Goal: Task Accomplishment & Management: Manage account settings

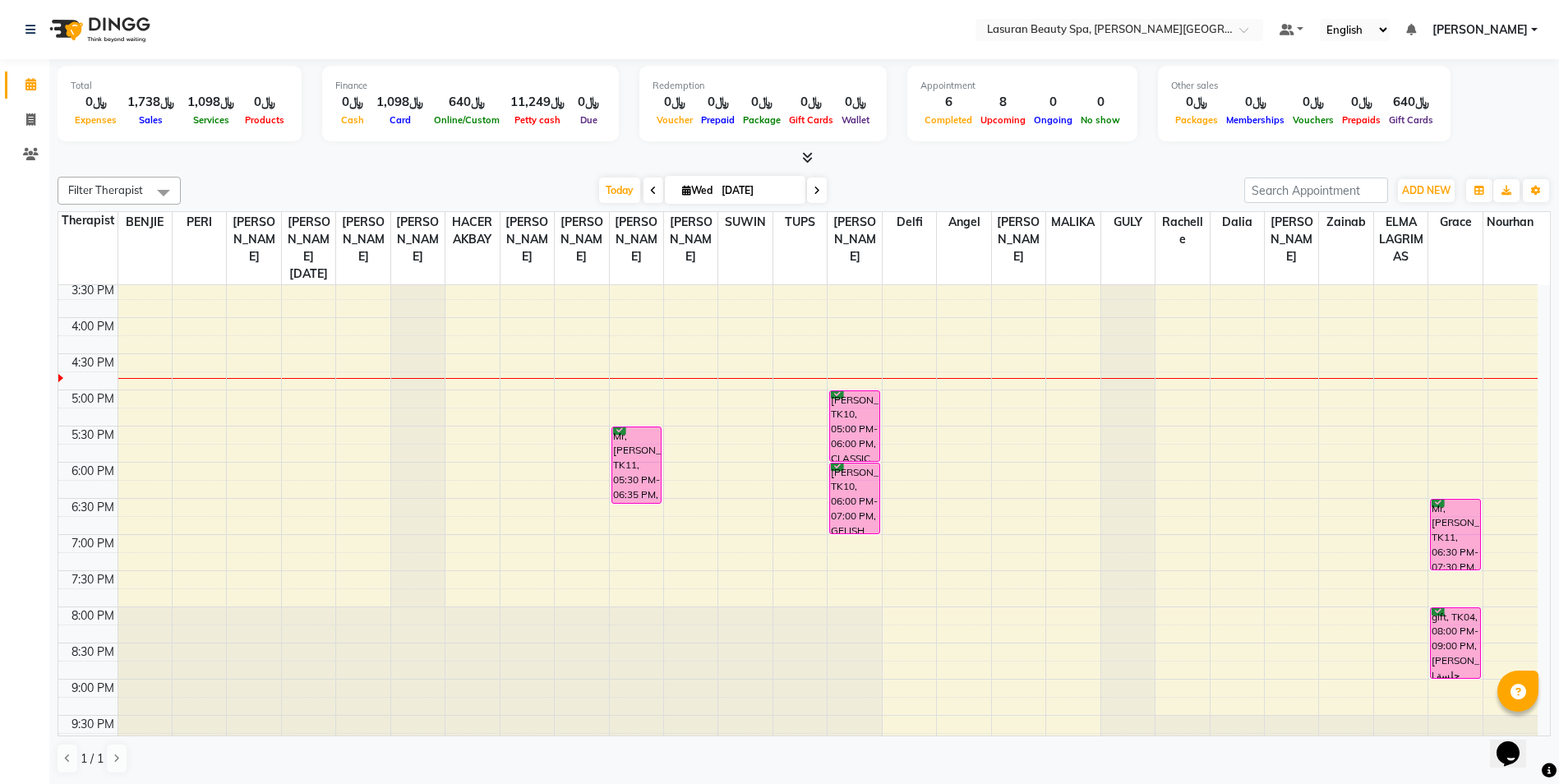
scroll to position [344, 0]
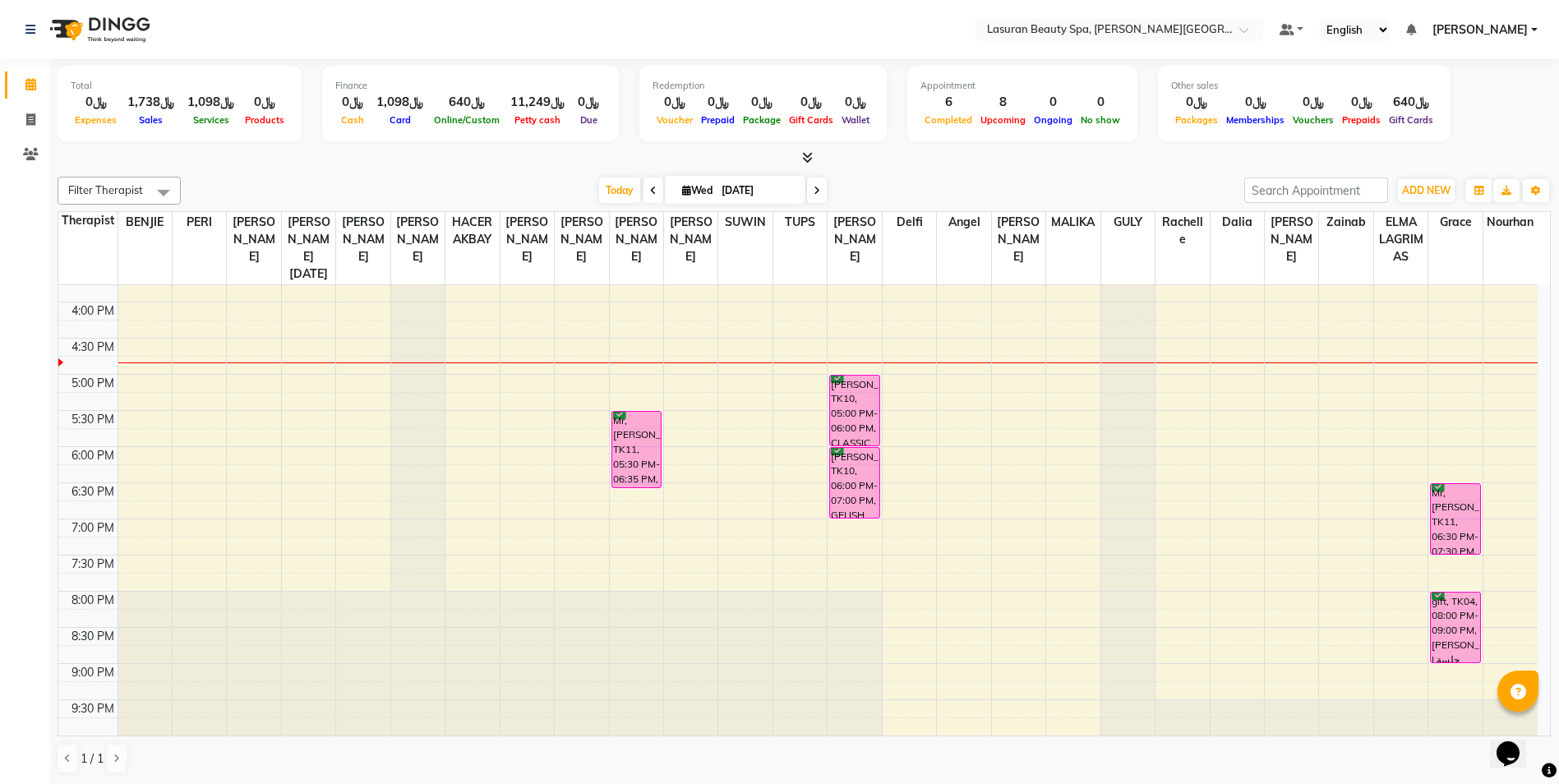
click at [870, 415] on div "[PERSON_NAME], TK10, 05:00 PM-06:00 PM, CLASSIC COMBO M&P | كومبو كلاسيك (باديك…" at bounding box center [854, 410] width 49 height 70
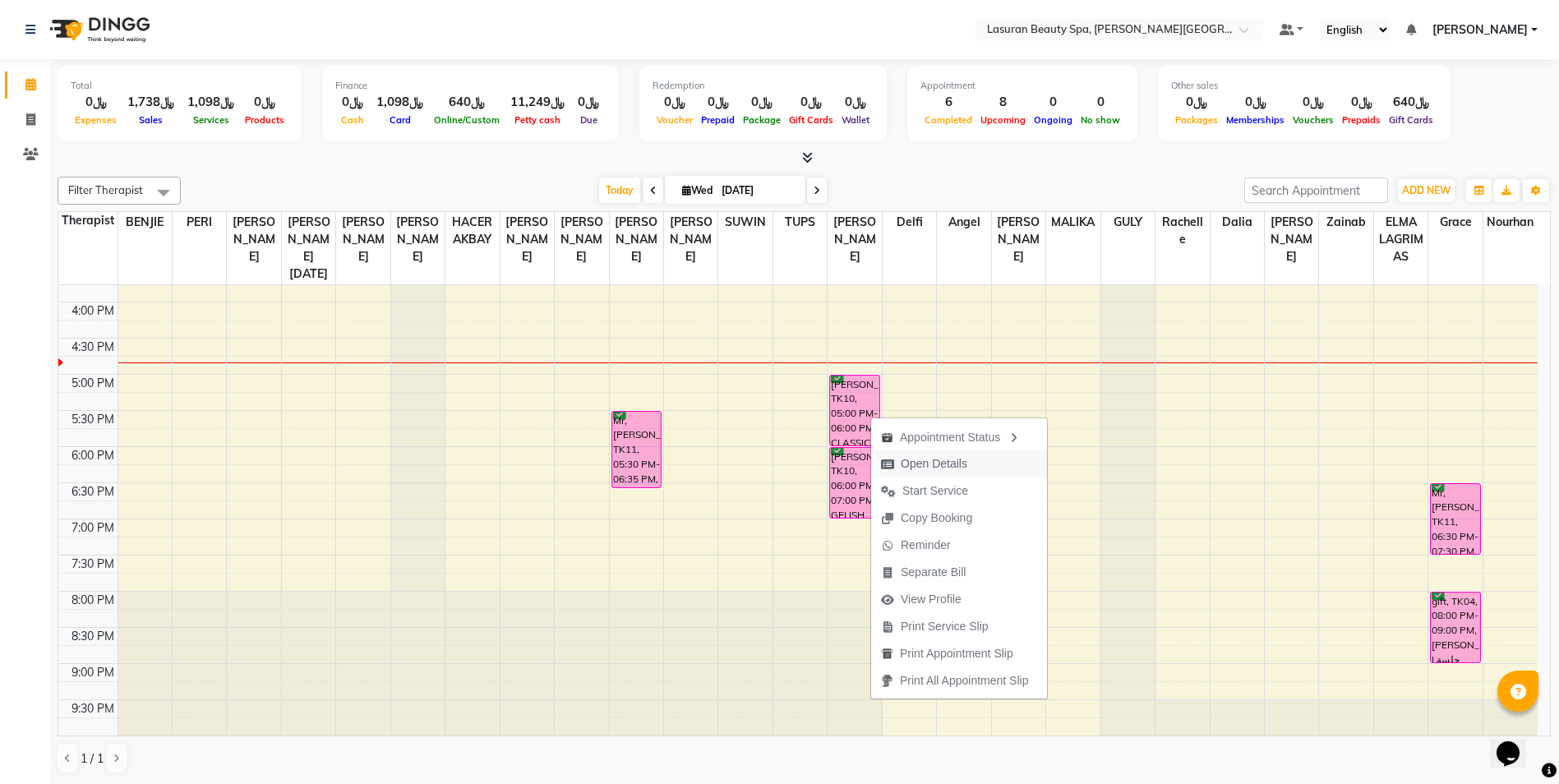
click at [973, 462] on span "Open Details" at bounding box center [924, 463] width 106 height 27
select select "6"
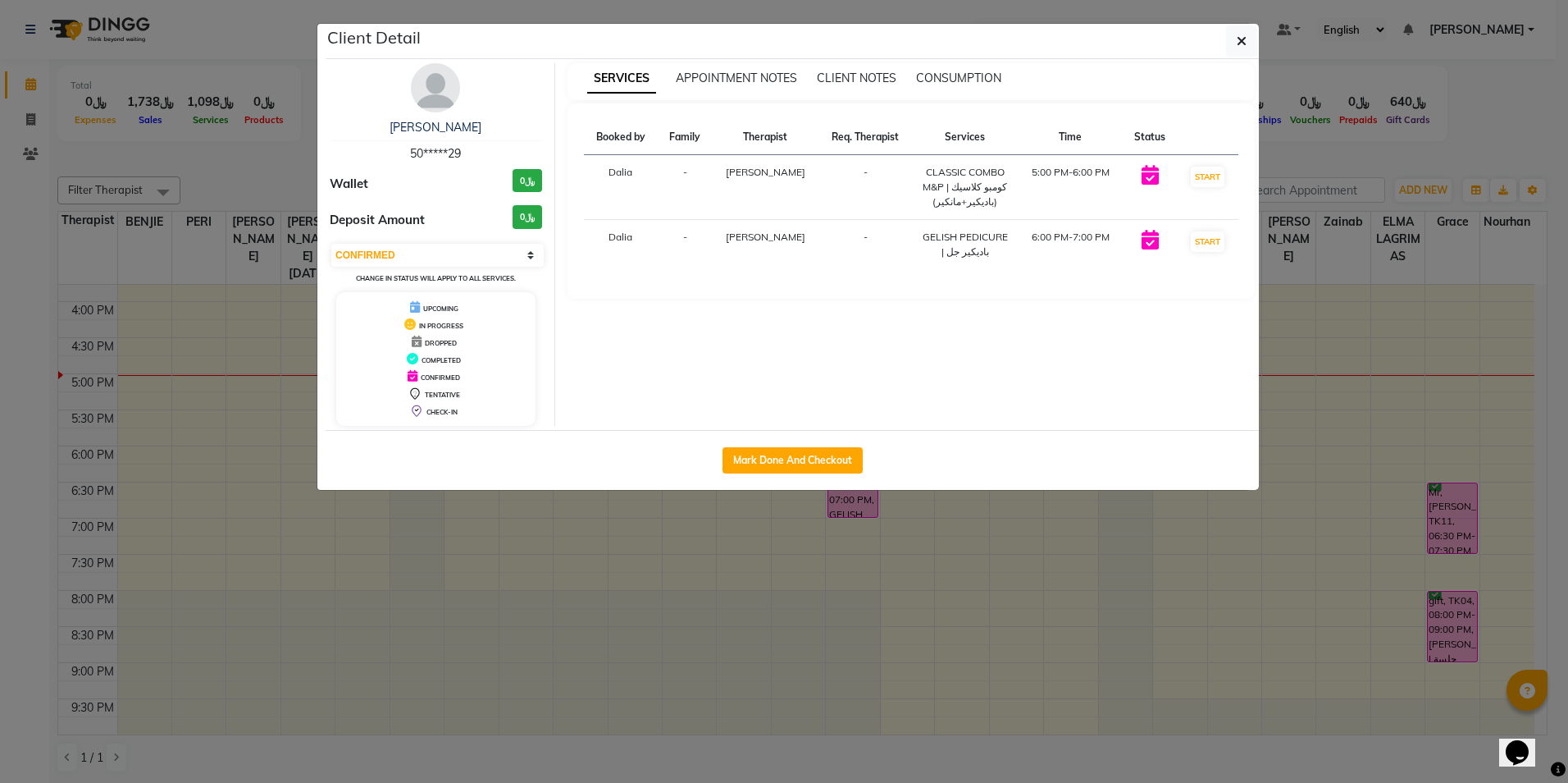
click at [158, 87] on ngb-modal-window "Client Detail Sheena Joy 50*****29 Wallet ﷼0 Deposit Amount ﷼0 Select IN SERVIC…" at bounding box center [784, 392] width 1568 height 783
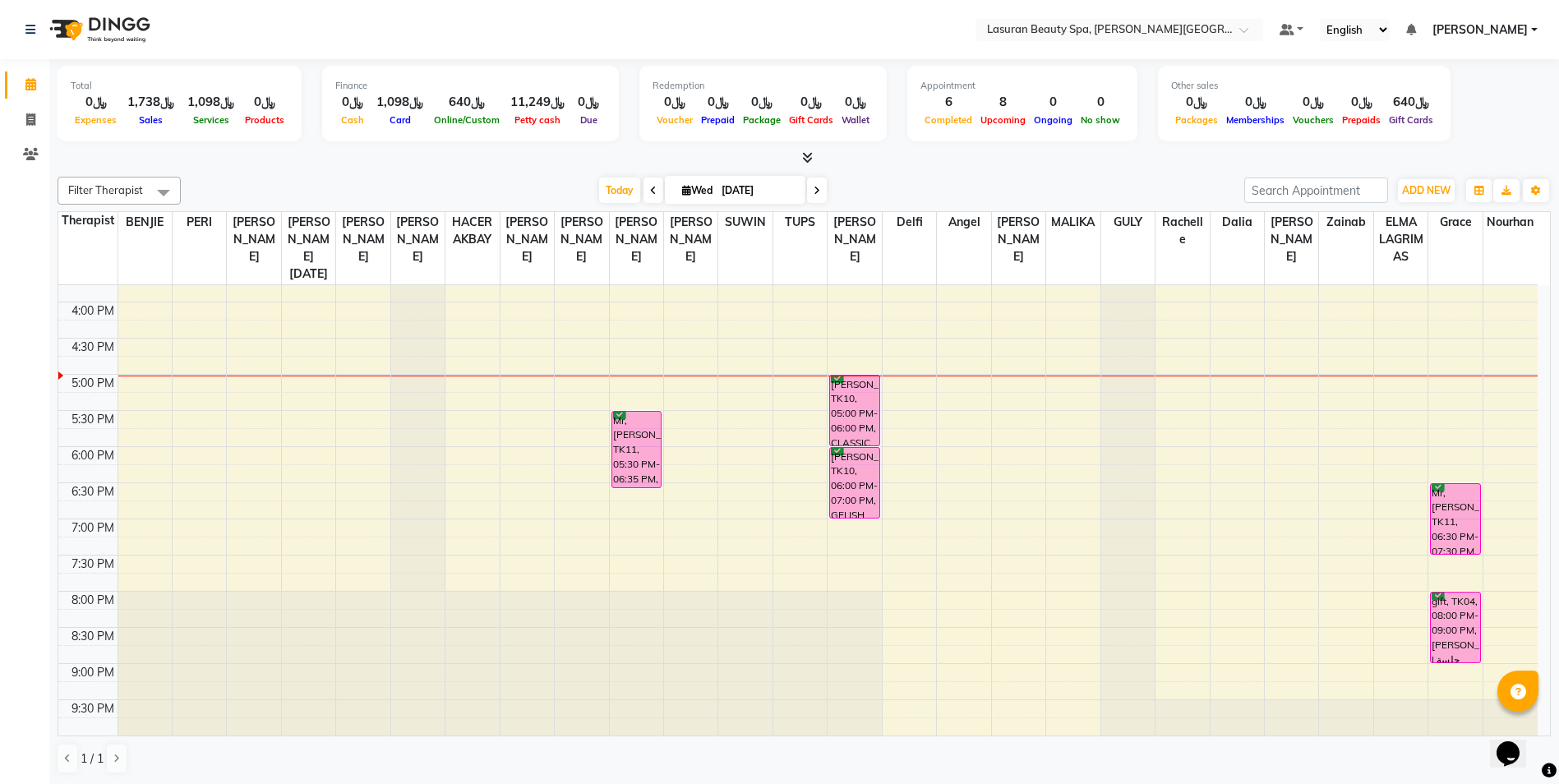
scroll to position [1, 0]
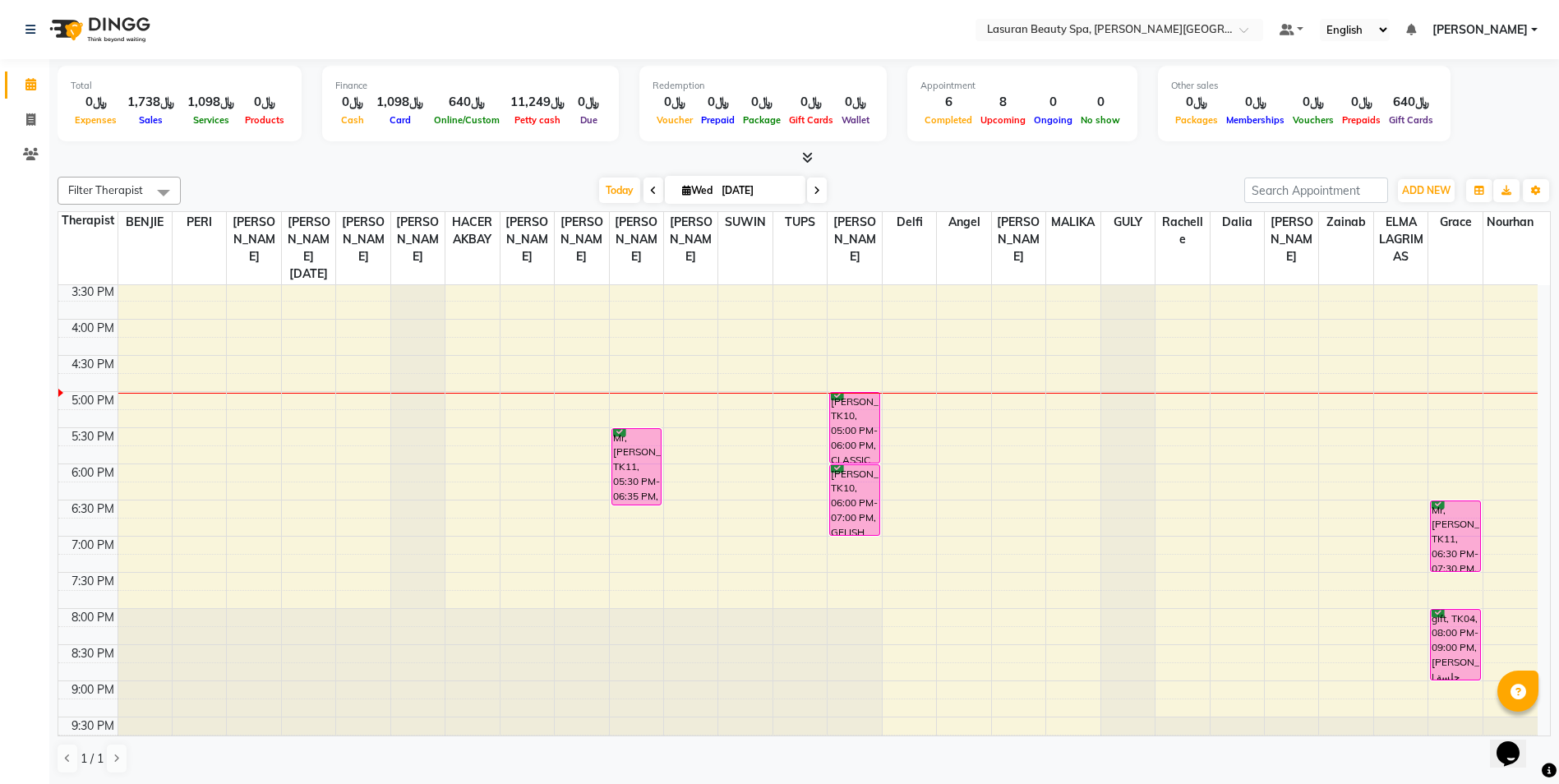
scroll to position [344, 0]
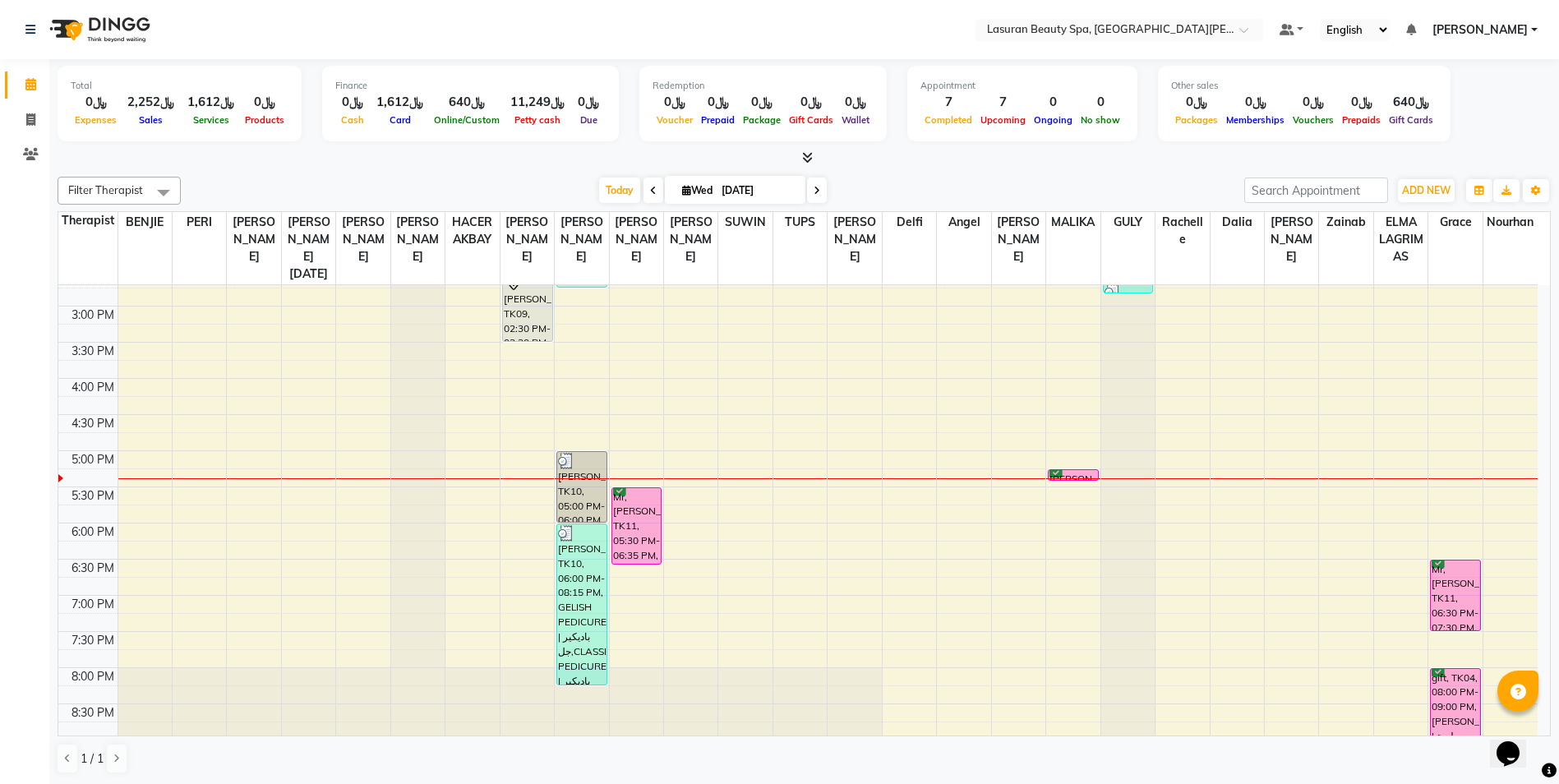
scroll to position [344, 0]
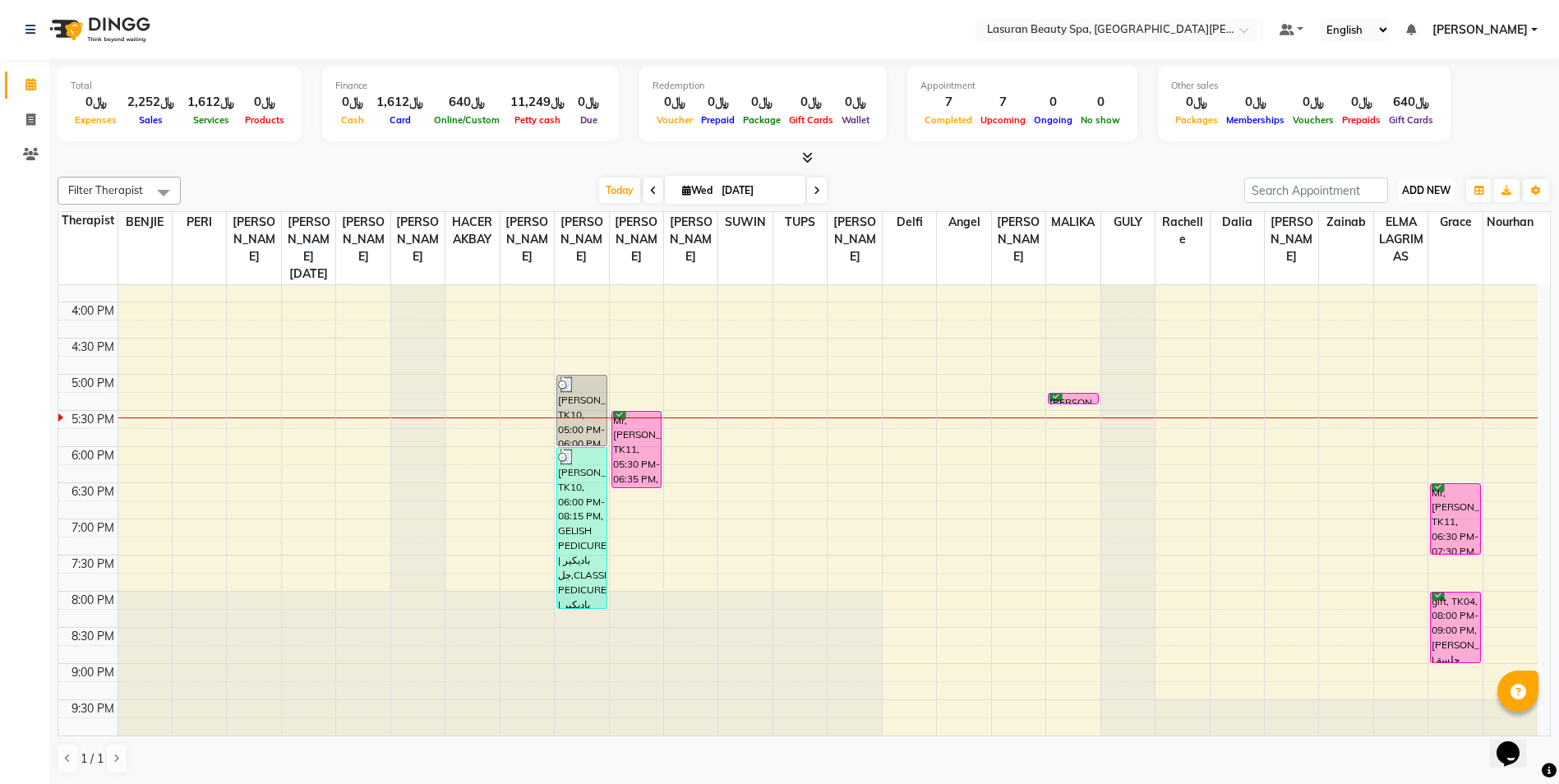
click at [1441, 192] on span "ADD NEW" at bounding box center [1426, 190] width 48 height 13
click at [1388, 244] on link "Add Invoice" at bounding box center [1388, 243] width 130 height 21
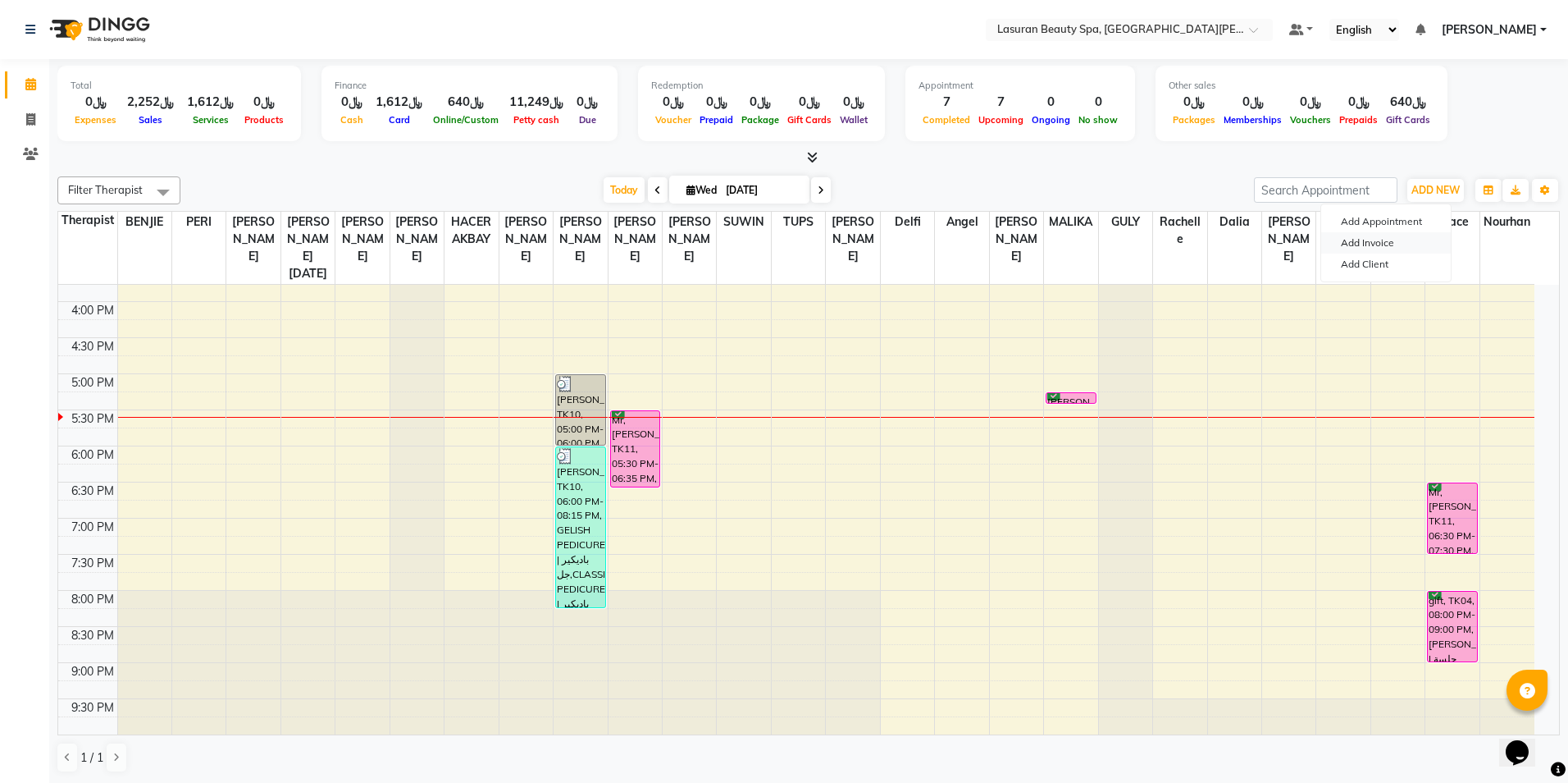
select select "service"
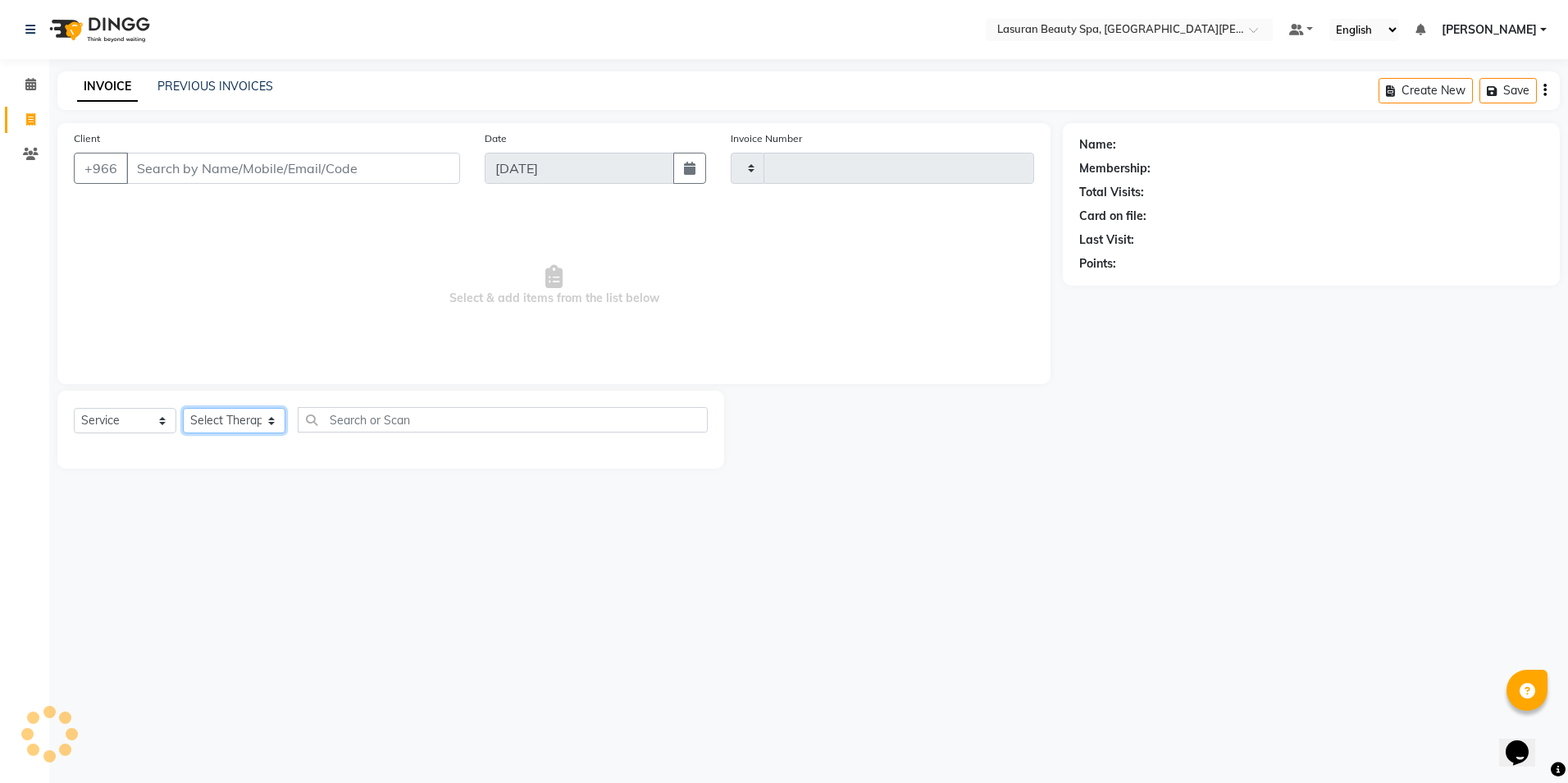
type input "1392"
click at [250, 420] on select "Select Therapist" at bounding box center [234, 420] width 103 height 26
select select "6941"
click at [127, 416] on select "Select Service Product Membership Package Voucher Prepaid Gift Card" at bounding box center [125, 420] width 103 height 26
click at [74, 408] on select "Select Service Product Membership Package Voucher Prepaid Gift Card" at bounding box center [125, 420] width 103 height 26
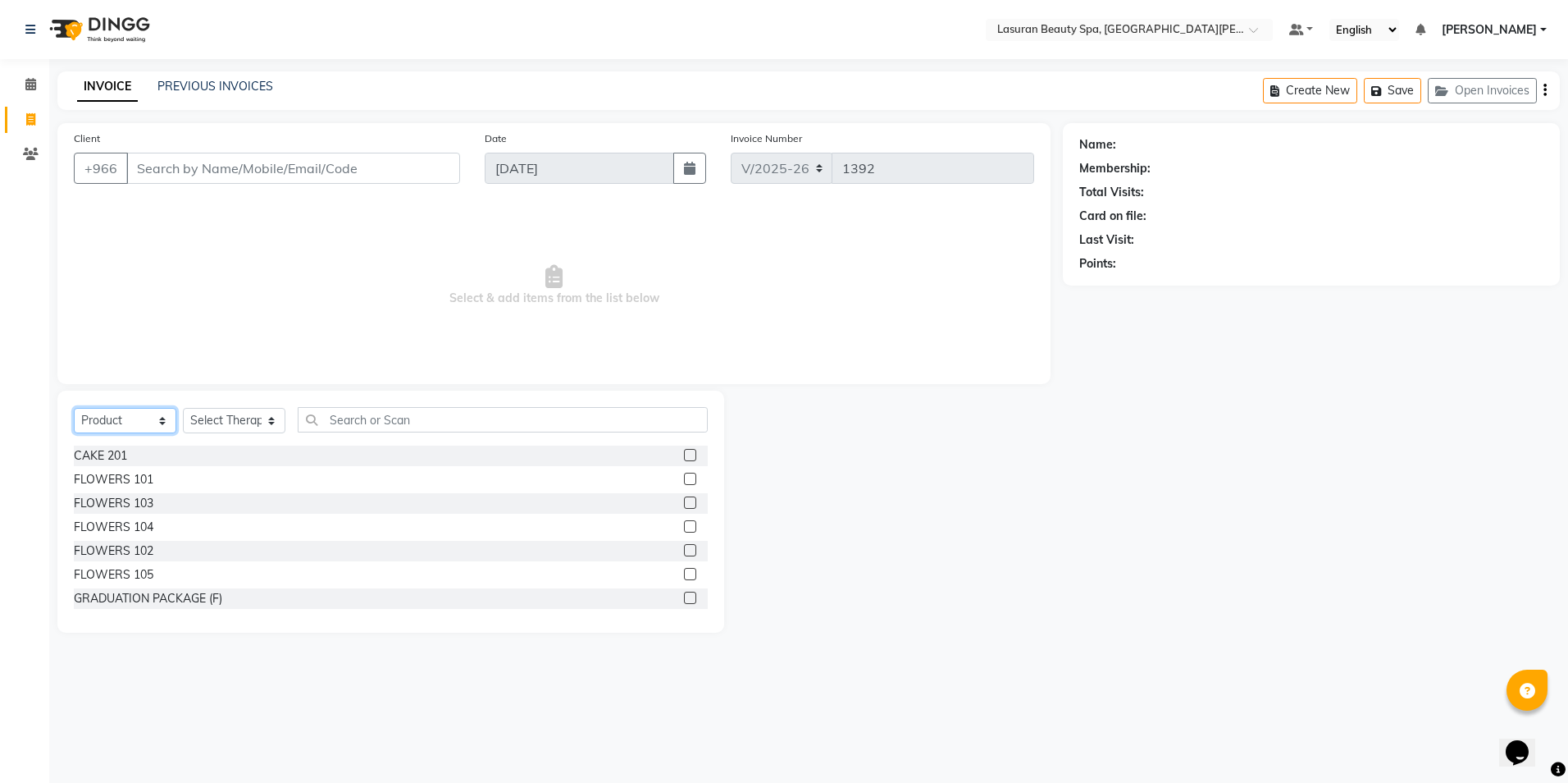
click at [166, 425] on select "Select Service Product Membership Package Voucher Prepaid Gift Card" at bounding box center [125, 420] width 103 height 26
select select "service"
click at [74, 408] on select "Select Service Product Membership Package Voucher Prepaid Gift Card" at bounding box center [125, 420] width 103 height 26
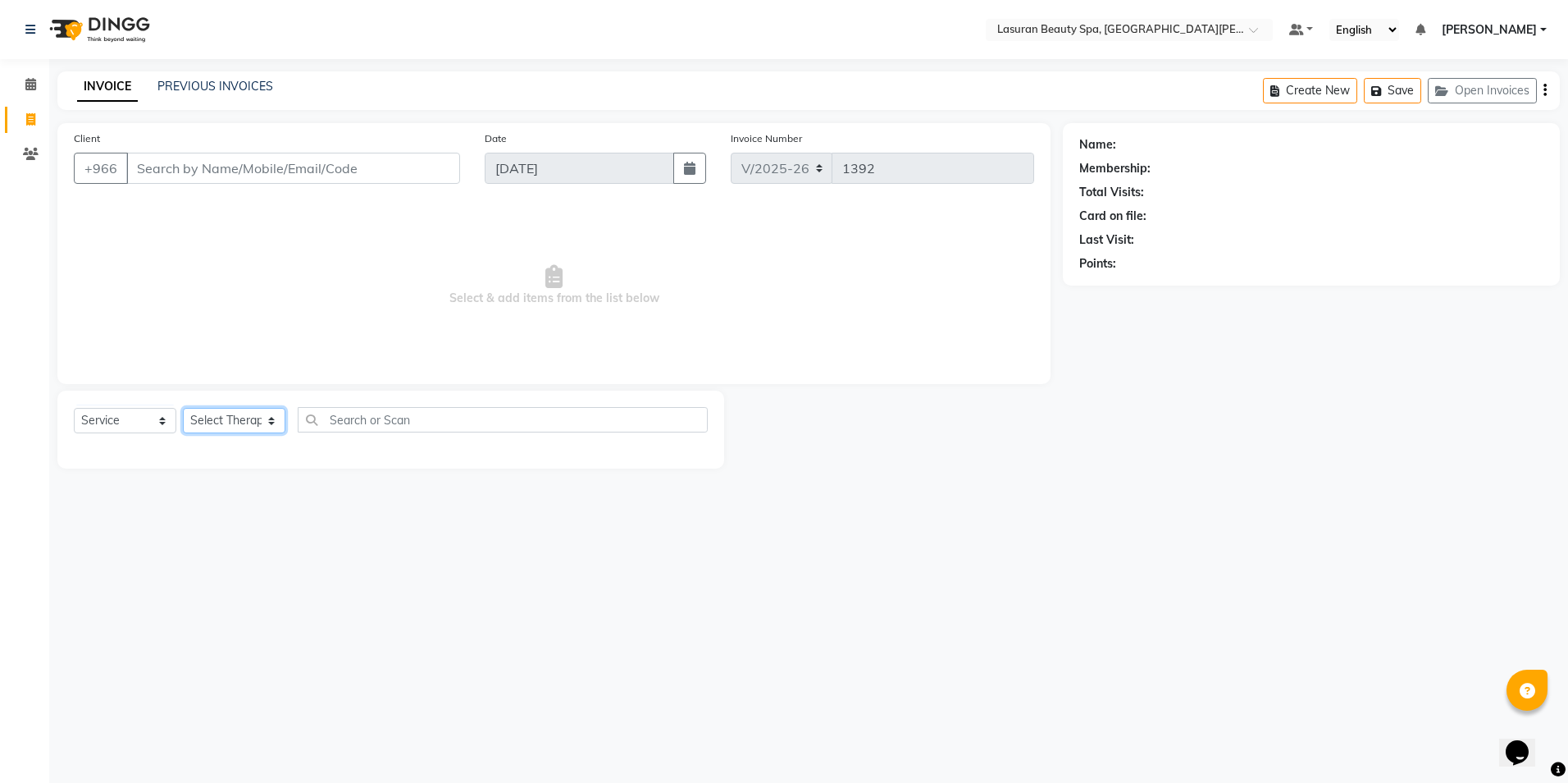
click at [269, 423] on select "Select Therapist Abdulellah AHMED ALJOHARY Ahmed Kouraichy Ali Marlea Angel BEN…" at bounding box center [234, 420] width 103 height 26
select select "54626"
click at [183, 408] on select "Select Therapist Abdulellah AHMED ALJOHARY Ahmed Kouraichy Ali Marlea Angel BEN…" at bounding box center [234, 420] width 103 height 26
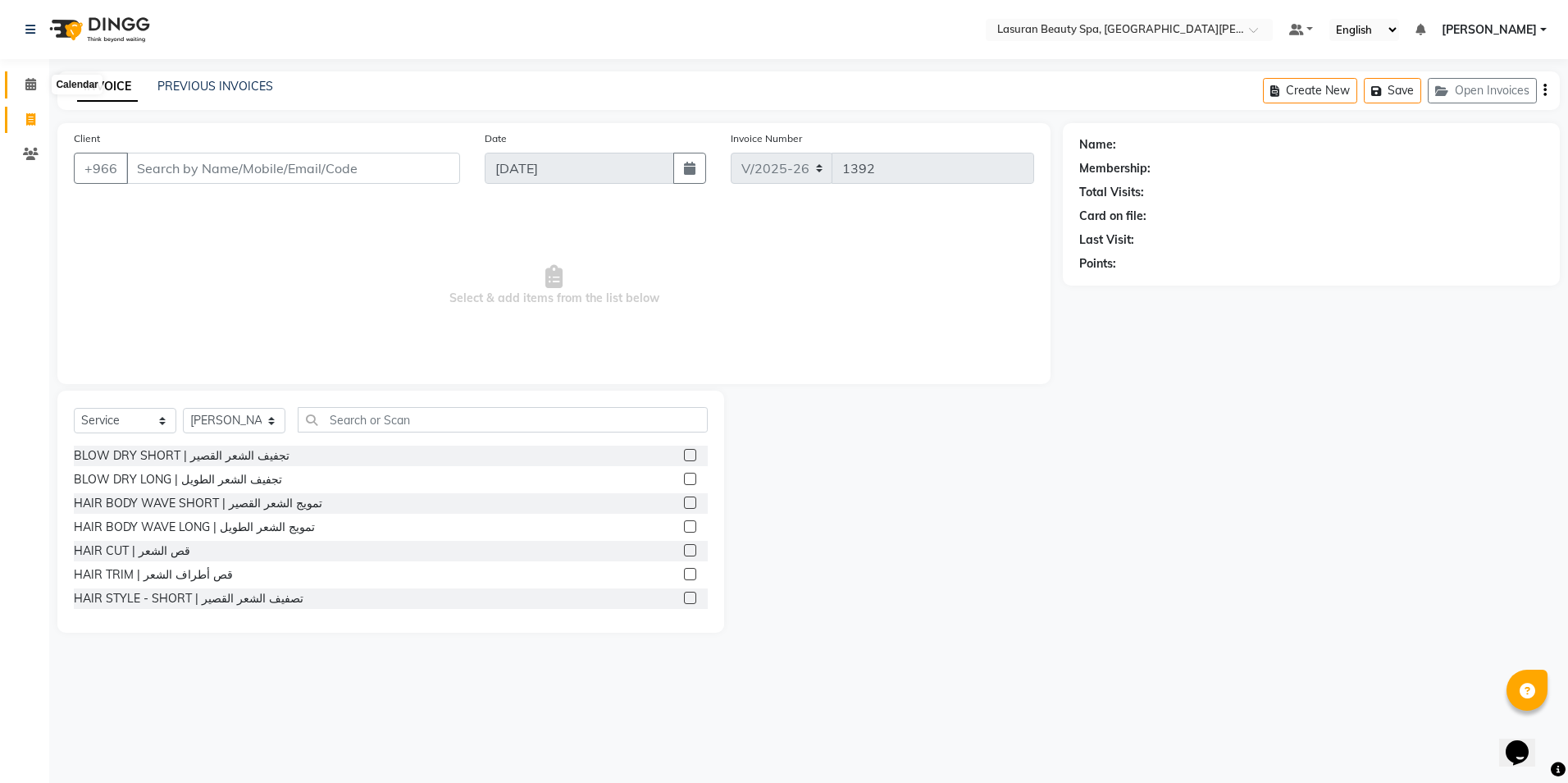
click at [34, 82] on icon at bounding box center [31, 84] width 11 height 12
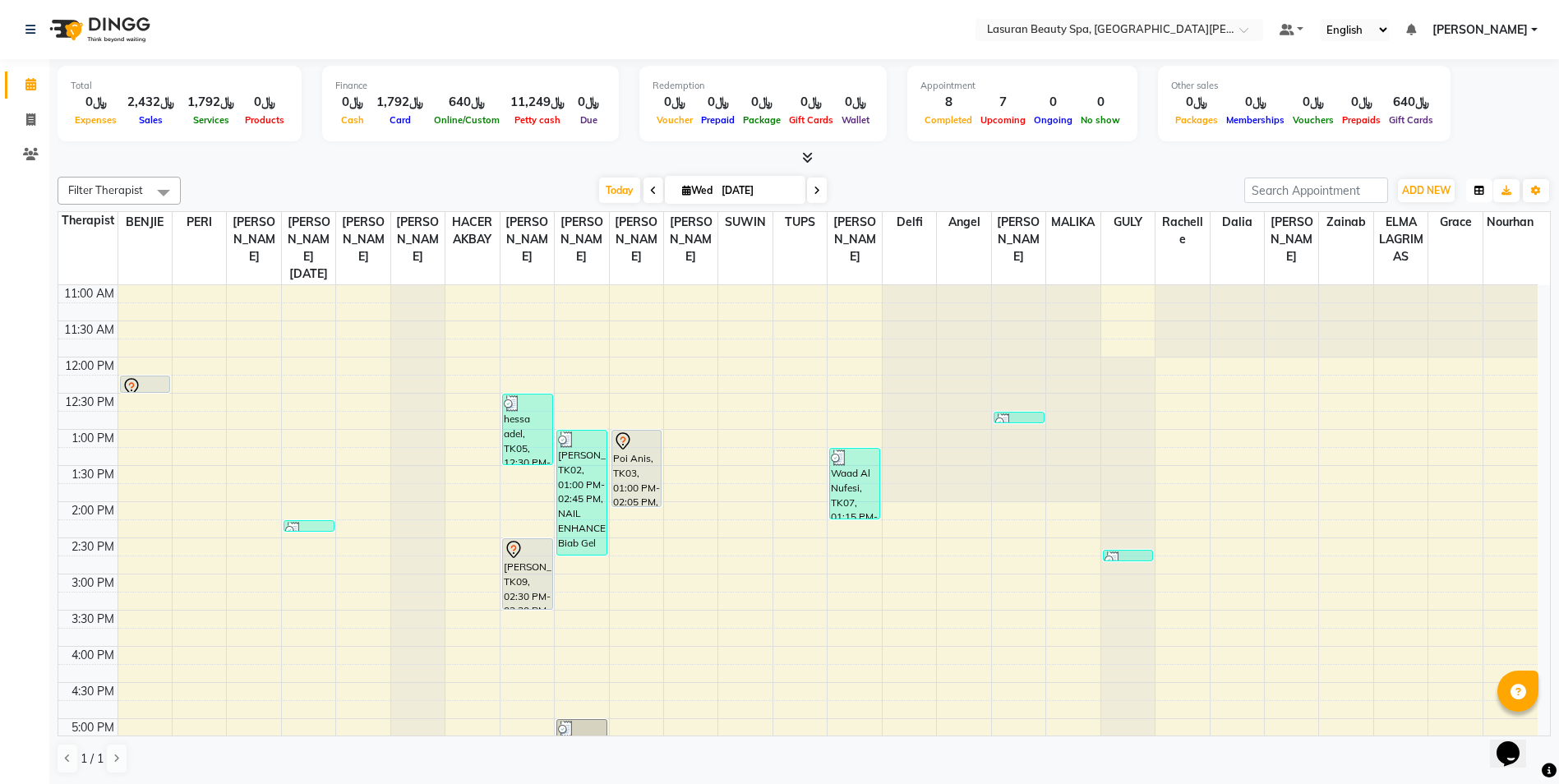
click at [1483, 187] on icon "button" at bounding box center [1479, 190] width 10 height 10
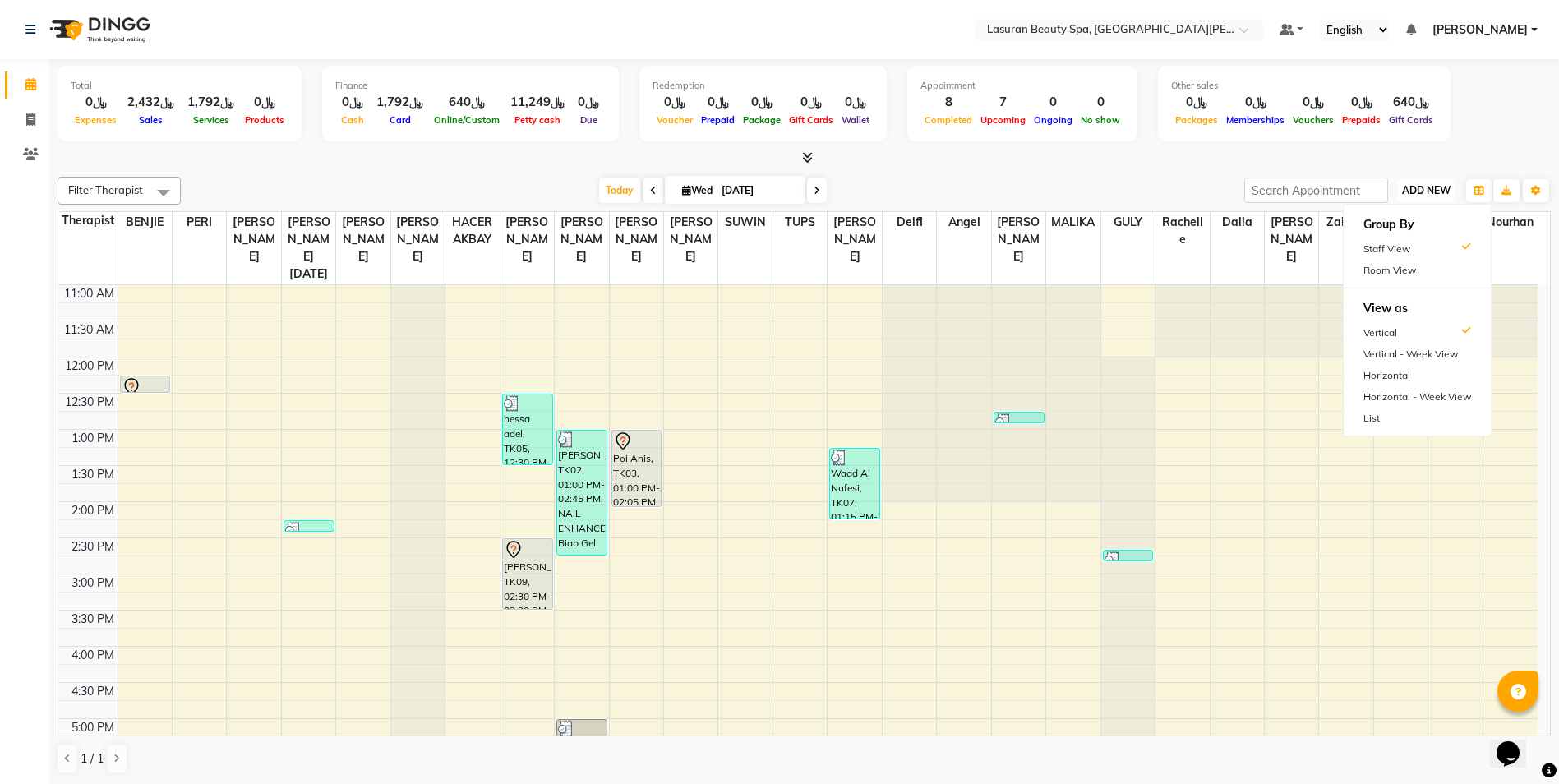
click at [1433, 185] on span "ADD NEW" at bounding box center [1426, 190] width 48 height 13
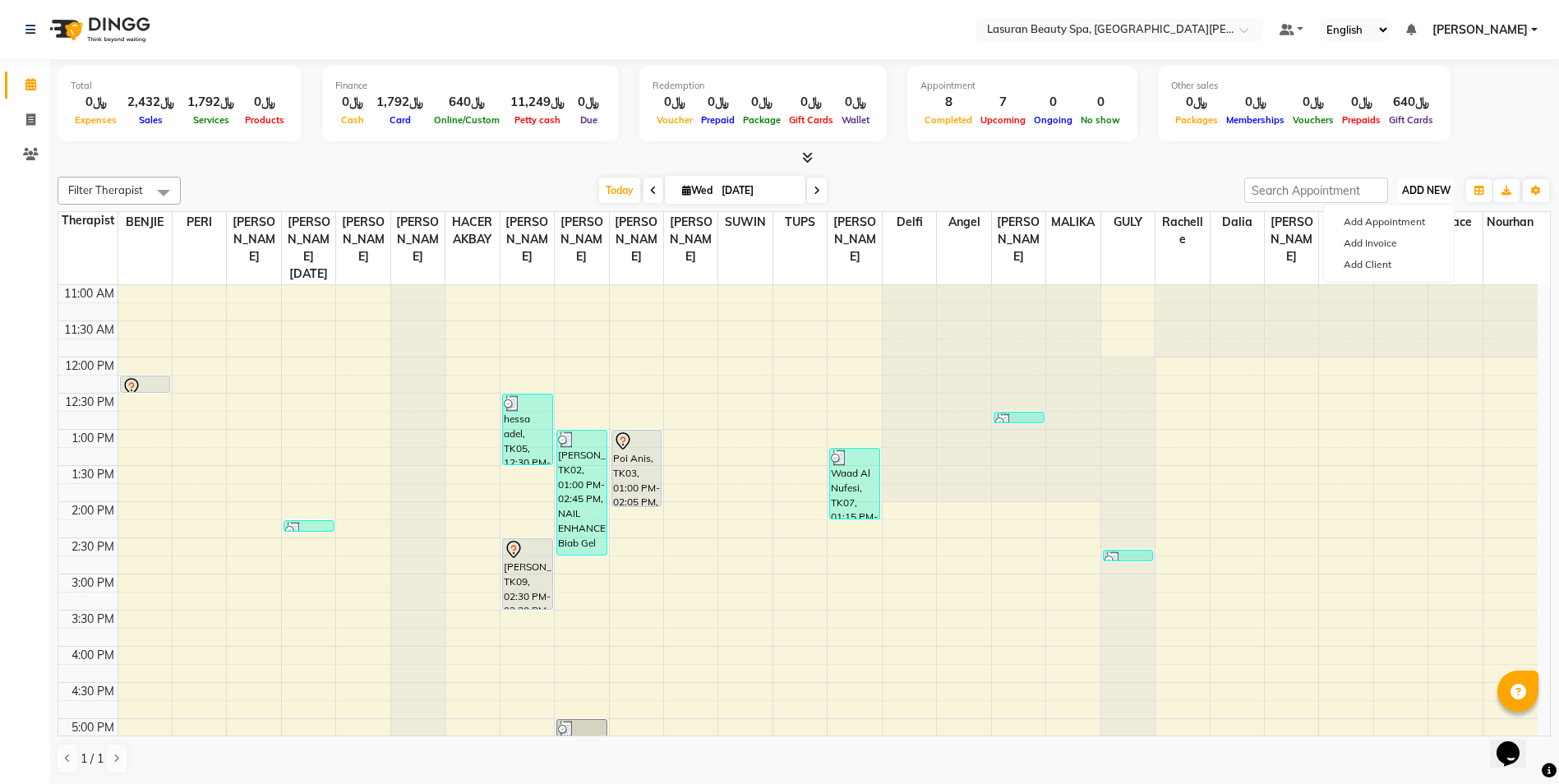
click at [1433, 185] on span "ADD NEW" at bounding box center [1426, 190] width 48 height 13
click at [1538, 187] on icon "button" at bounding box center [1536, 190] width 10 height 10
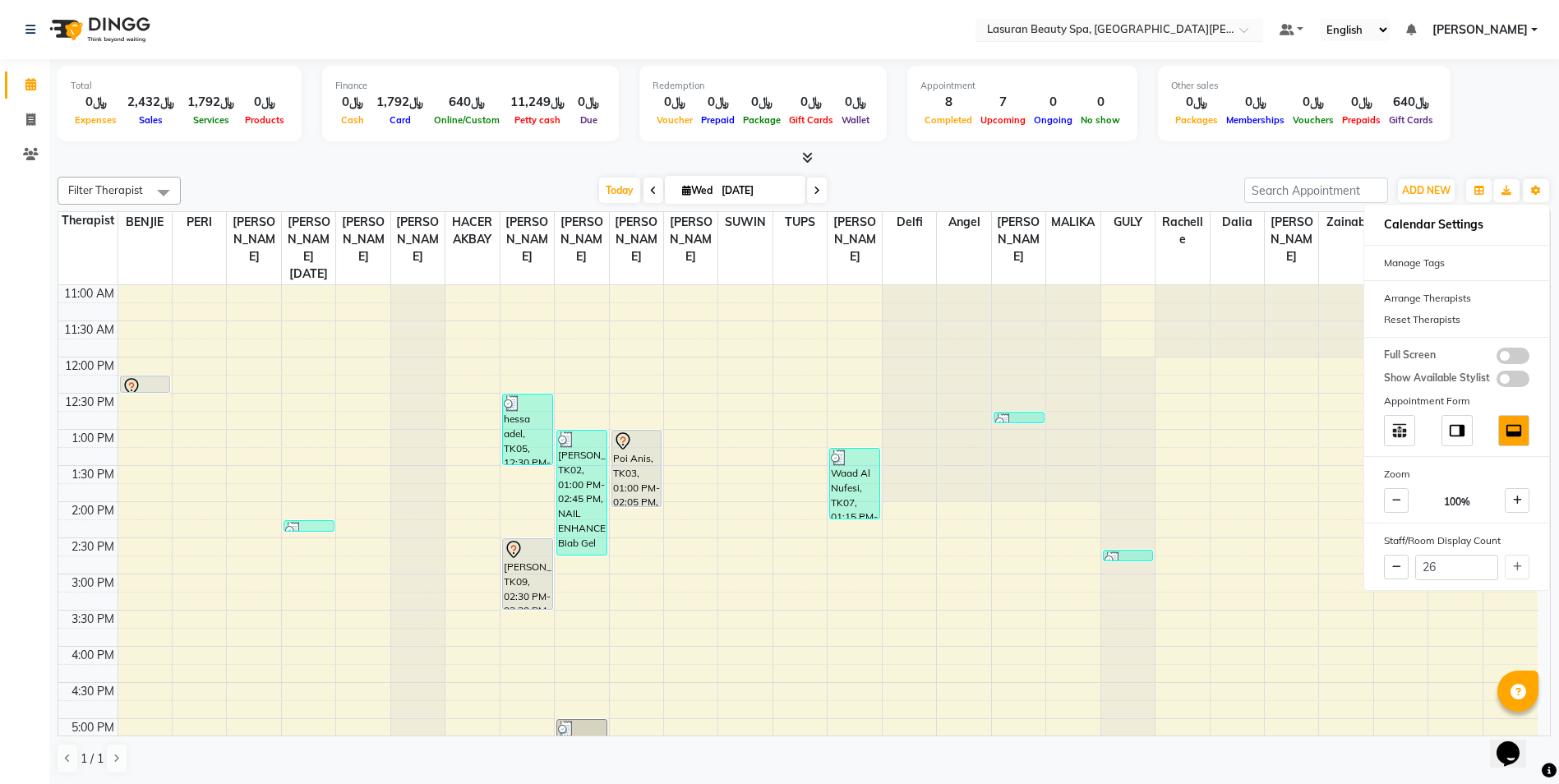
click at [1253, 31] on span at bounding box center [1249, 34] width 21 height 16
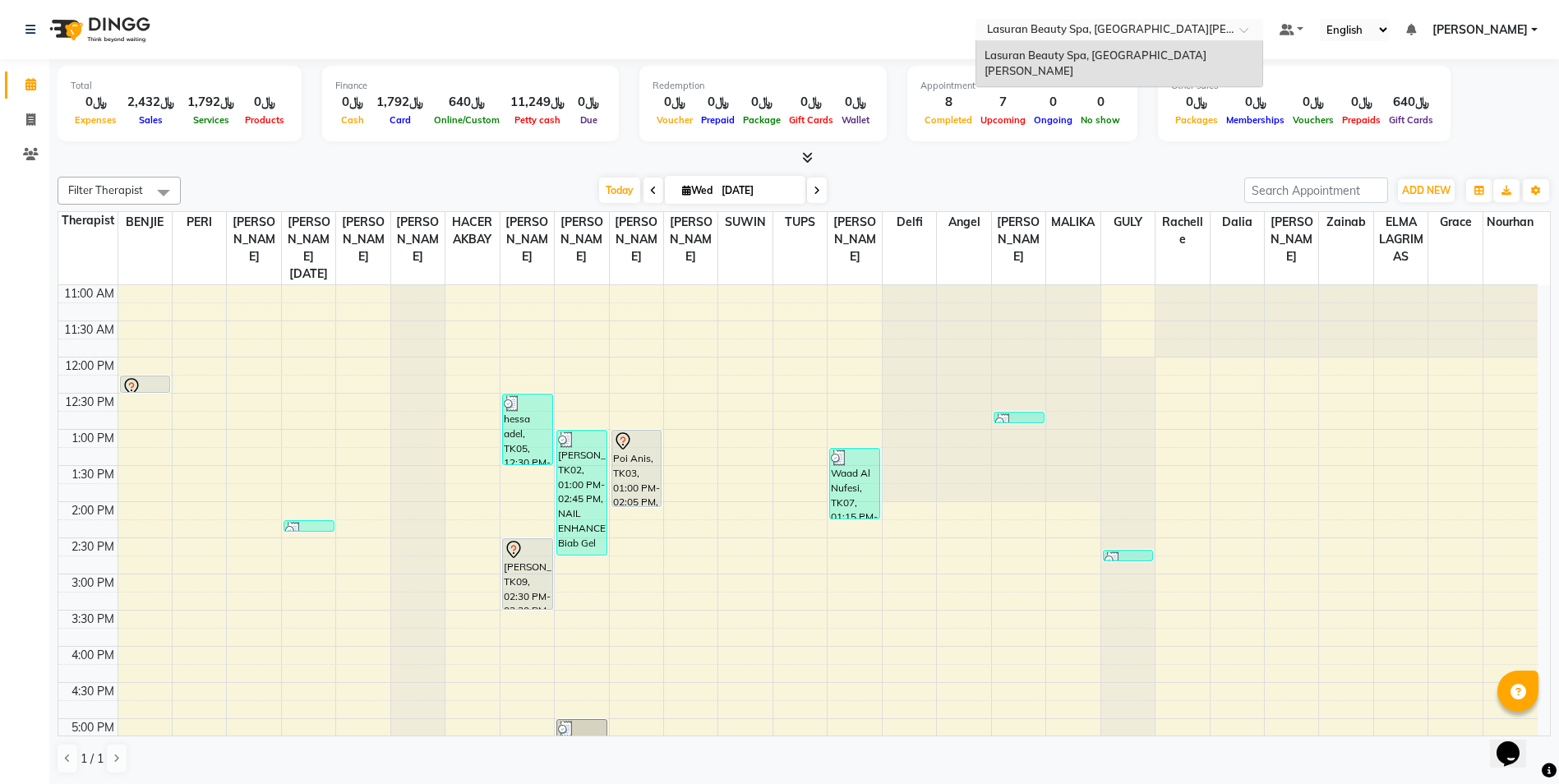
click at [1483, 80] on div "Total ﷼0 Expenses ﷼2,432 Sales ﷼1,792 Services ﷼0 Products Finance ﷼0 Cash ﷼1,7…" at bounding box center [803, 106] width 1493 height 80
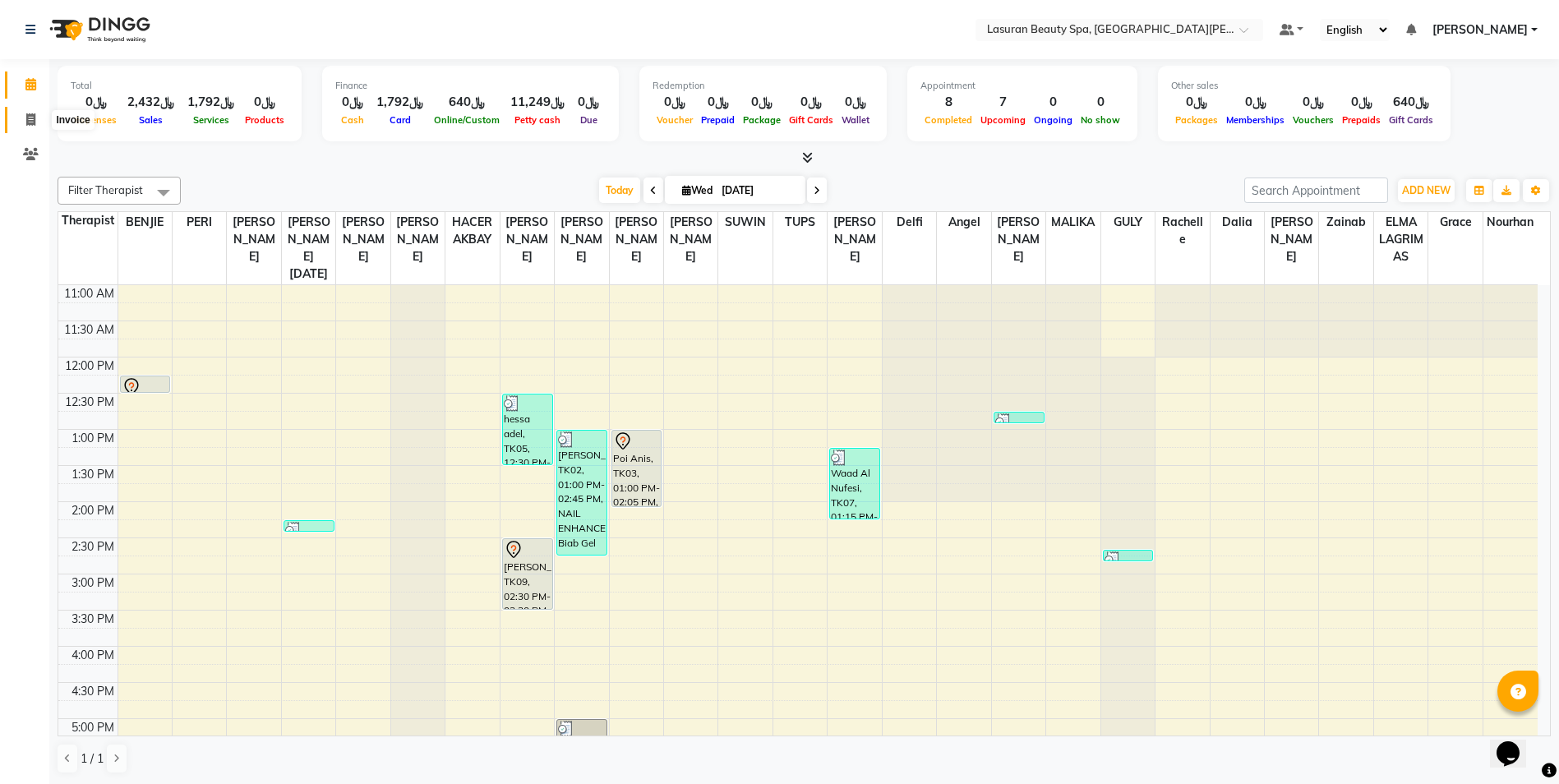
click at [35, 121] on icon at bounding box center [30, 120] width 9 height 13
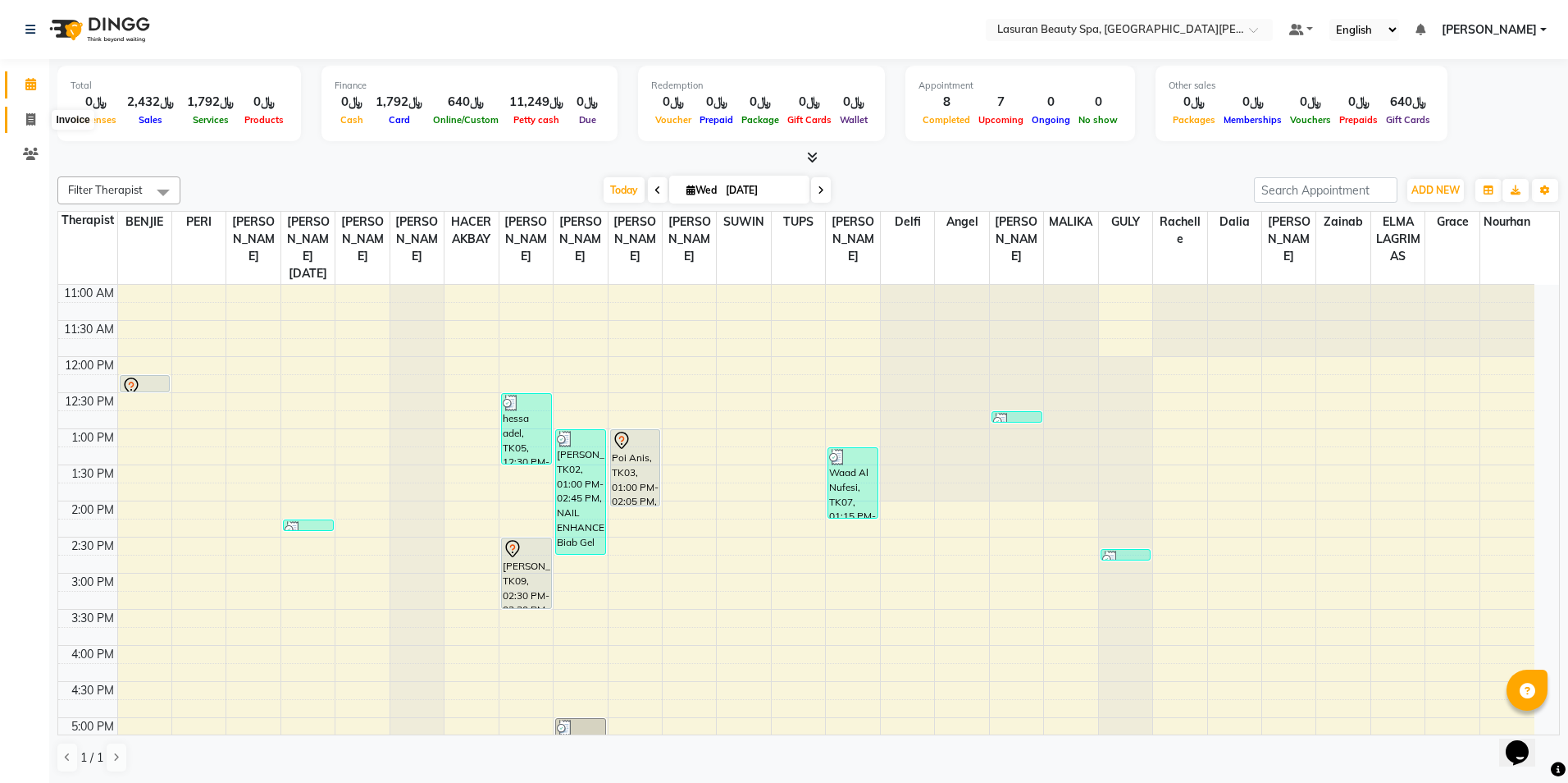
select select "6941"
select select "service"
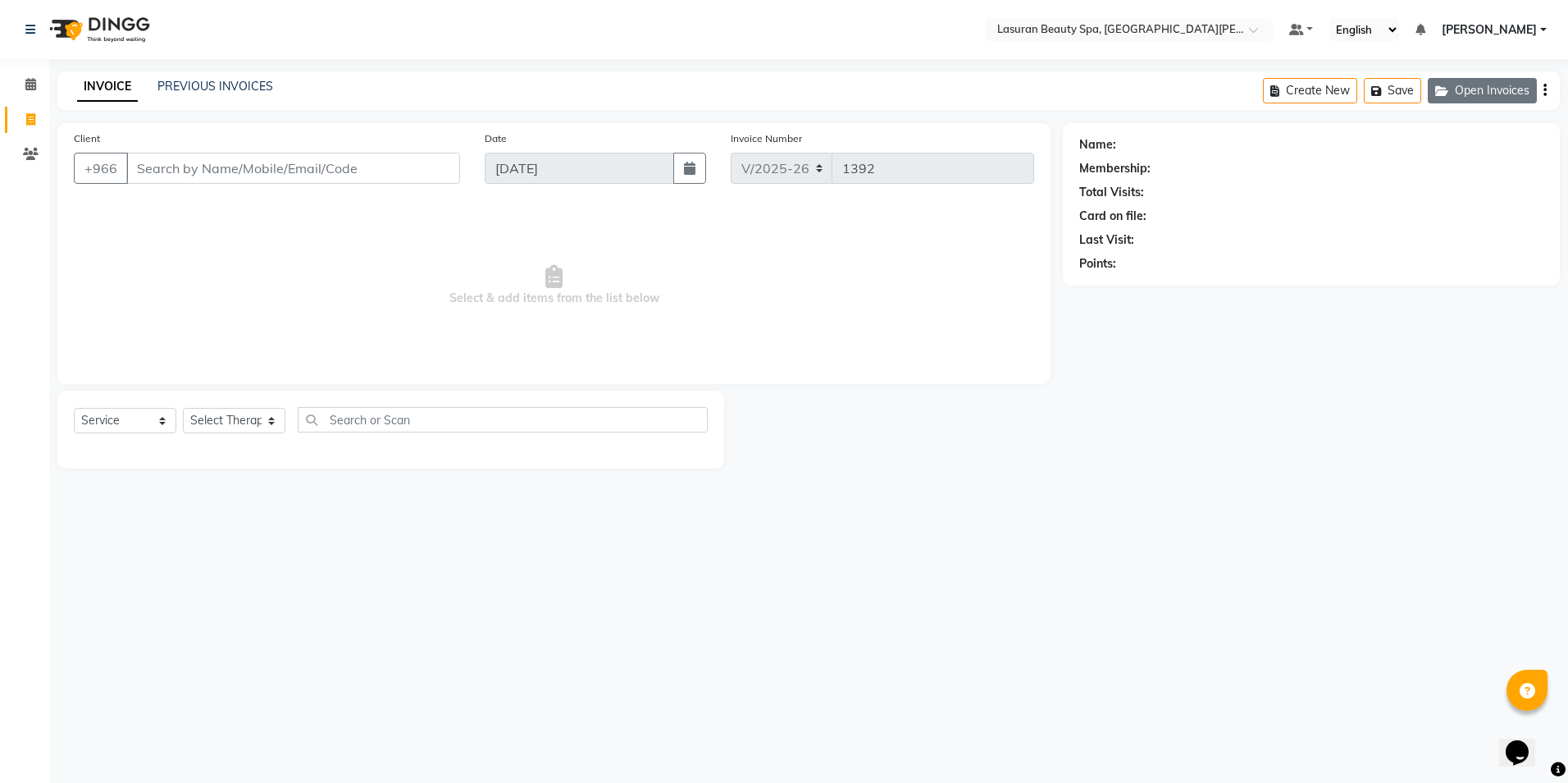
click at [1457, 95] on button "Open Invoices" at bounding box center [1482, 90] width 109 height 26
select select "6941"
select select "service"
click at [32, 154] on icon at bounding box center [30, 154] width 15 height 12
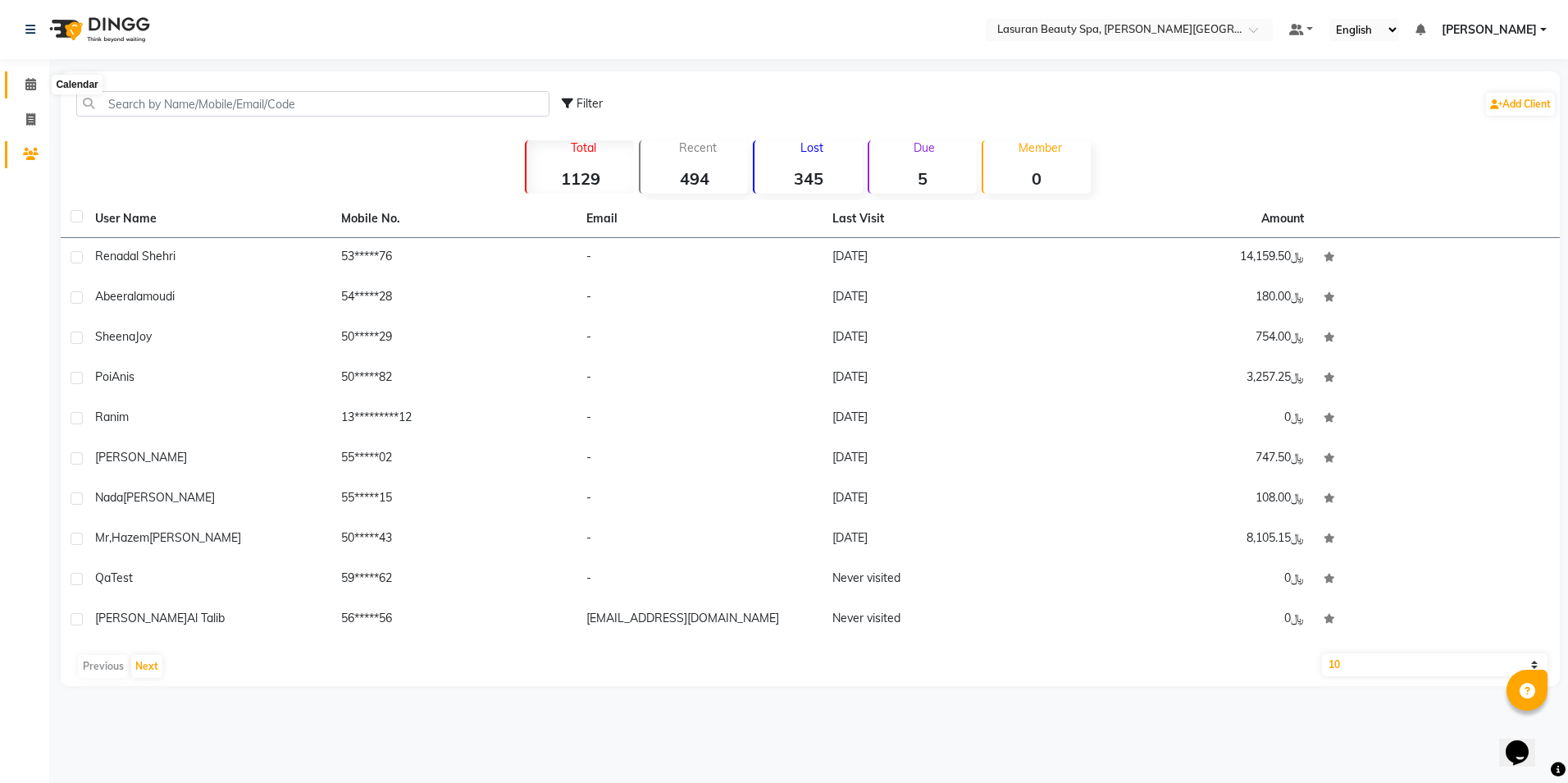
click at [35, 86] on icon at bounding box center [31, 84] width 11 height 12
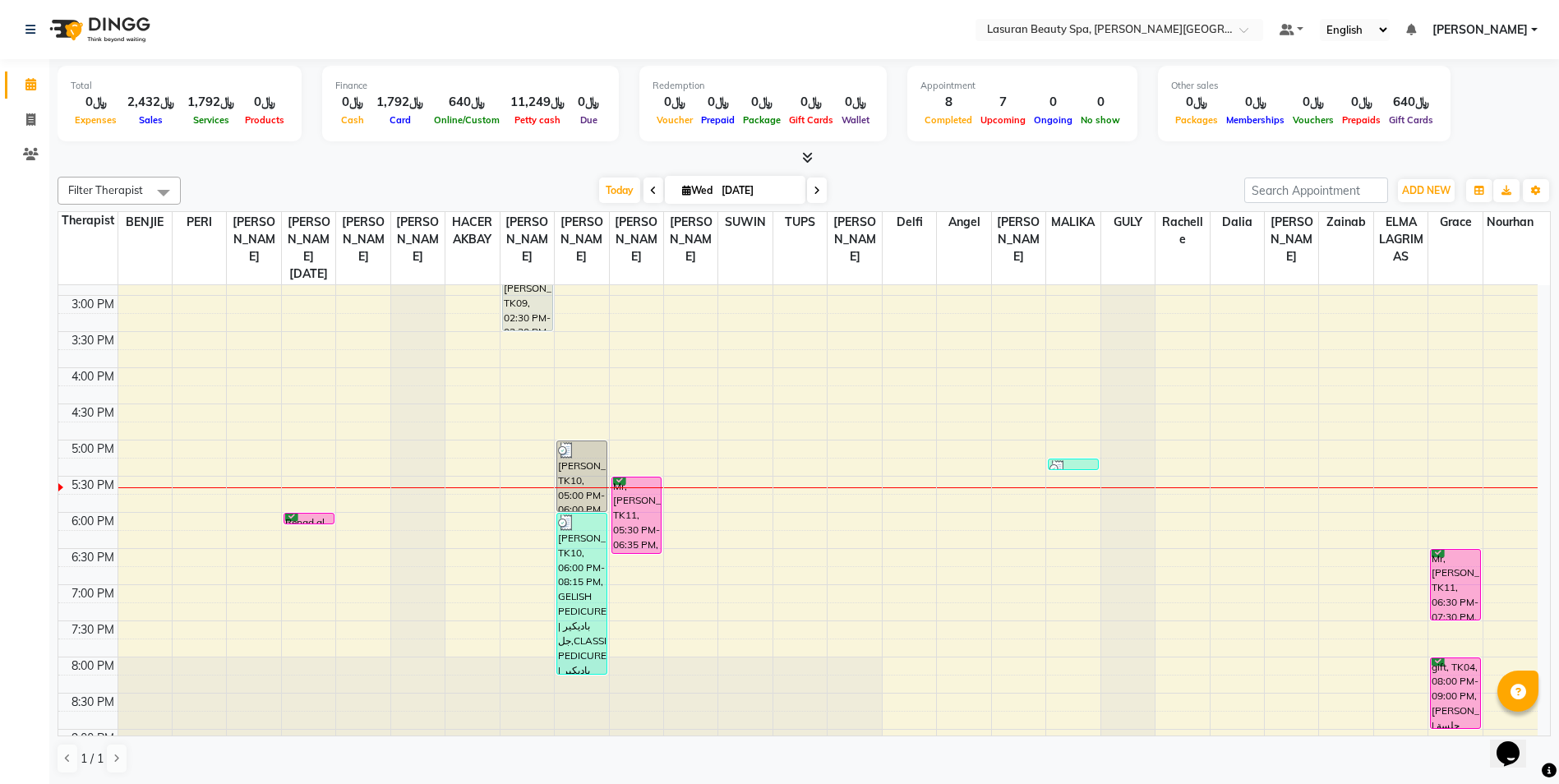
scroll to position [344, 0]
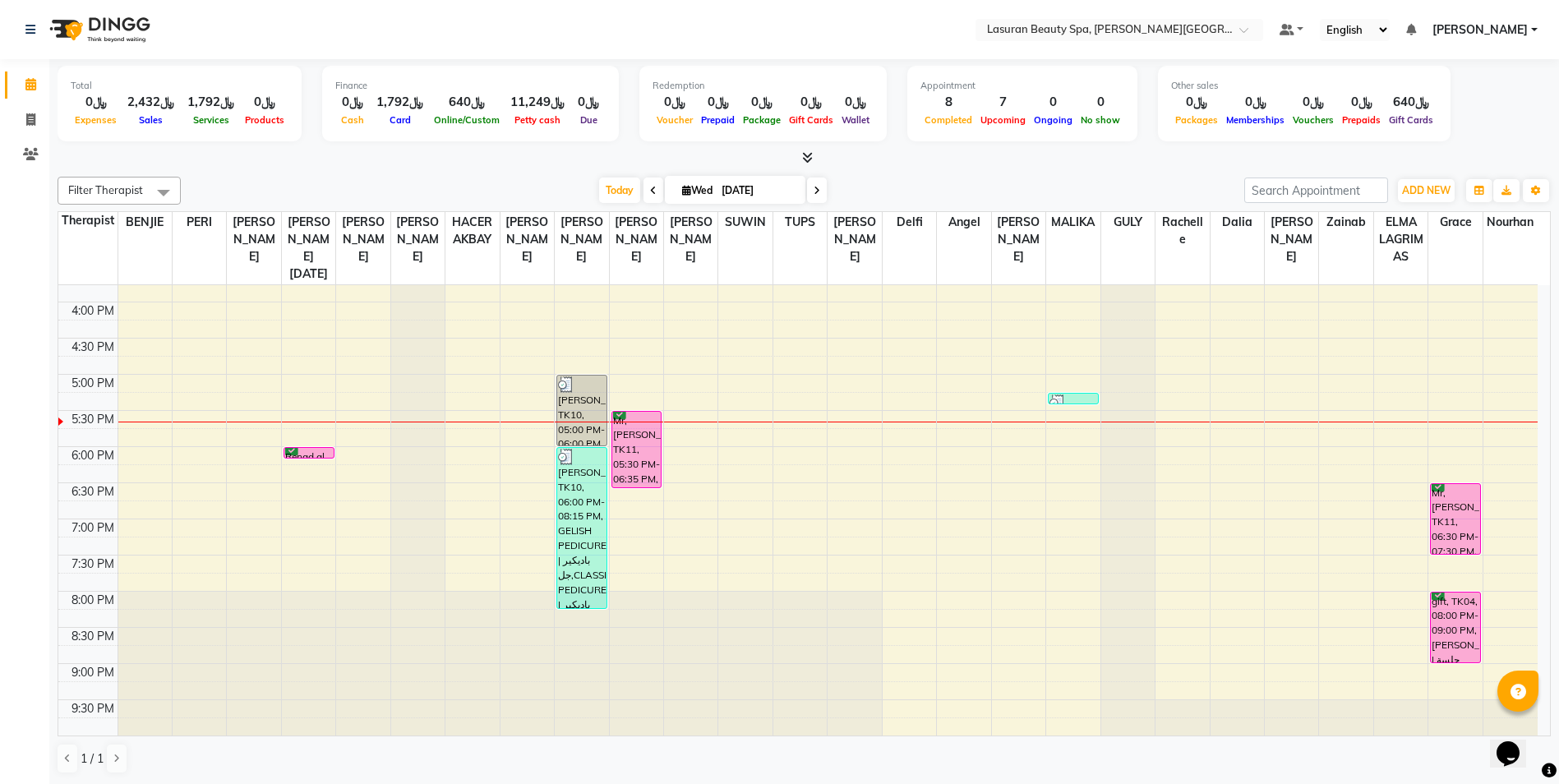
click at [1085, 401] on div at bounding box center [1073, 403] width 47 height 16
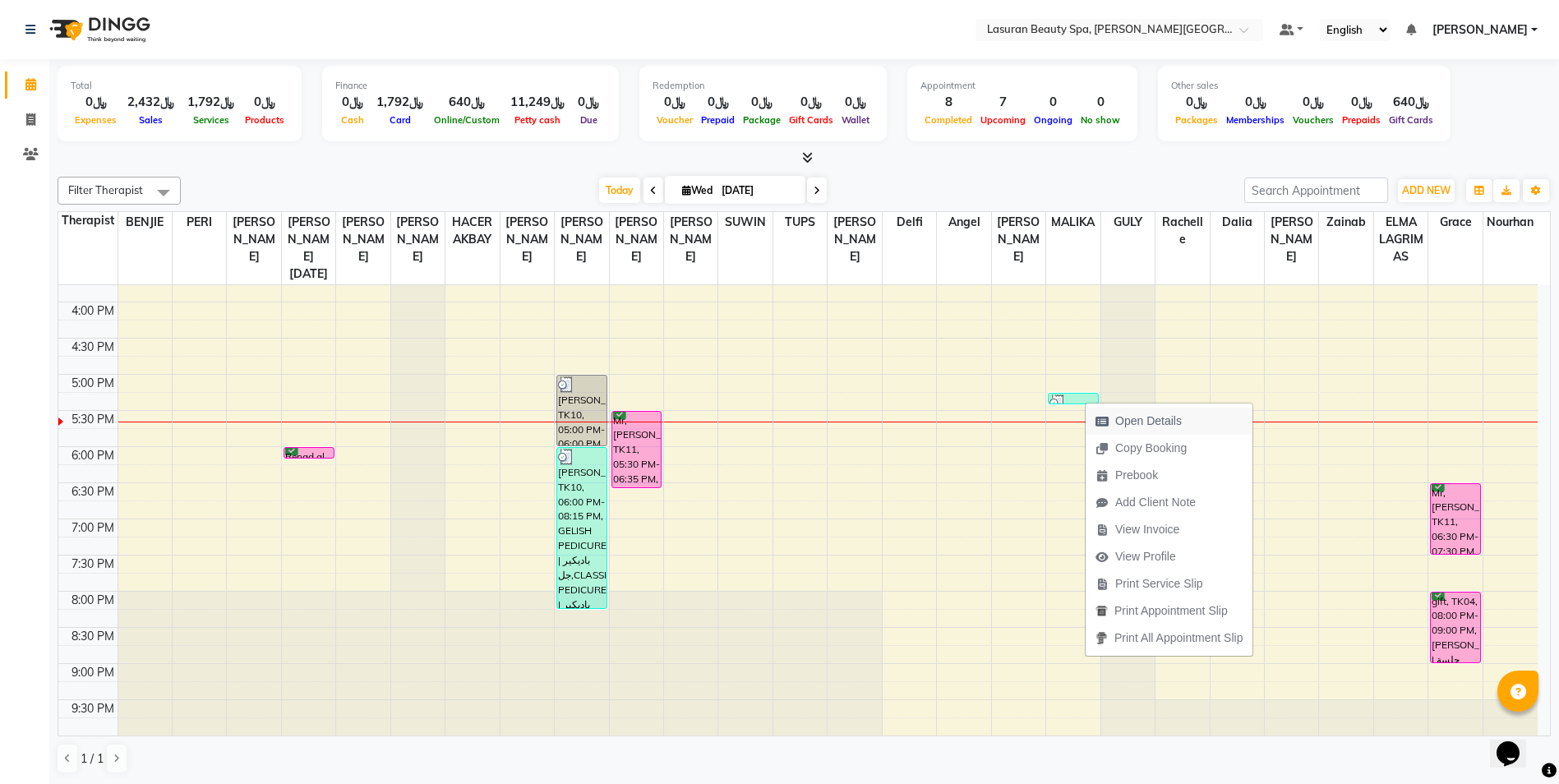
click at [1165, 420] on span "Open Details" at bounding box center [1148, 421] width 67 height 17
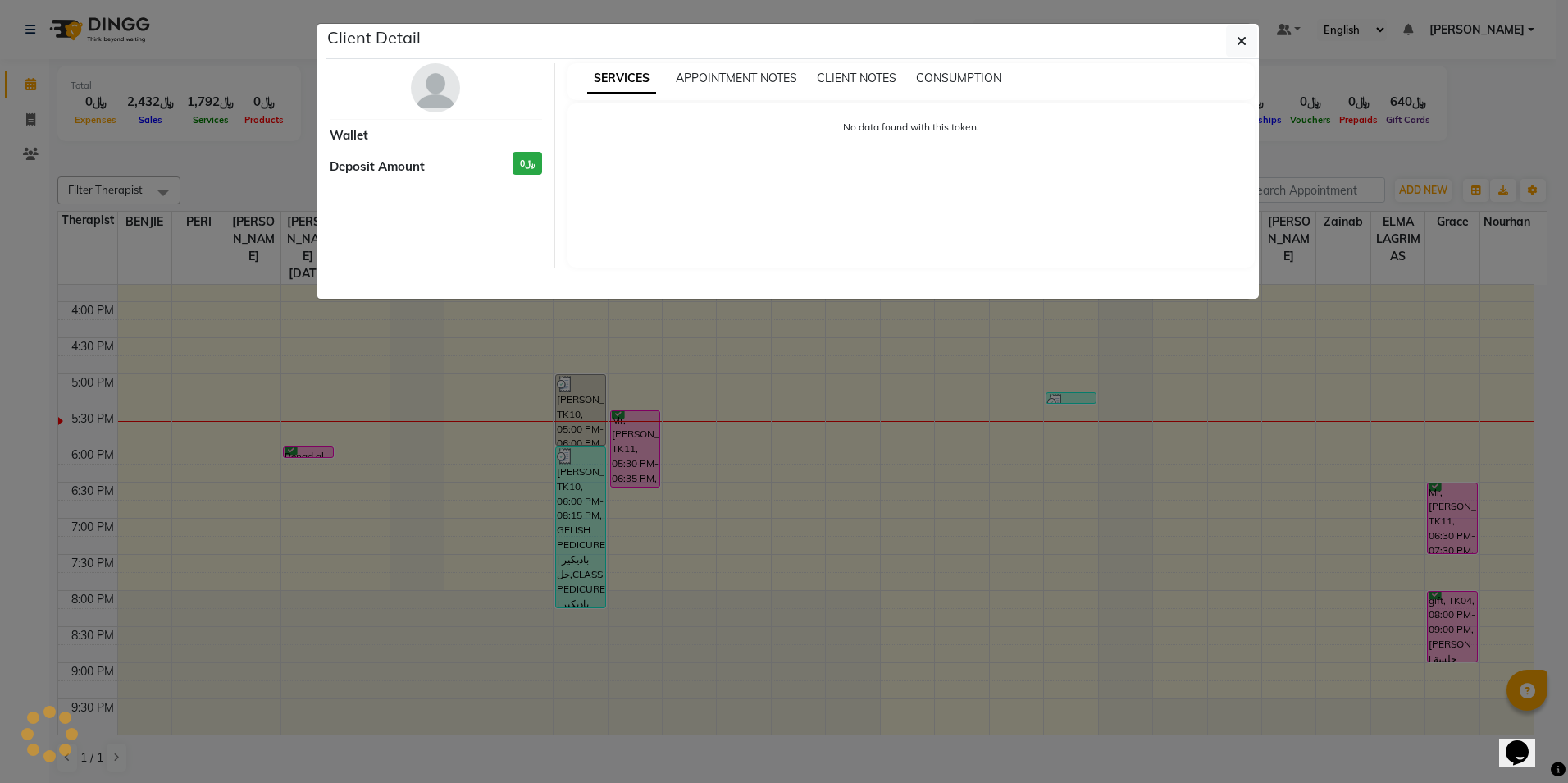
select select "3"
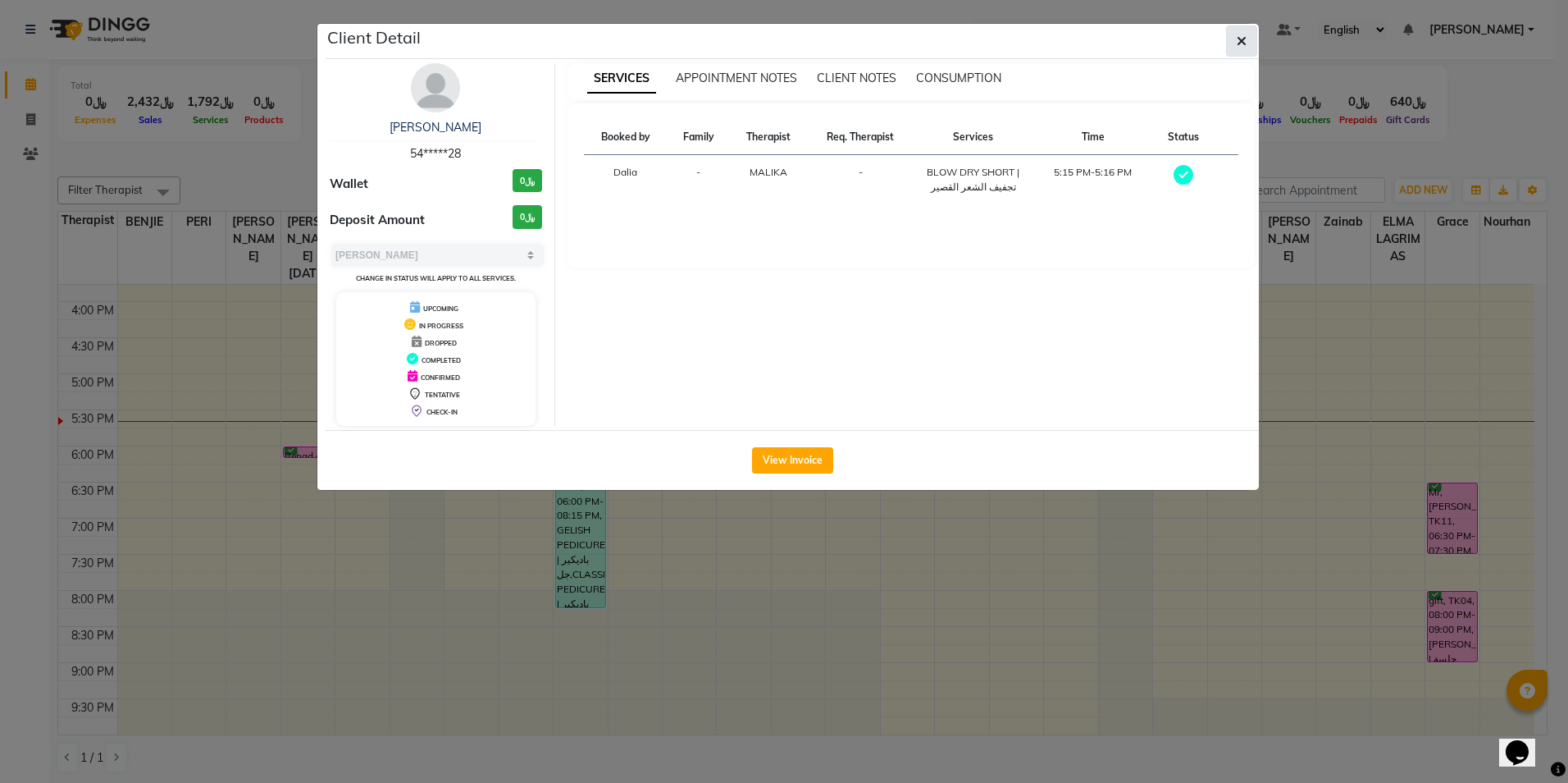
click at [1236, 38] on icon "button" at bounding box center [1241, 41] width 10 height 13
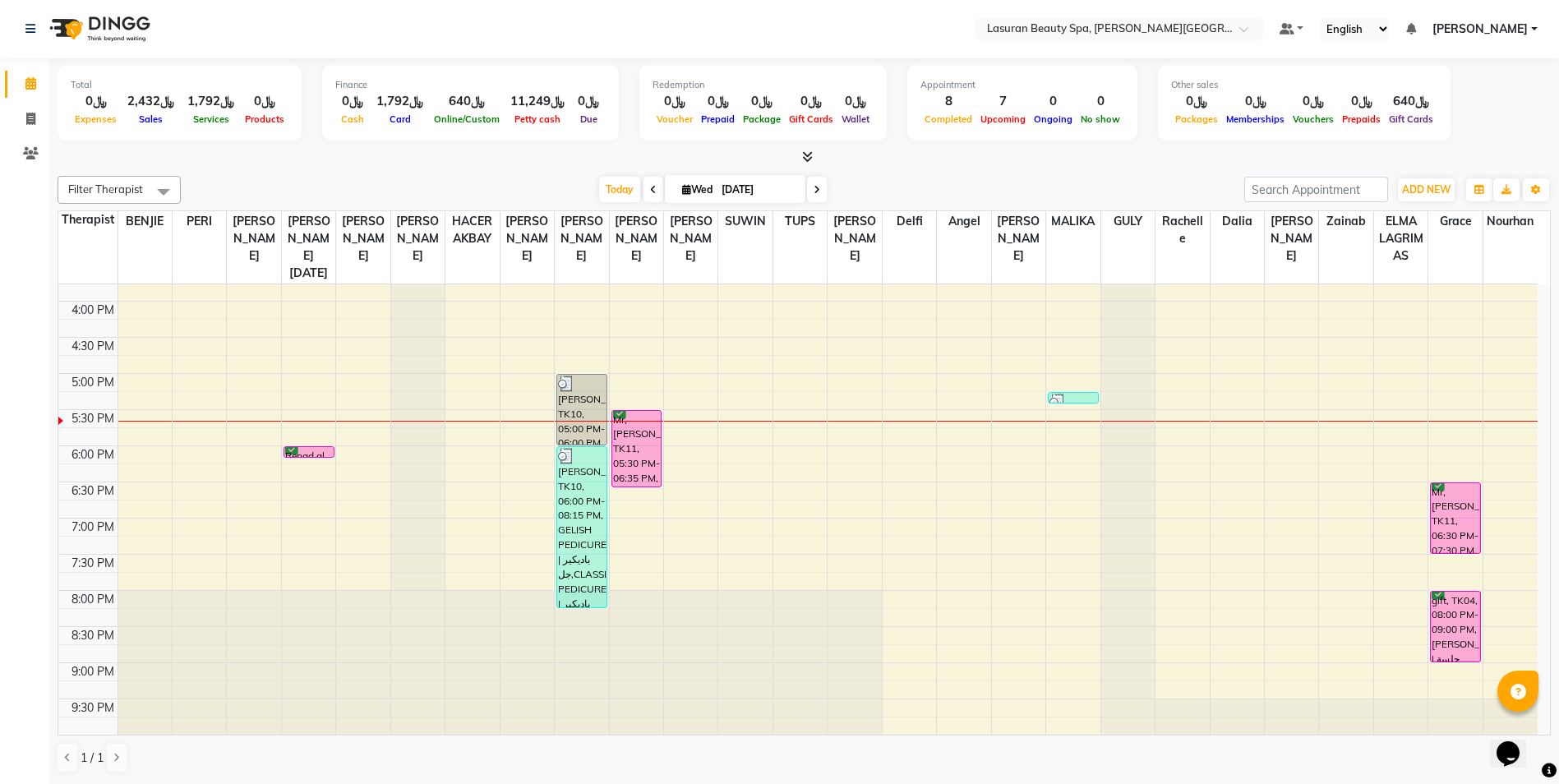
scroll to position [0, 0]
click at [1448, 531] on div "Mr,[PERSON_NAME], TK11, 06:30 PM-07:30 PM, [PERSON_NAME] | جلسة [PERSON_NAME]" at bounding box center [1454, 519] width 49 height 70
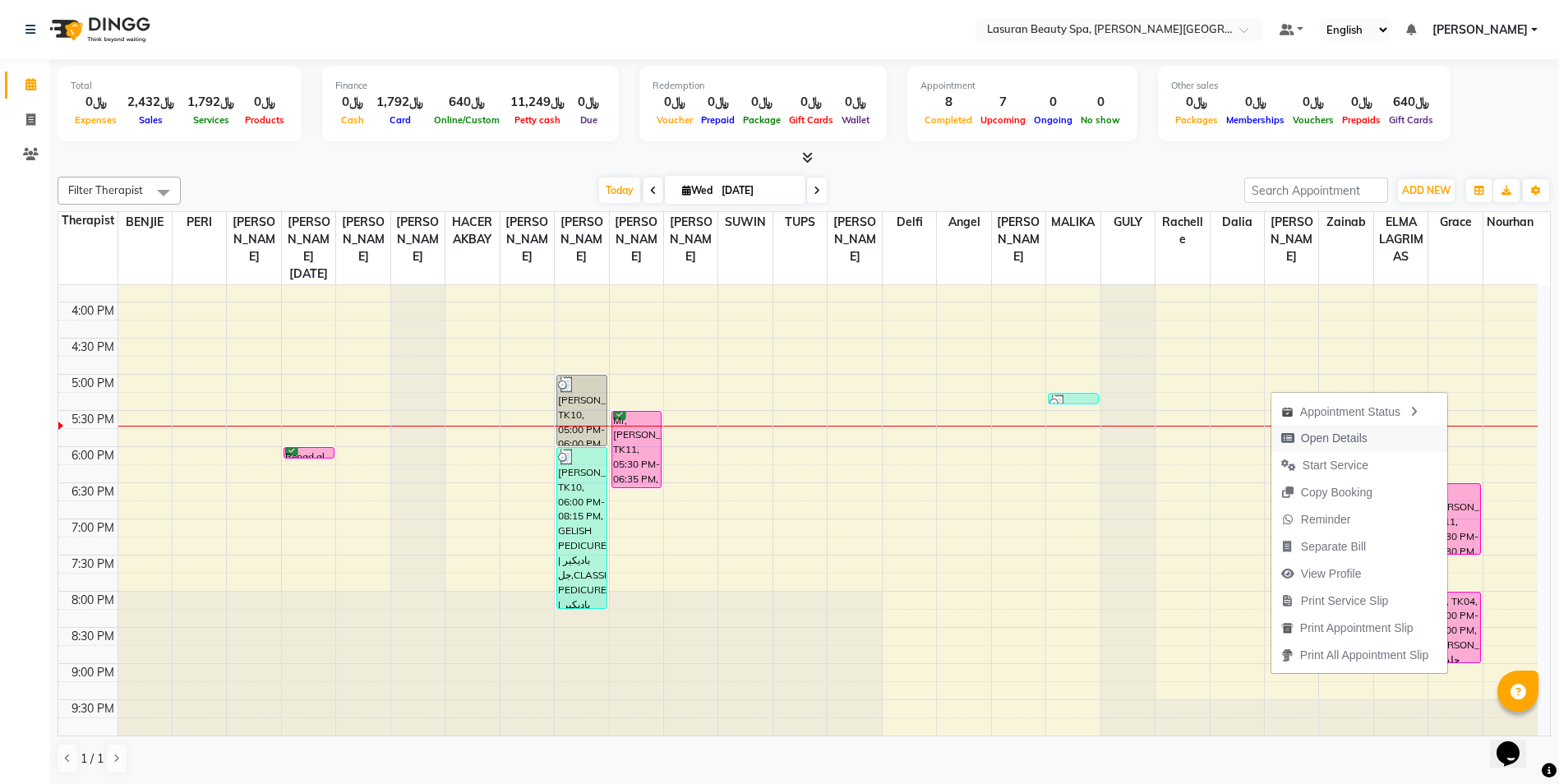
click at [1326, 437] on span "Open Details" at bounding box center [1334, 438] width 67 height 17
select select "6"
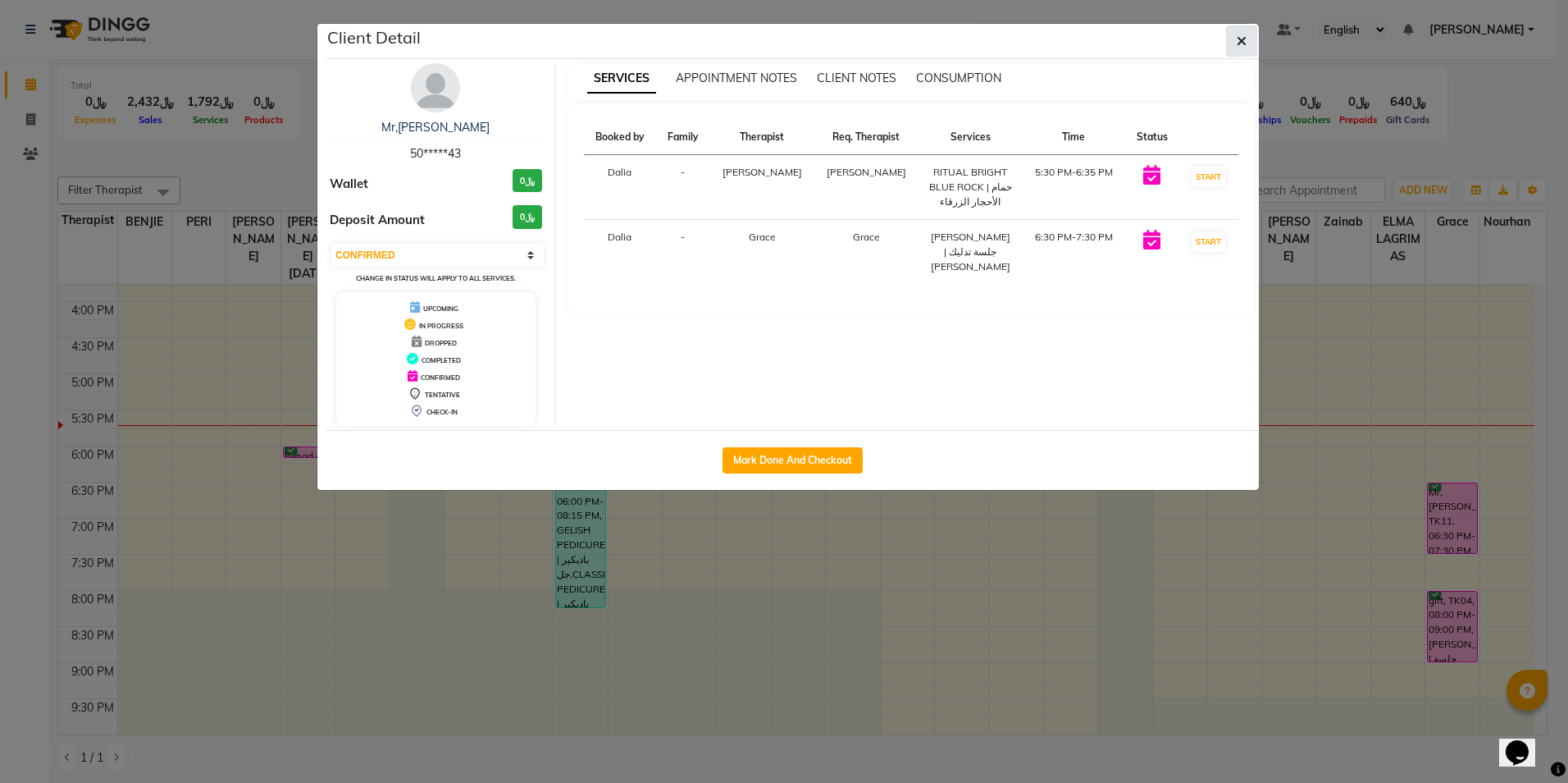
click at [1242, 47] on span "button" at bounding box center [1241, 41] width 10 height 16
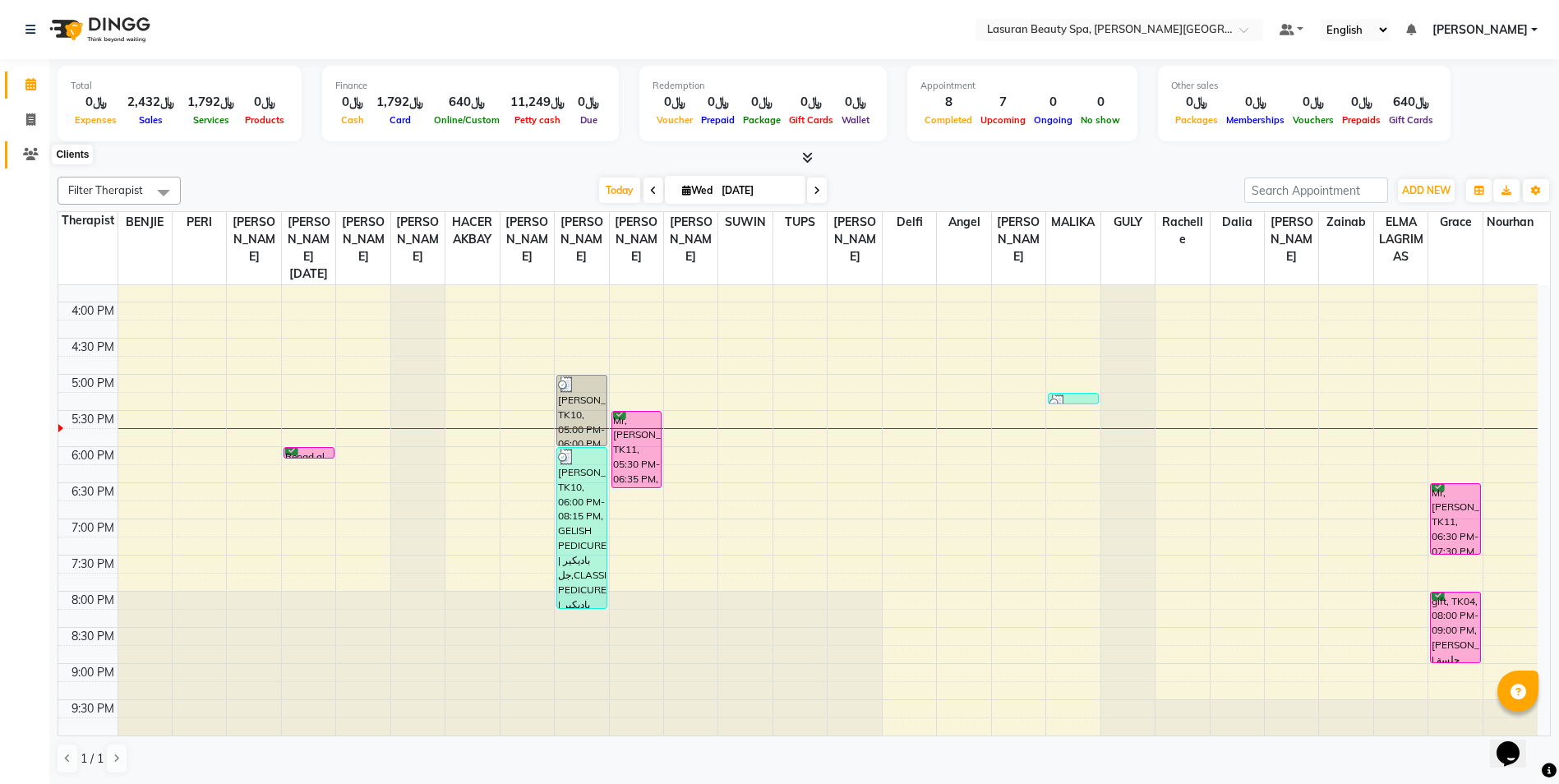
click at [32, 147] on span at bounding box center [30, 154] width 29 height 19
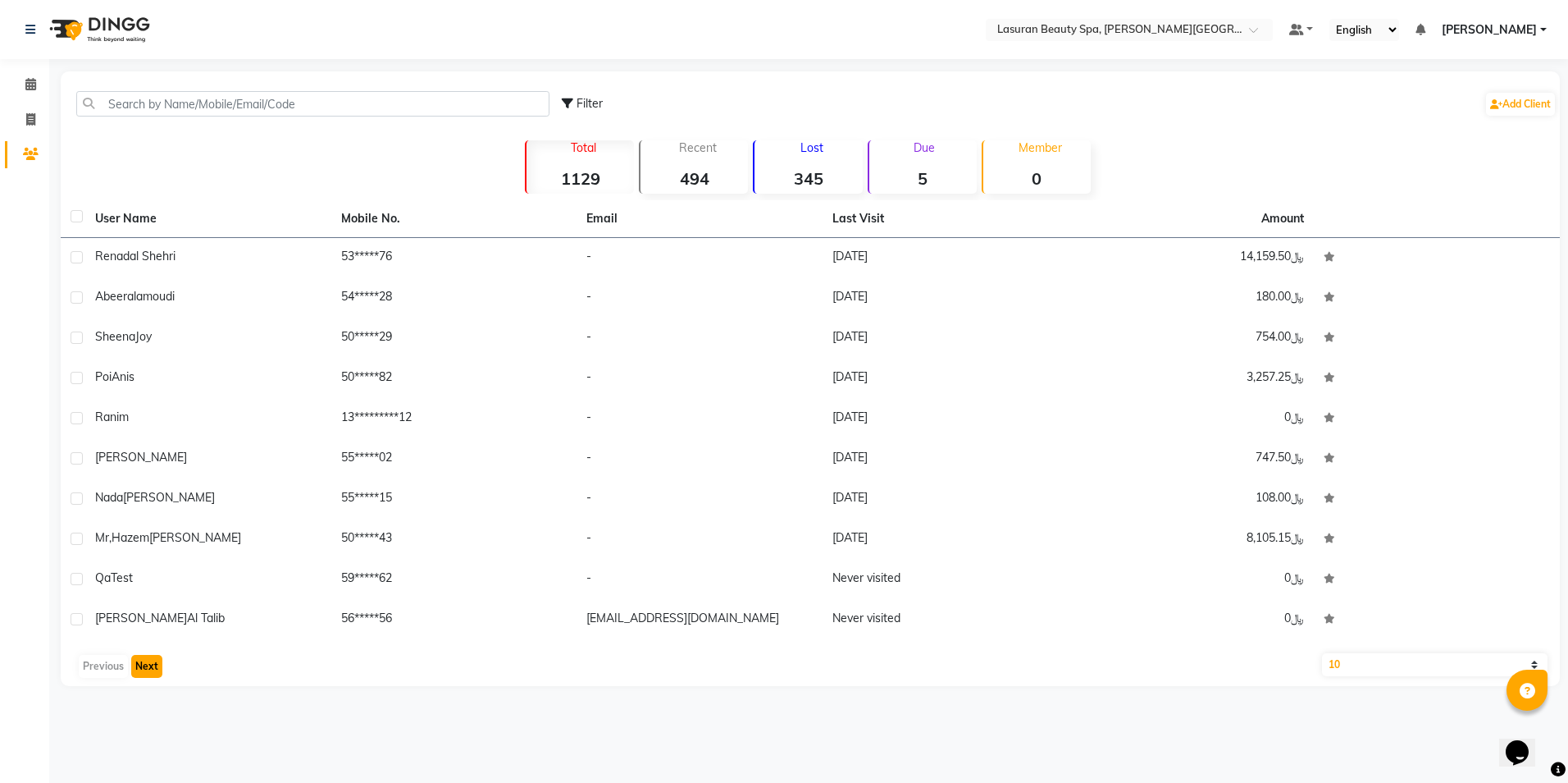
click at [146, 666] on button "Next" at bounding box center [146, 666] width 31 height 23
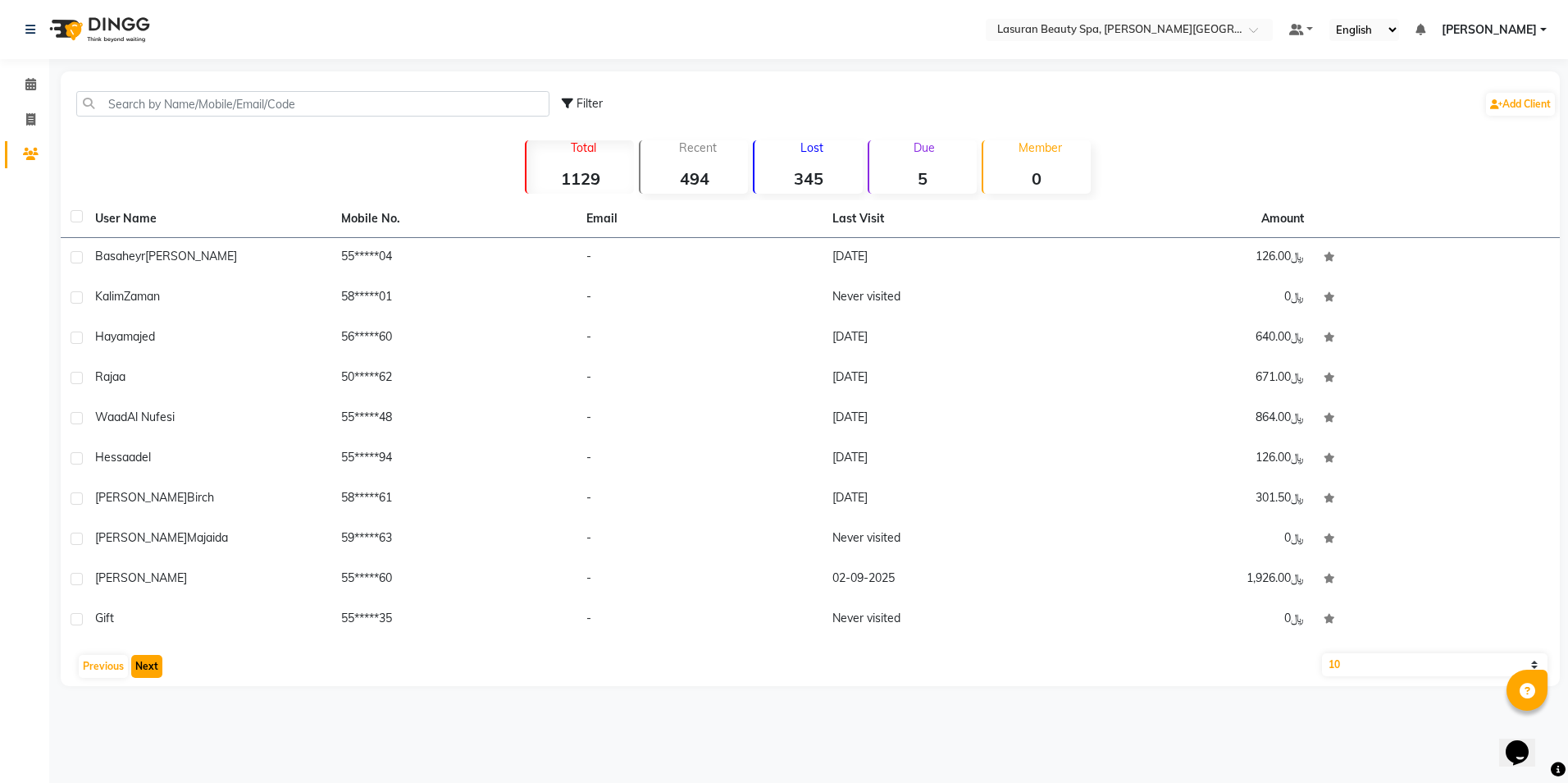
click at [138, 669] on button "Next" at bounding box center [146, 666] width 31 height 23
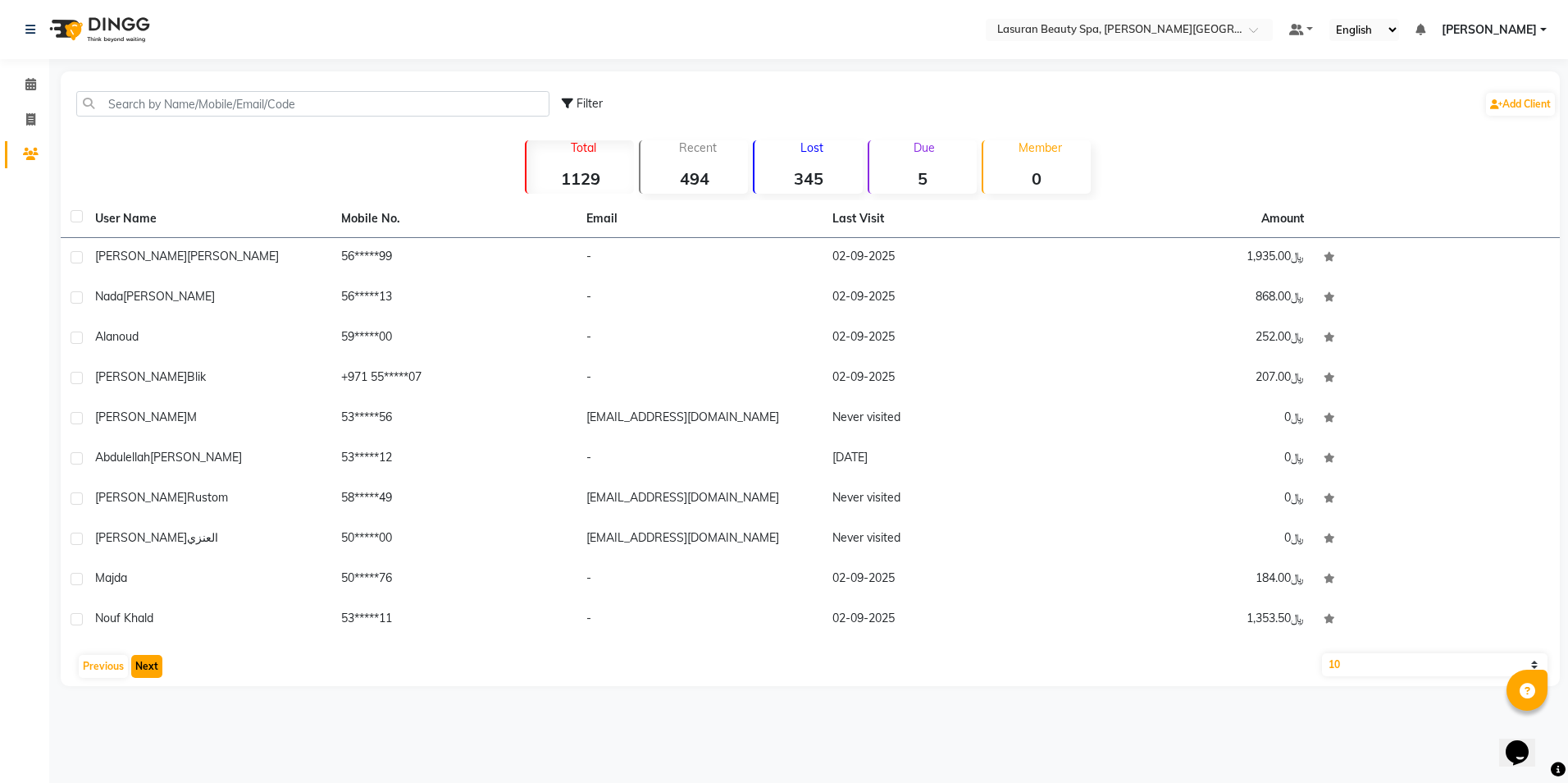
click at [141, 662] on button "Next" at bounding box center [146, 666] width 31 height 23
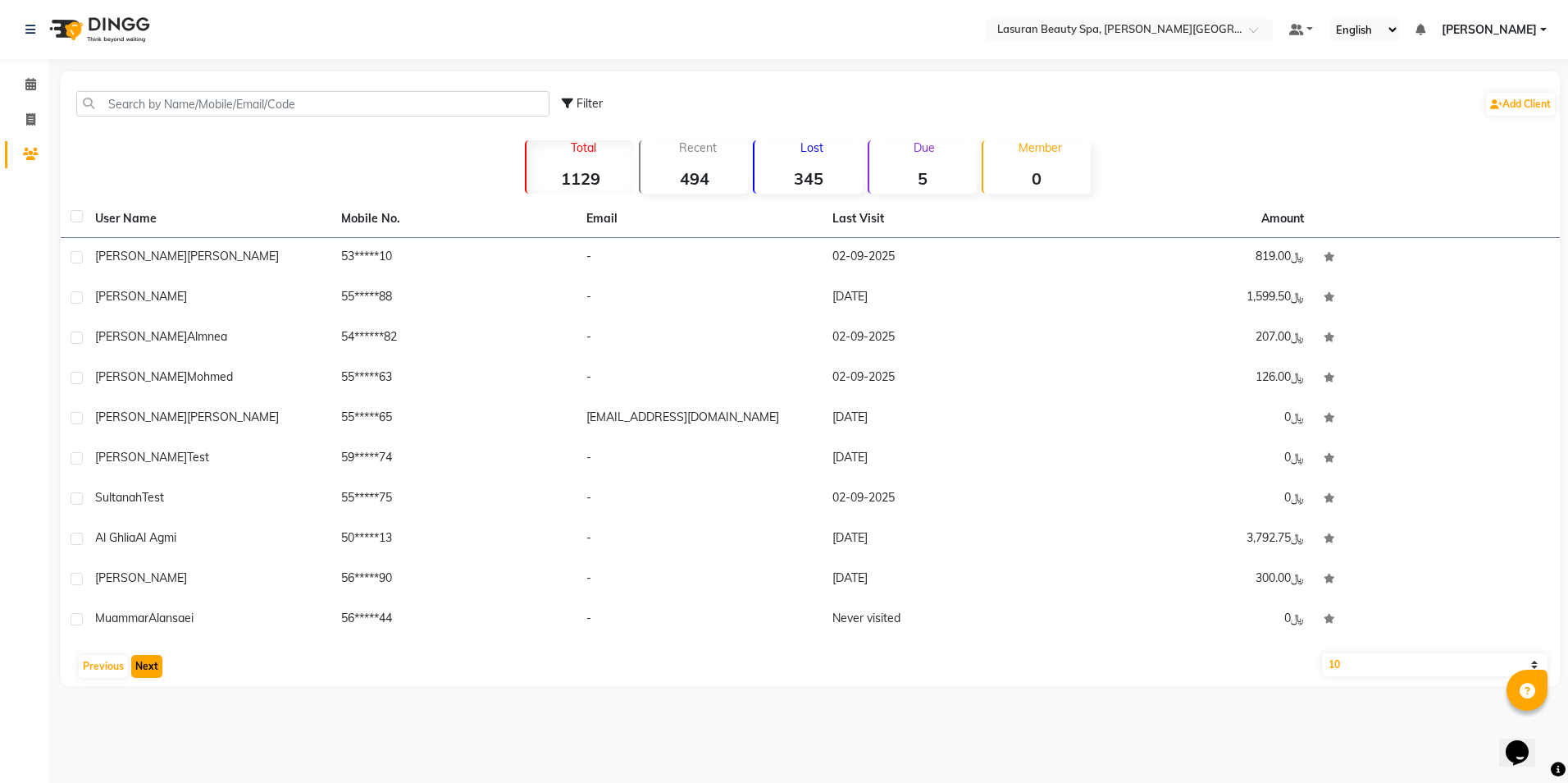
click at [148, 666] on button "Next" at bounding box center [146, 666] width 31 height 23
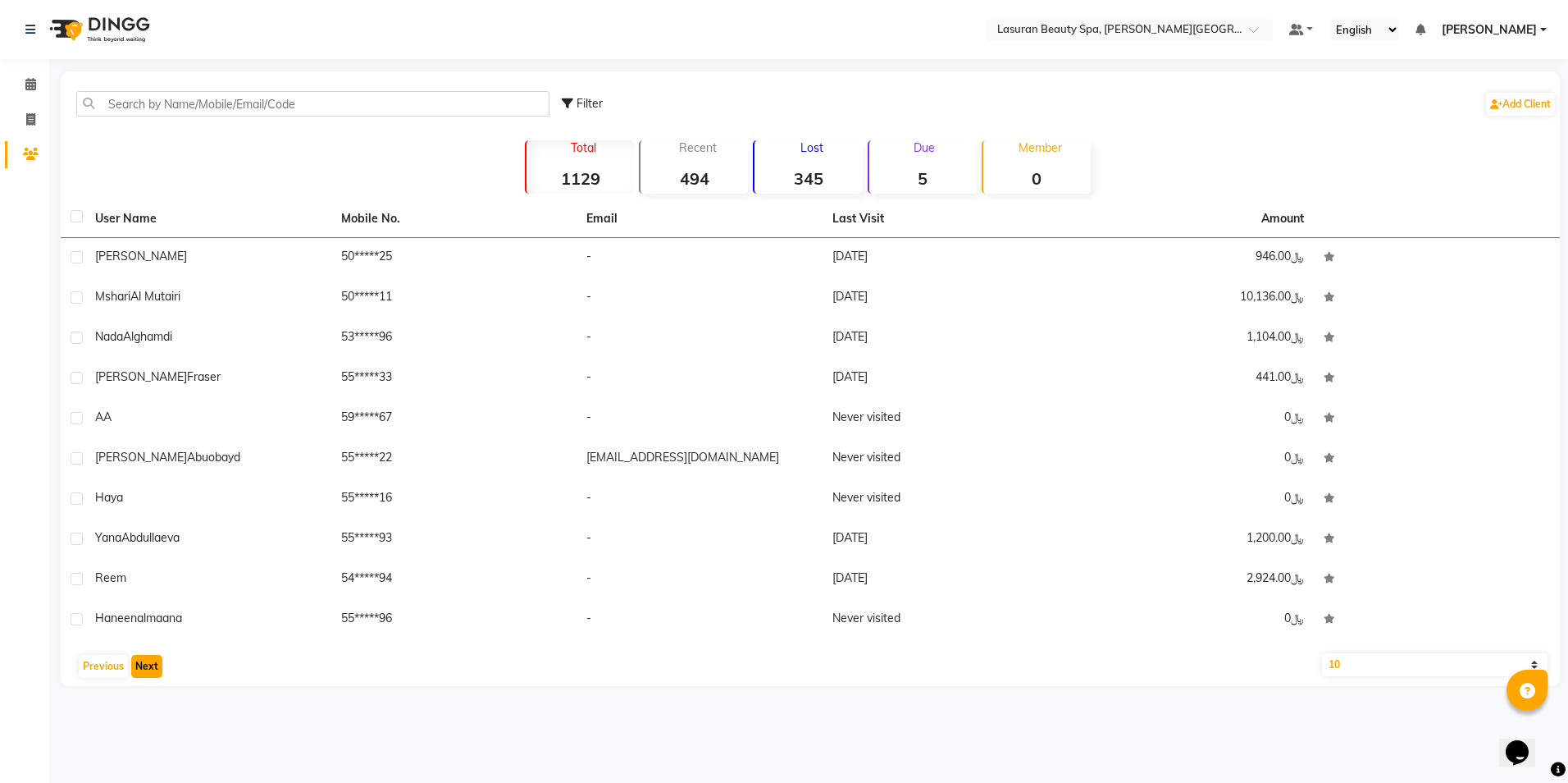
click at [147, 668] on button "Next" at bounding box center [146, 666] width 31 height 23
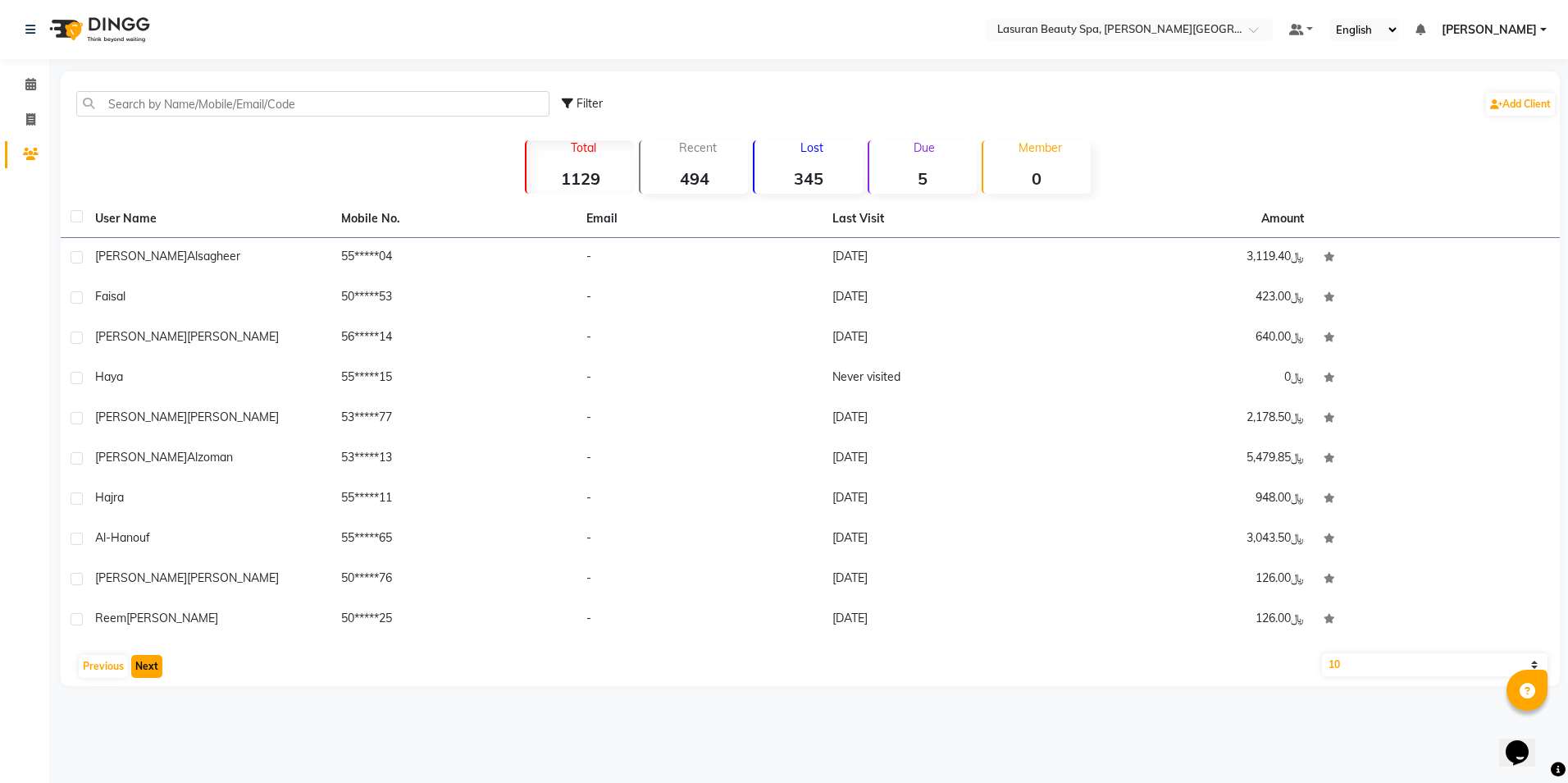
click at [142, 670] on button "Next" at bounding box center [146, 666] width 31 height 23
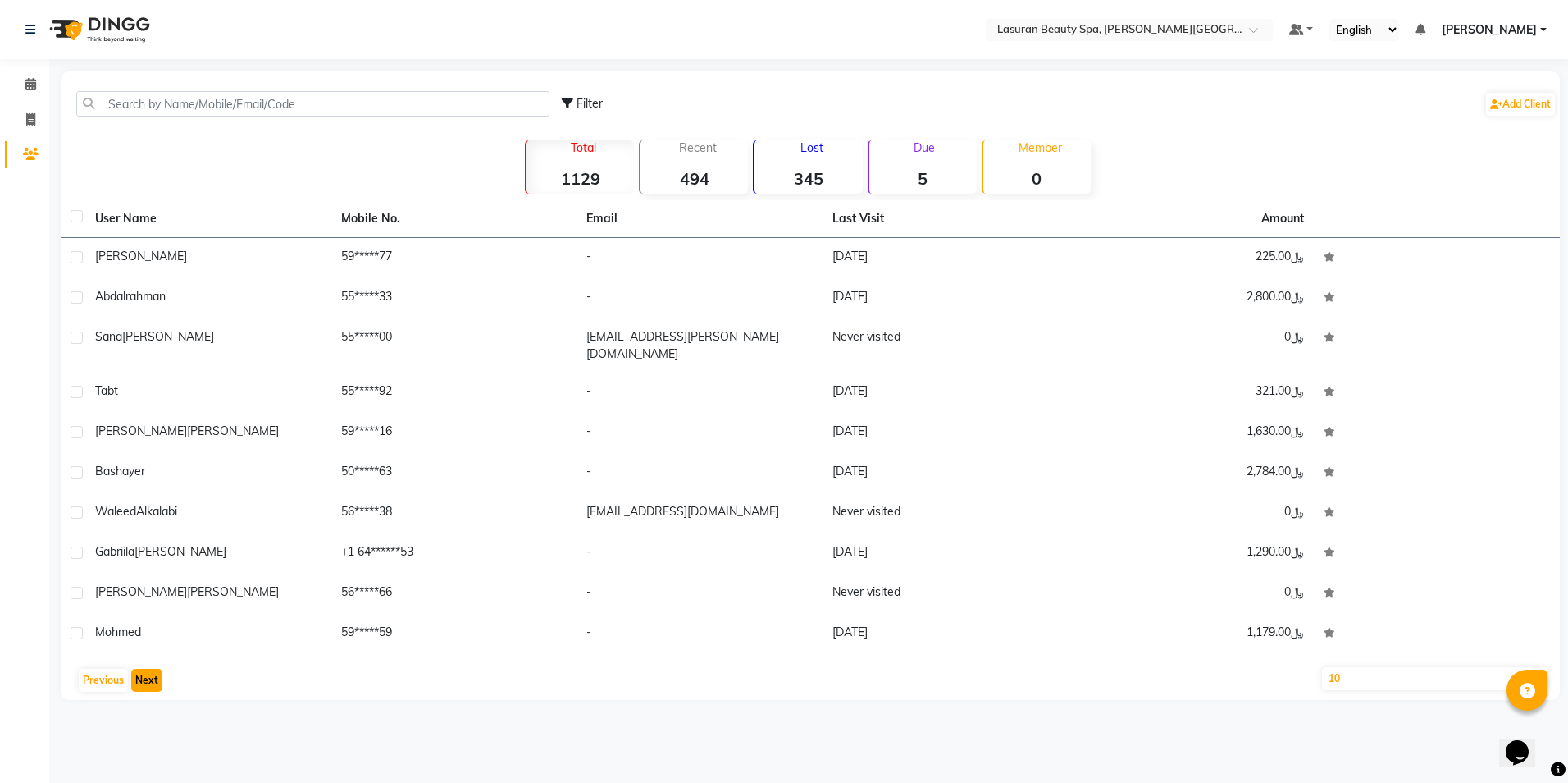
click at [145, 669] on button "Next" at bounding box center [146, 680] width 31 height 23
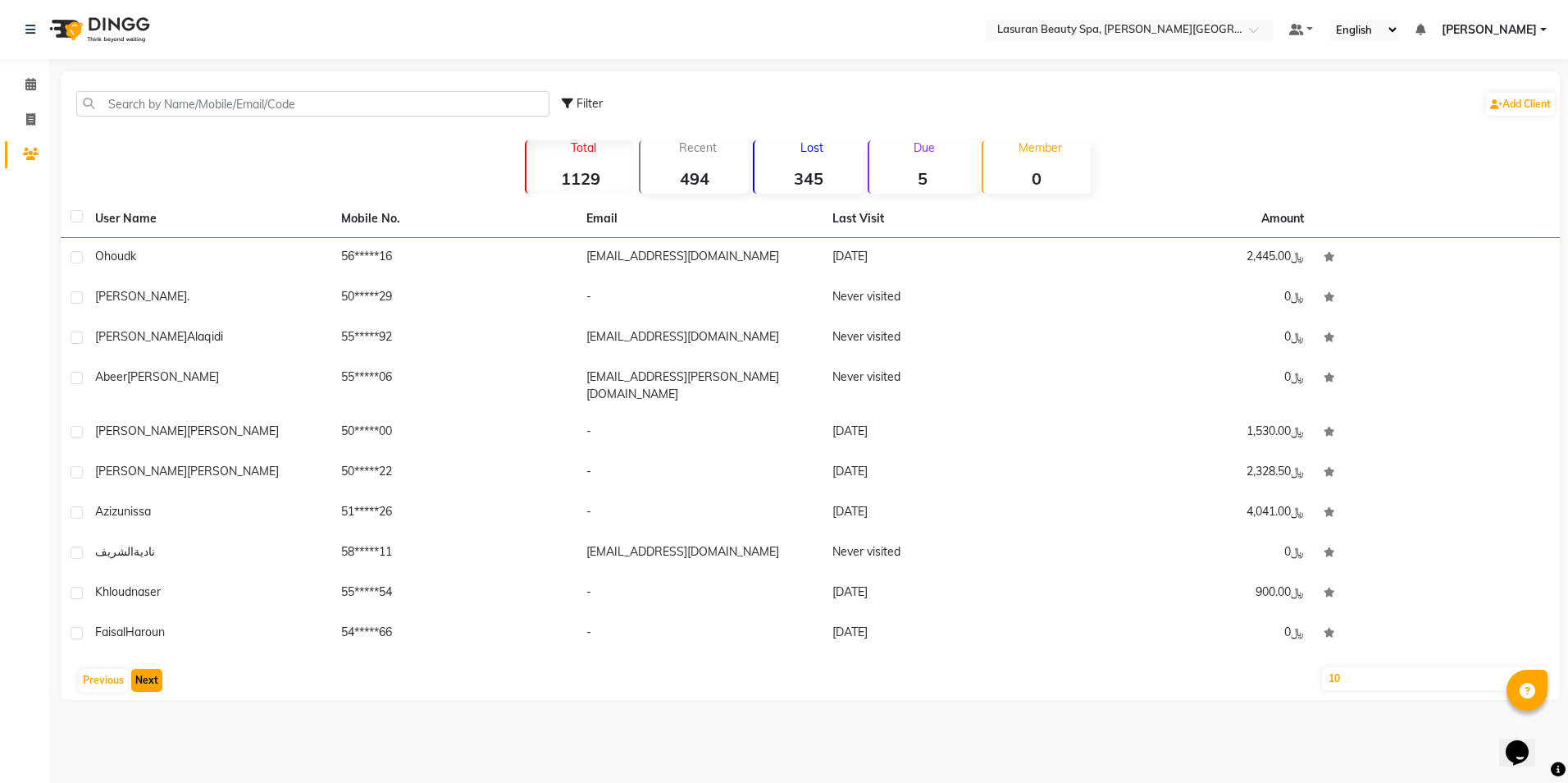
click at [146, 670] on button "Next" at bounding box center [146, 680] width 31 height 23
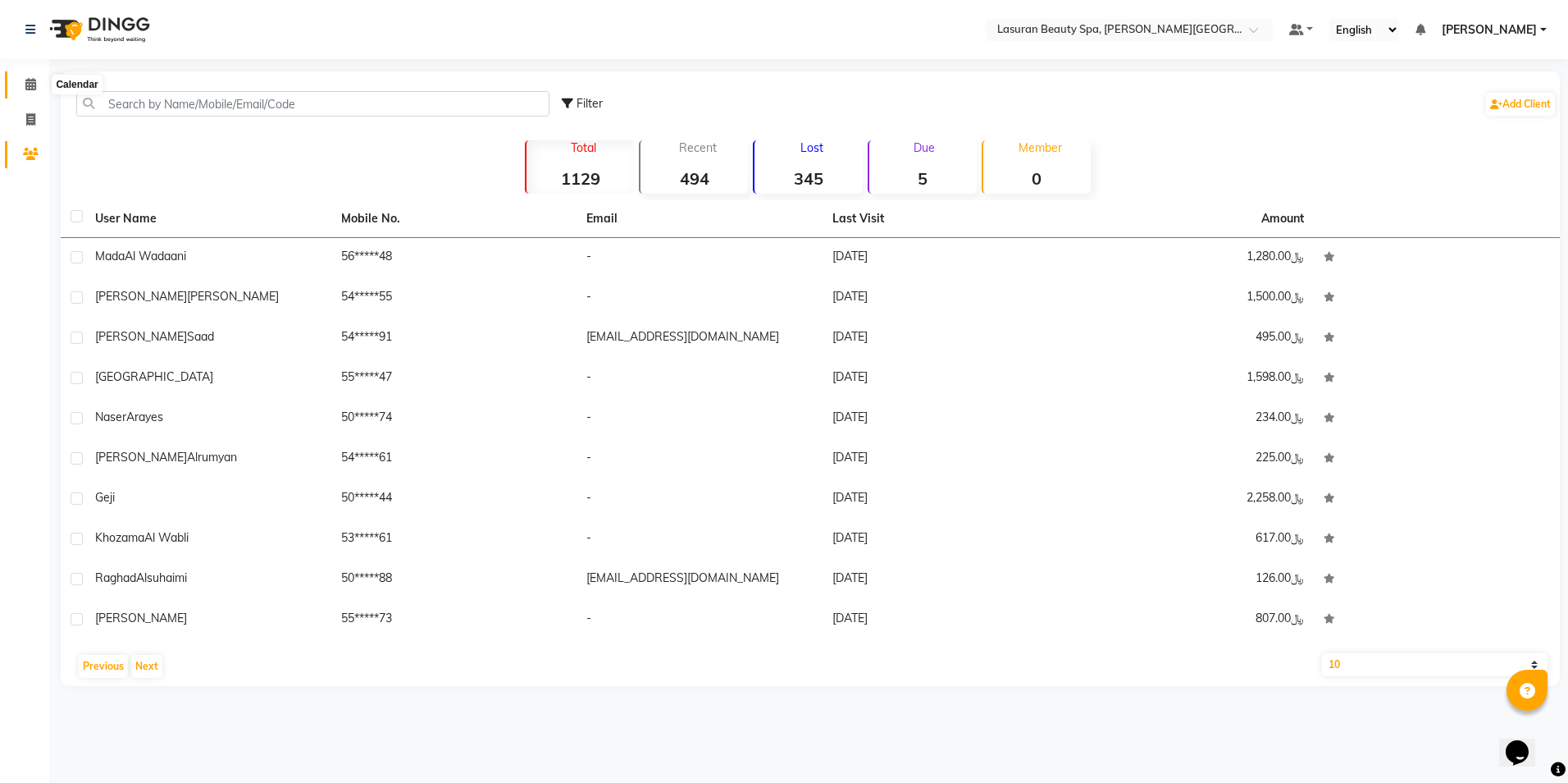
click at [27, 84] on icon at bounding box center [31, 84] width 11 height 12
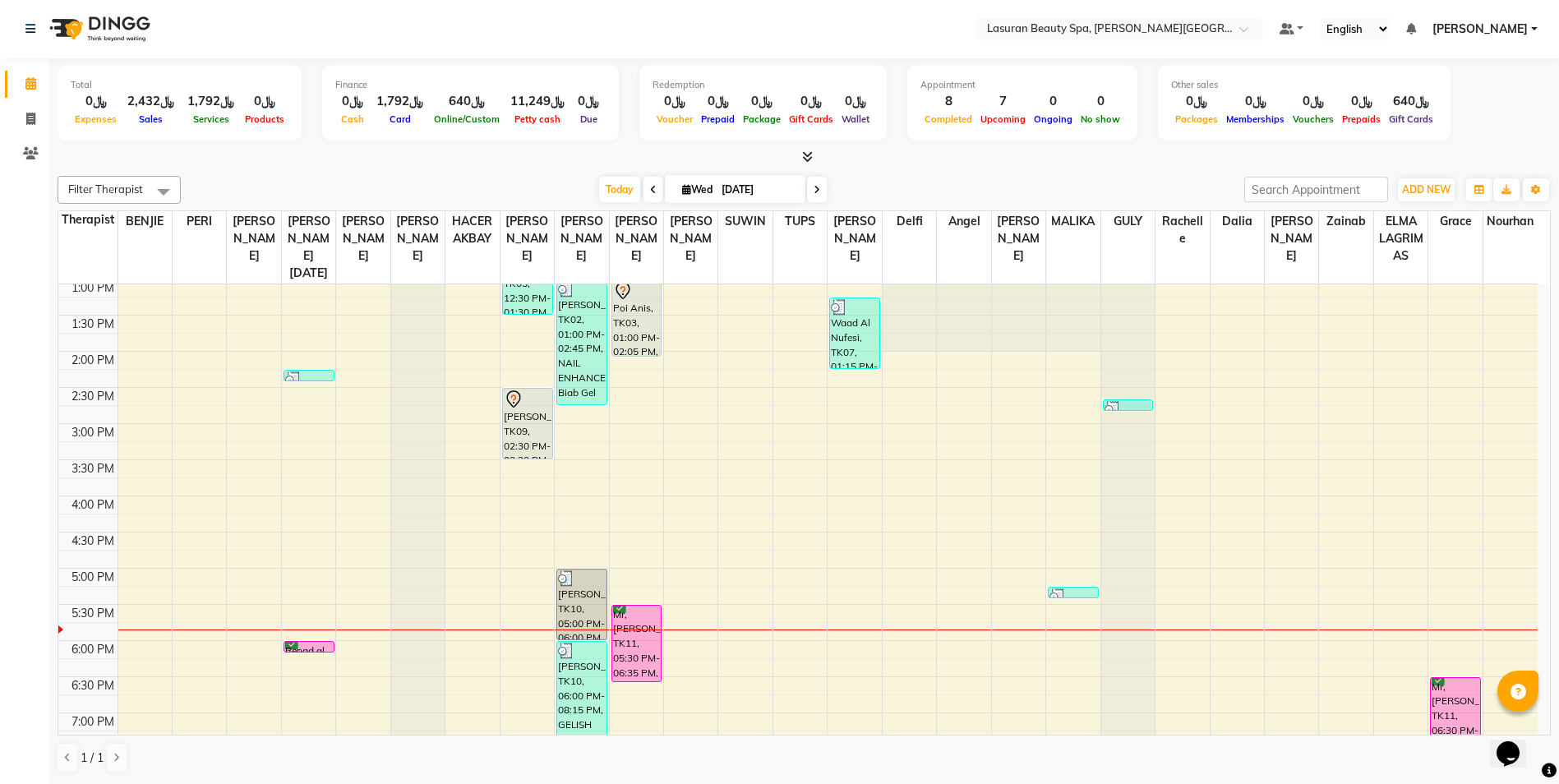
scroll to position [344, 0]
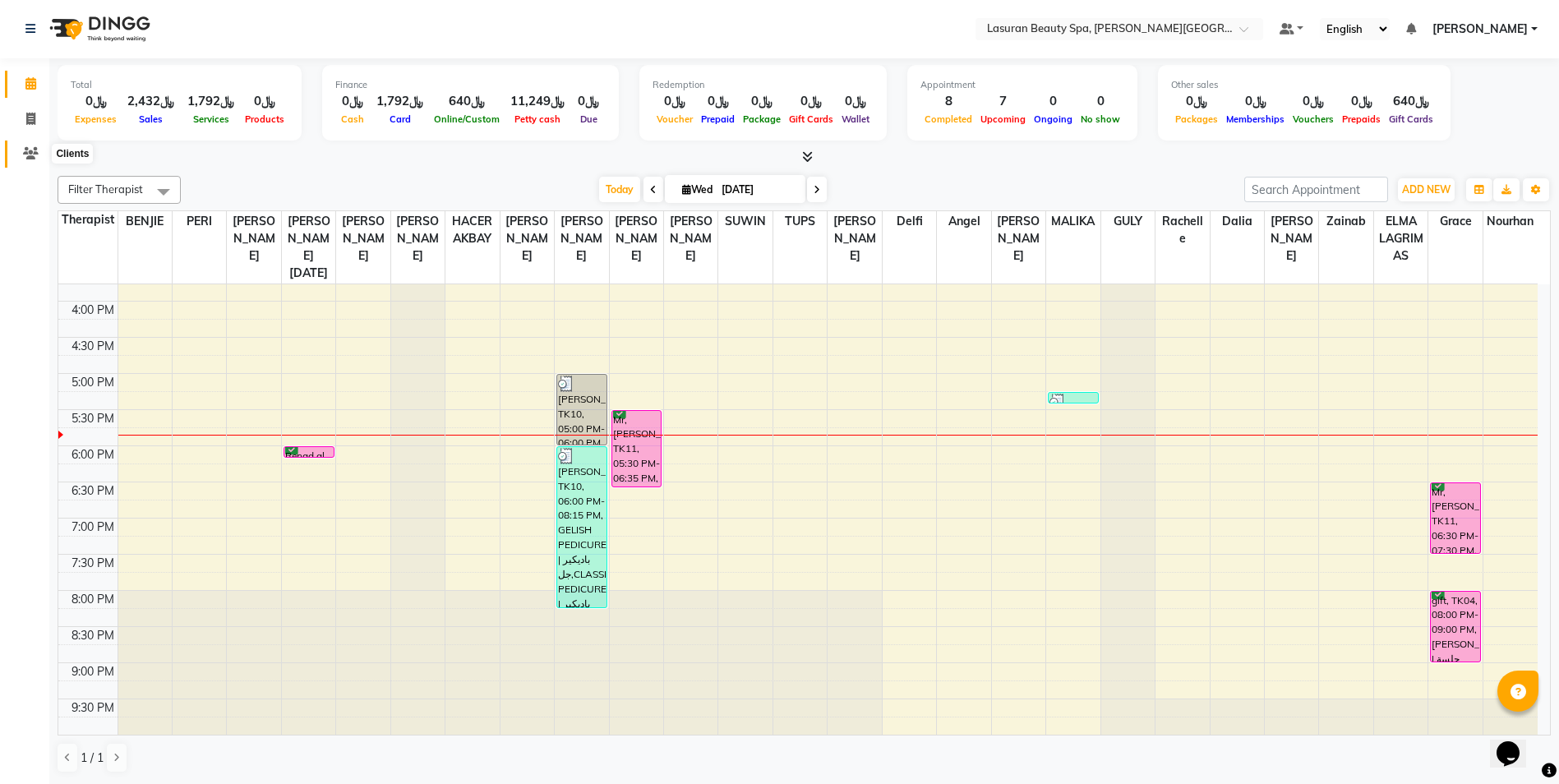
click at [32, 156] on icon at bounding box center [30, 154] width 15 height 13
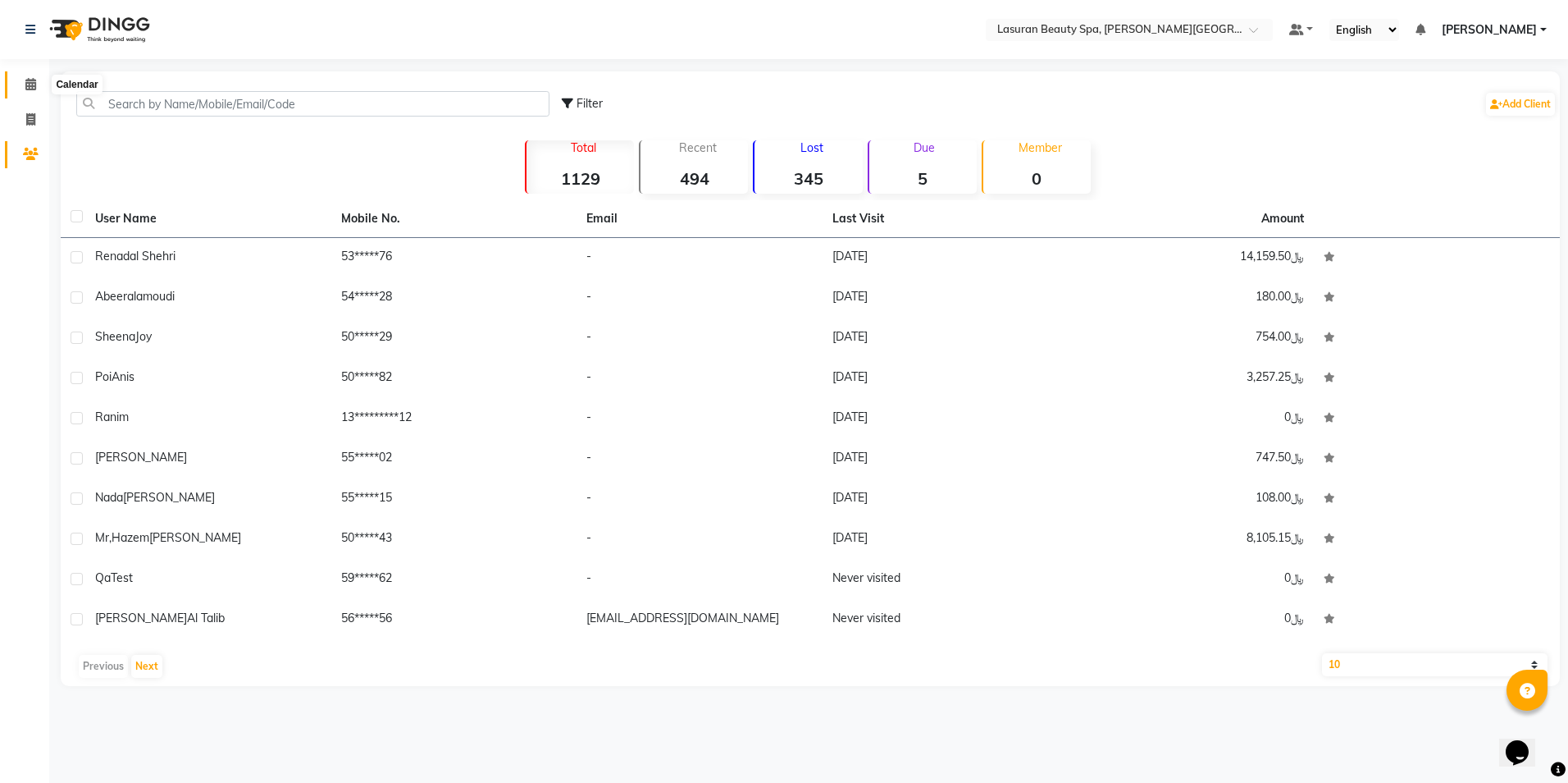
click at [24, 78] on span at bounding box center [30, 85] width 29 height 19
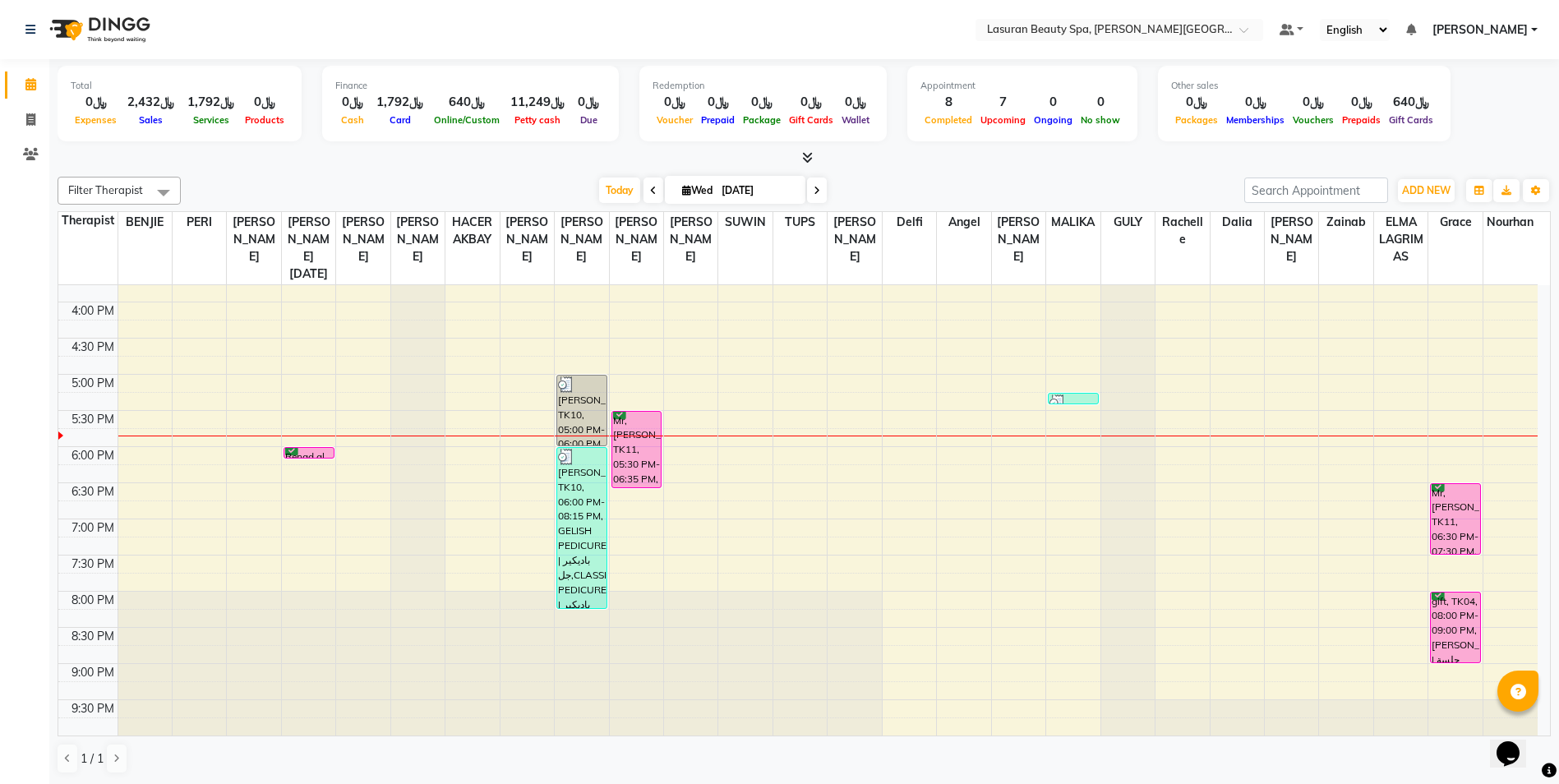
scroll to position [1, 0]
click at [576, 499] on div "[PERSON_NAME], TK10, 06:00 PM-08:15 PM, GELISH PEDICURE | باديكير جل,CLASSIC PE…" at bounding box center [582, 526] width 49 height 160
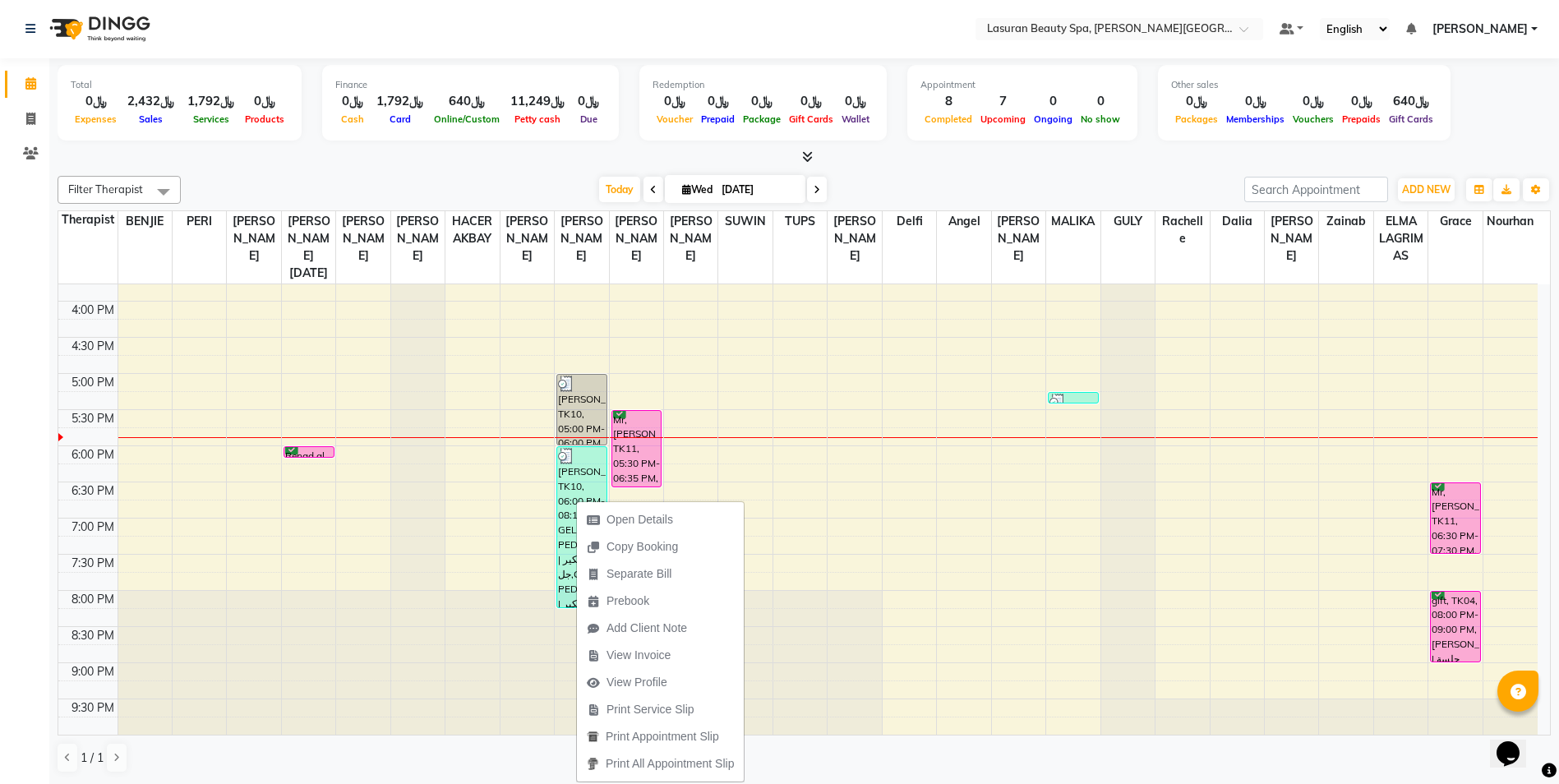
click at [625, 449] on div "Mr,[PERSON_NAME], TK11, 05:30 PM-06:35 PM, RITUAL BRIGHT BLUE ROCK | حمام الأحج…" at bounding box center [636, 448] width 49 height 76
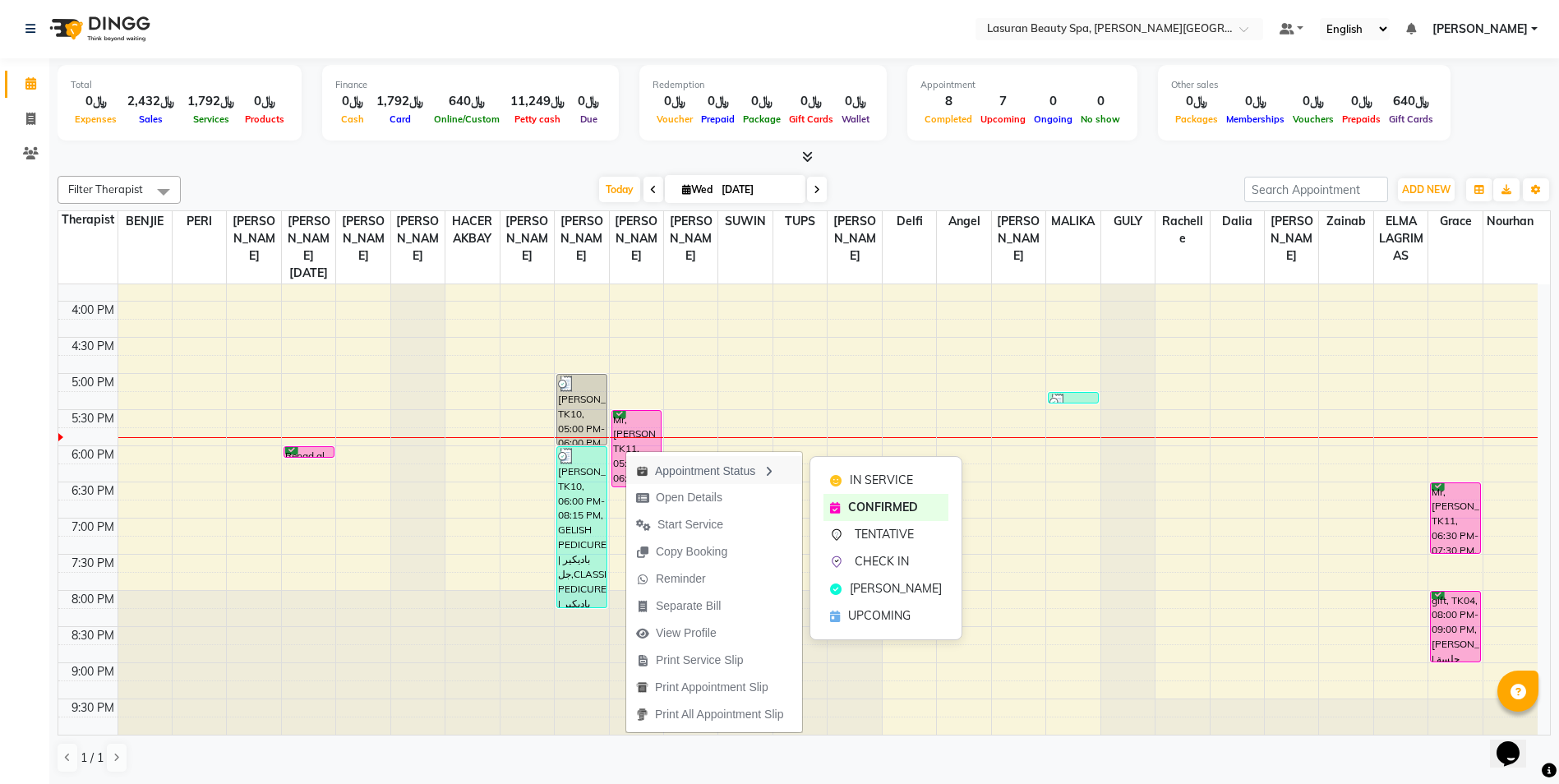
click at [697, 474] on div "Appointment Status" at bounding box center [714, 470] width 176 height 28
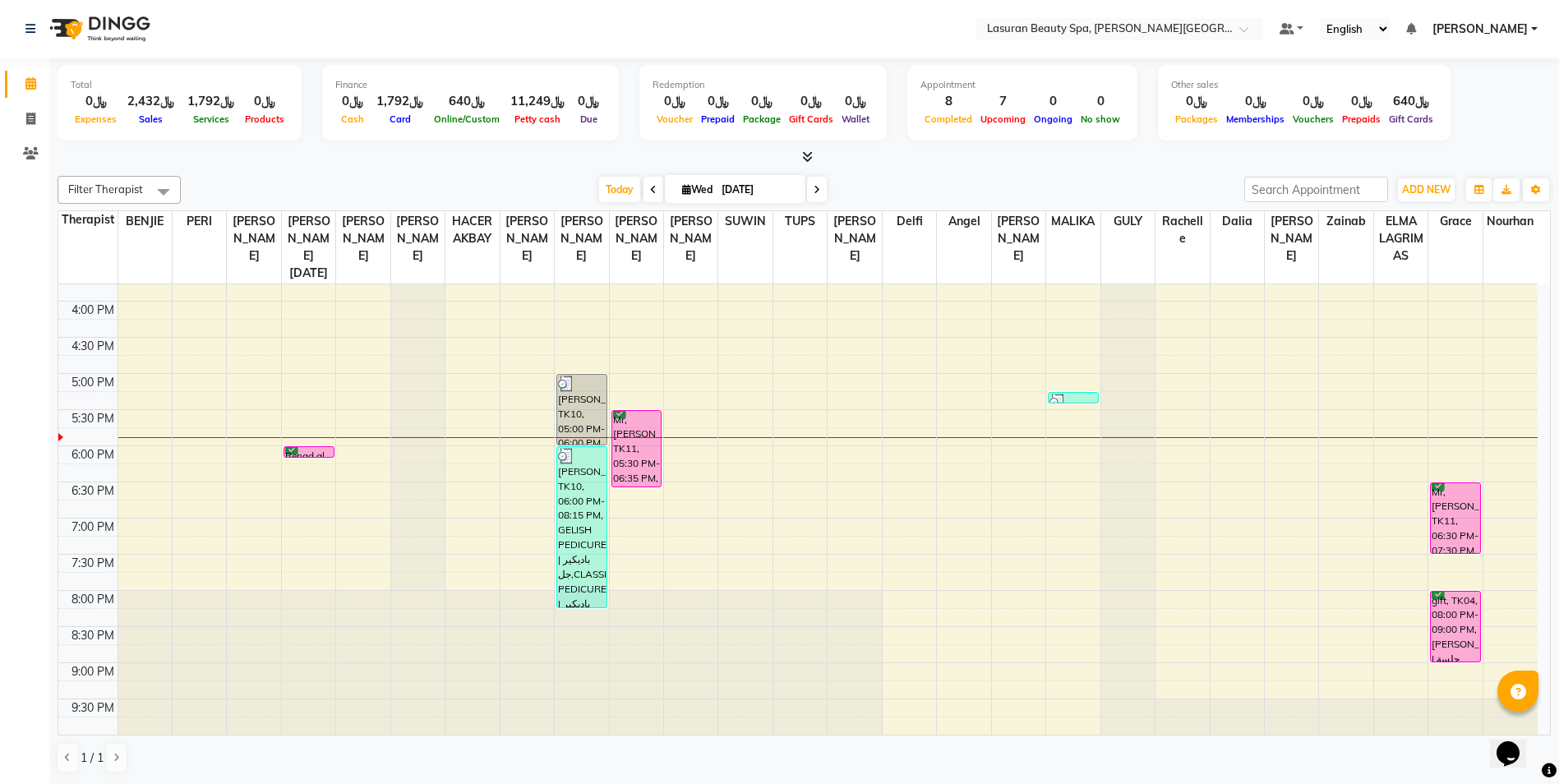
click at [641, 425] on div "Mr,[PERSON_NAME], TK11, 05:30 PM-06:35 PM, RITUAL BRIGHT BLUE ROCK | حمام الأحج…" at bounding box center [636, 448] width 49 height 76
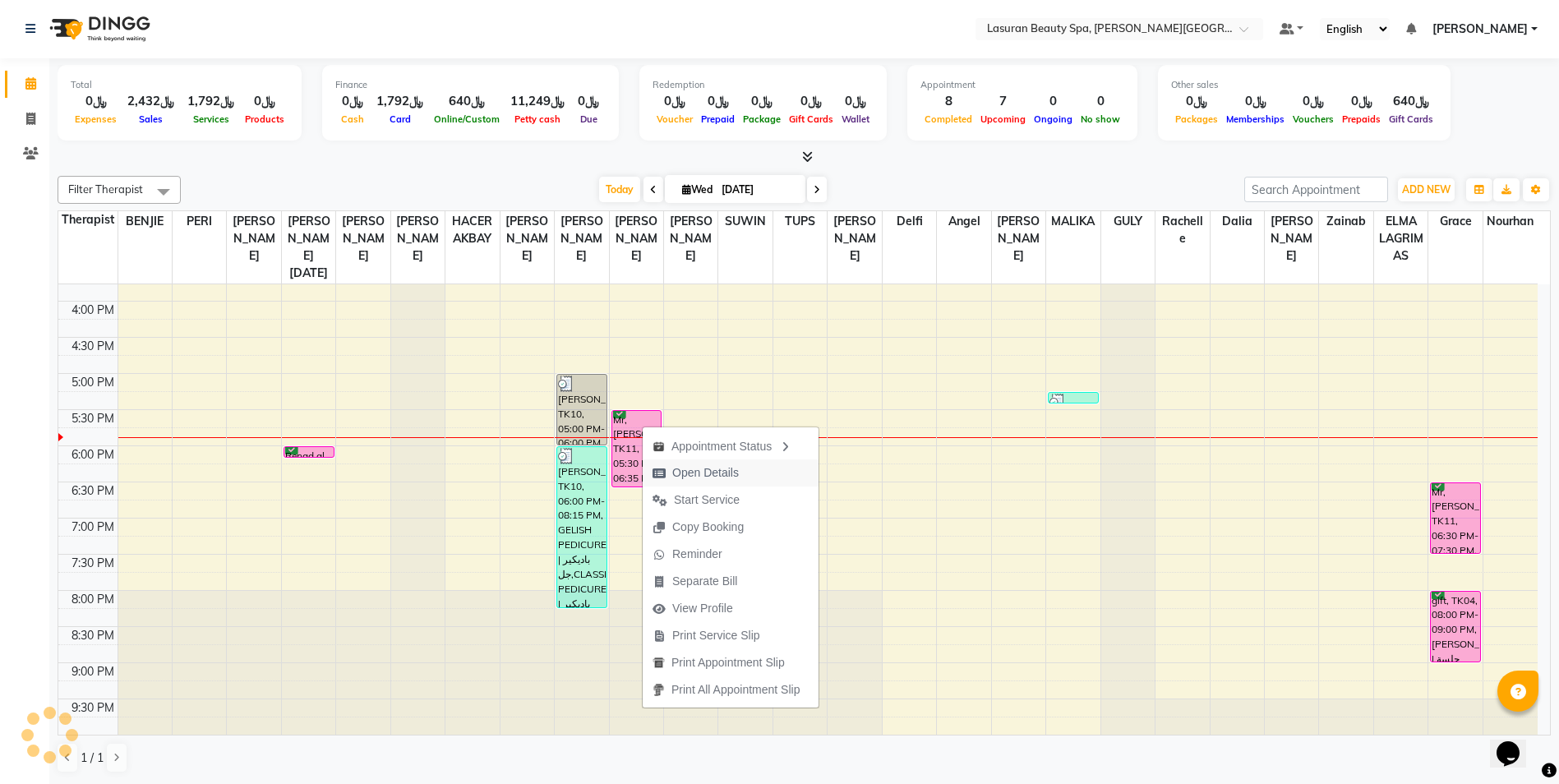
click at [687, 466] on span "Open Details" at bounding box center [705, 472] width 67 height 17
select select "6"
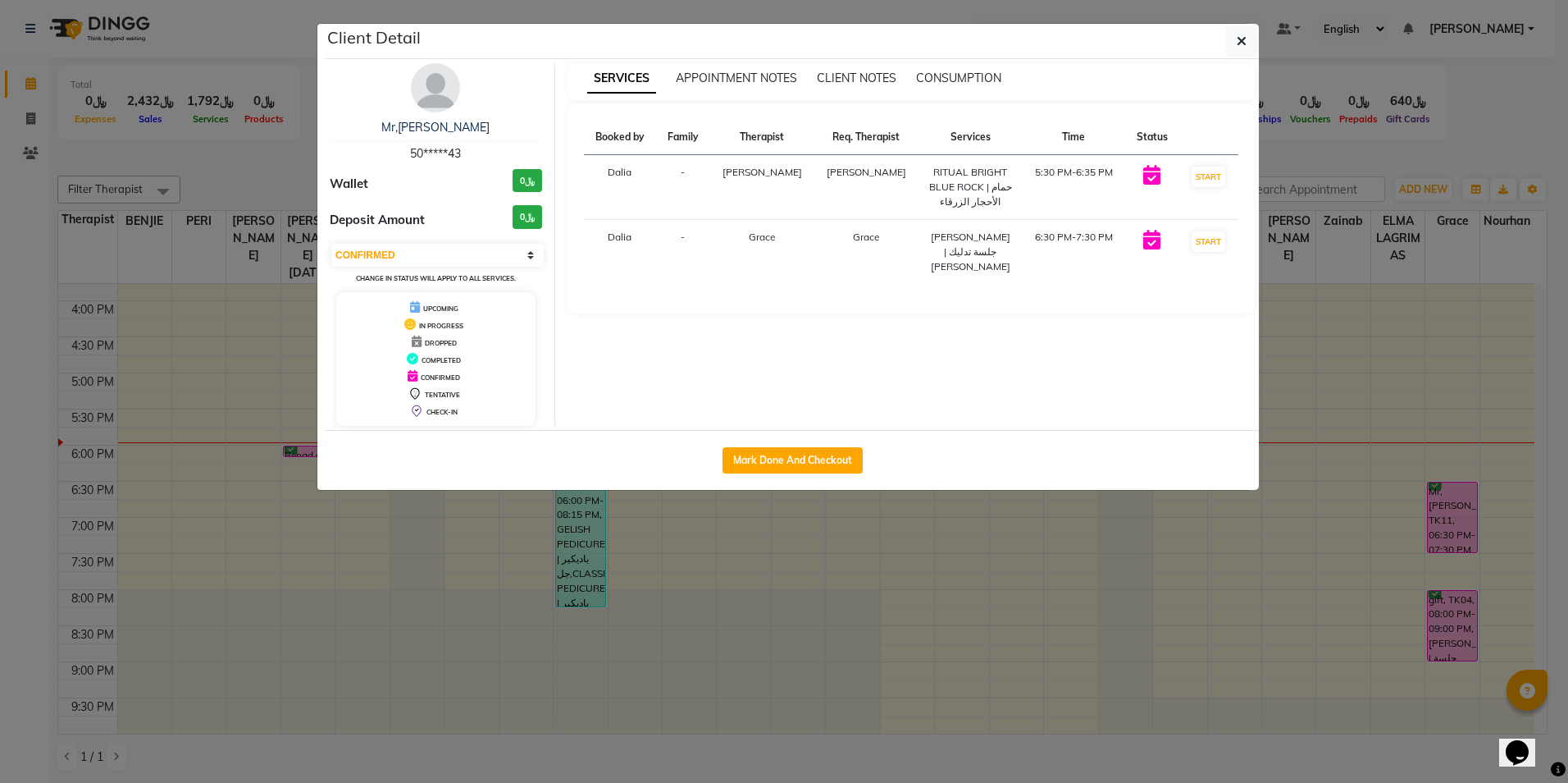
drag, startPoint x: 1249, startPoint y: 44, endPoint x: 1162, endPoint y: 277, distance: 248.7
click at [1247, 45] on button "button" at bounding box center [1241, 41] width 31 height 31
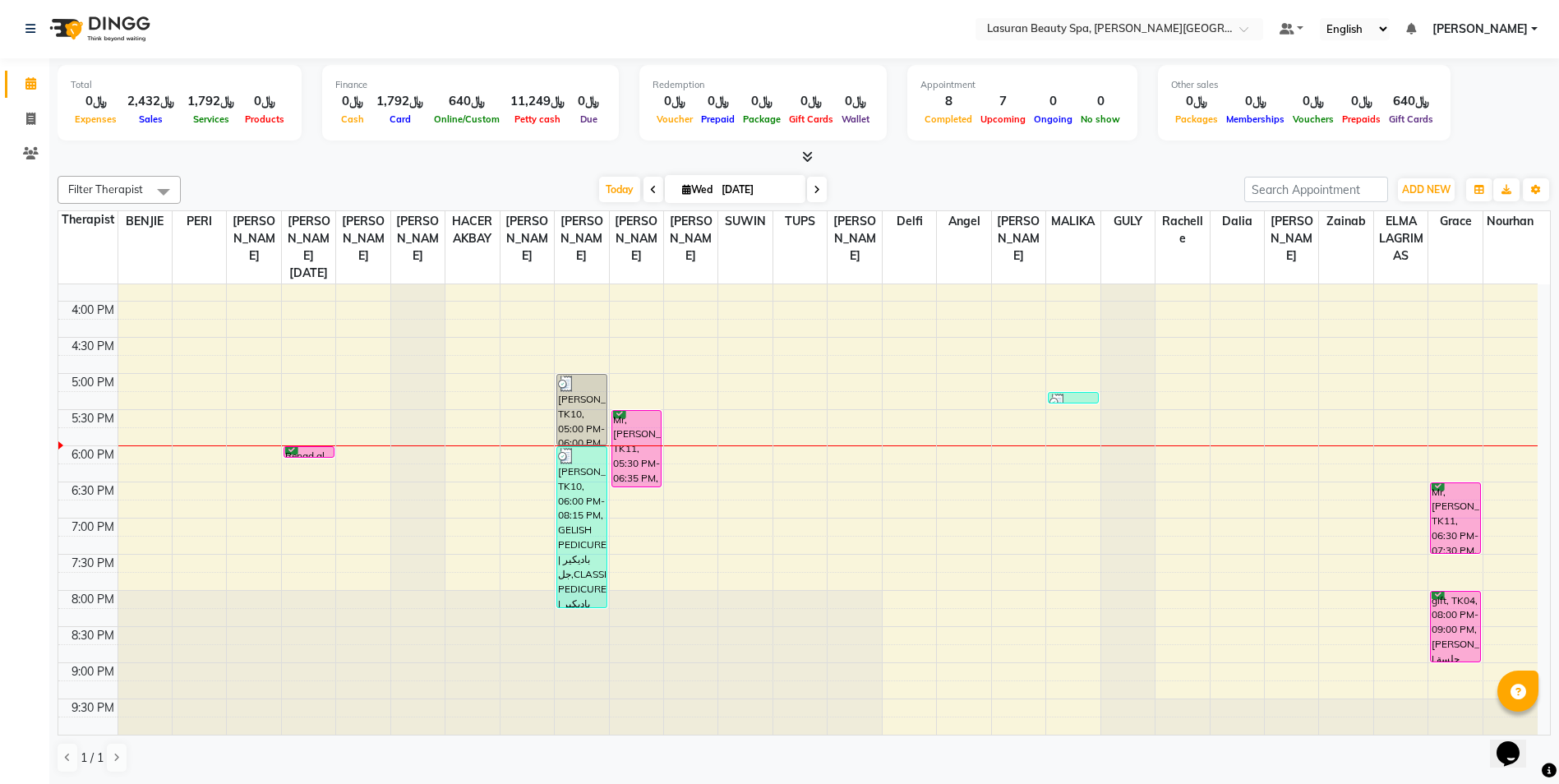
click at [1444, 509] on div "Mr,[PERSON_NAME], TK11, 06:30 PM-07:30 PM, [PERSON_NAME] | جلسة [PERSON_NAME]" at bounding box center [1454, 518] width 49 height 70
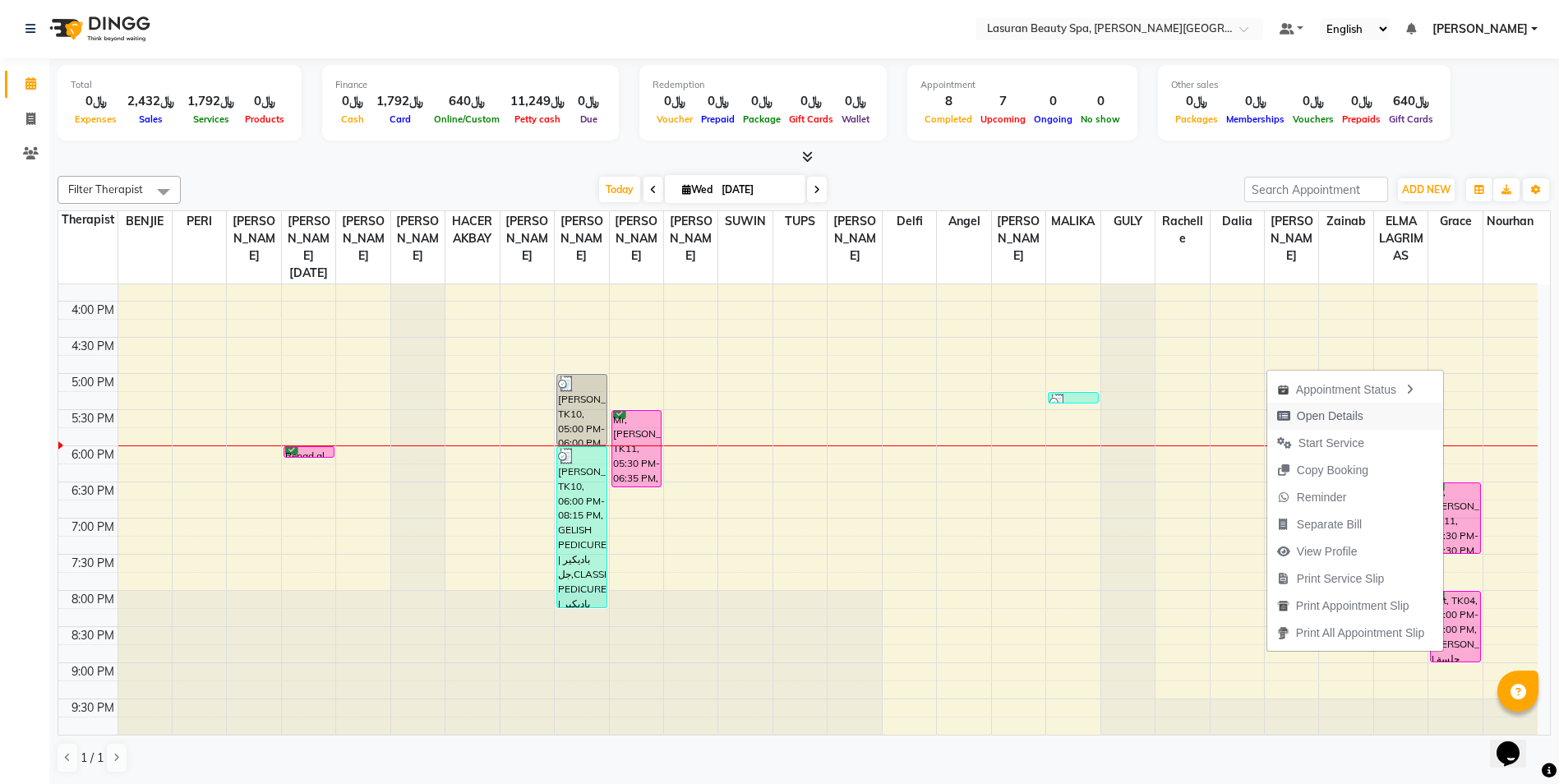
click at [1328, 421] on span "Open Details" at bounding box center [1329, 415] width 67 height 17
select select "6"
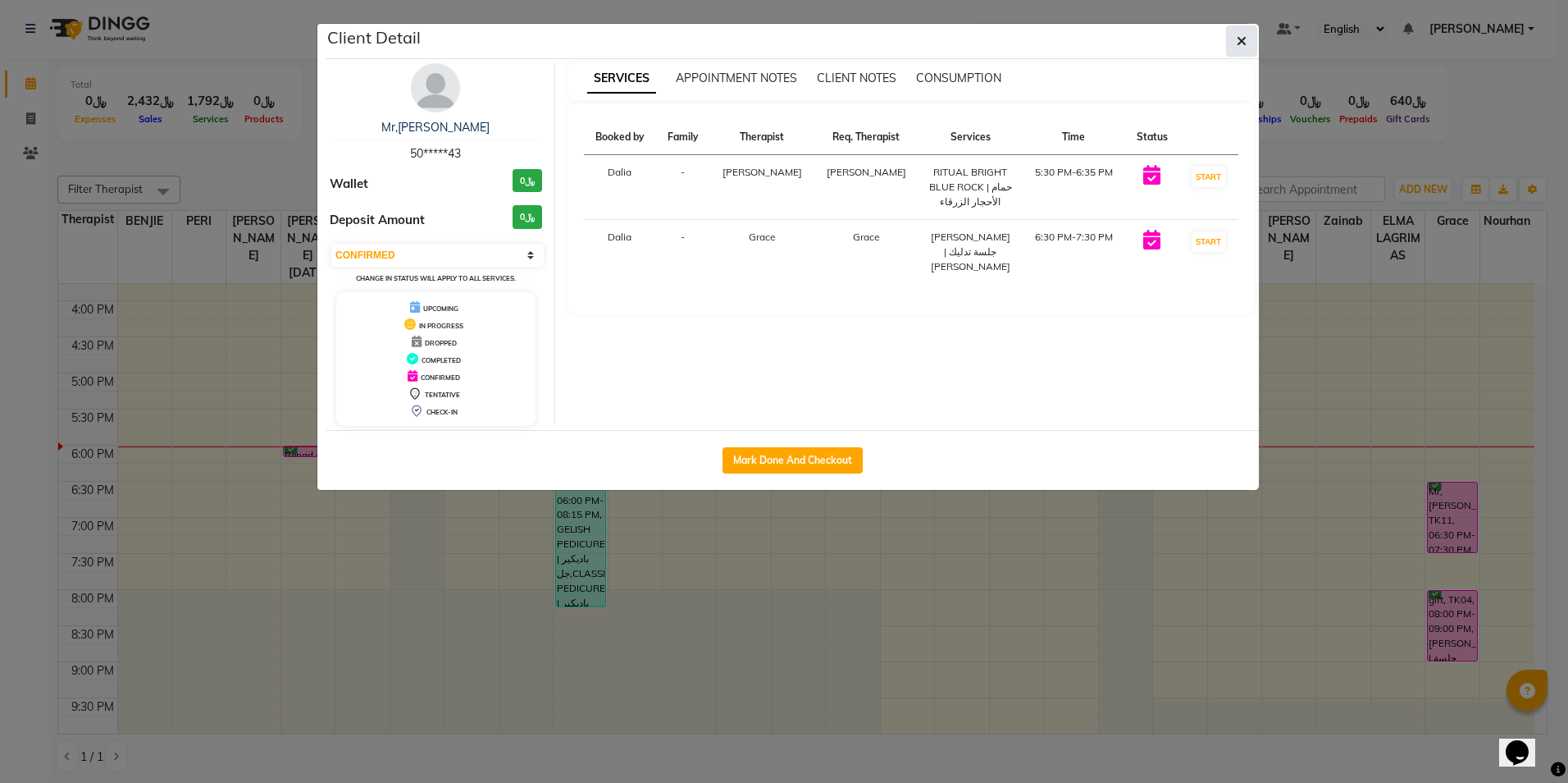
click at [1245, 39] on icon "button" at bounding box center [1241, 41] width 10 height 13
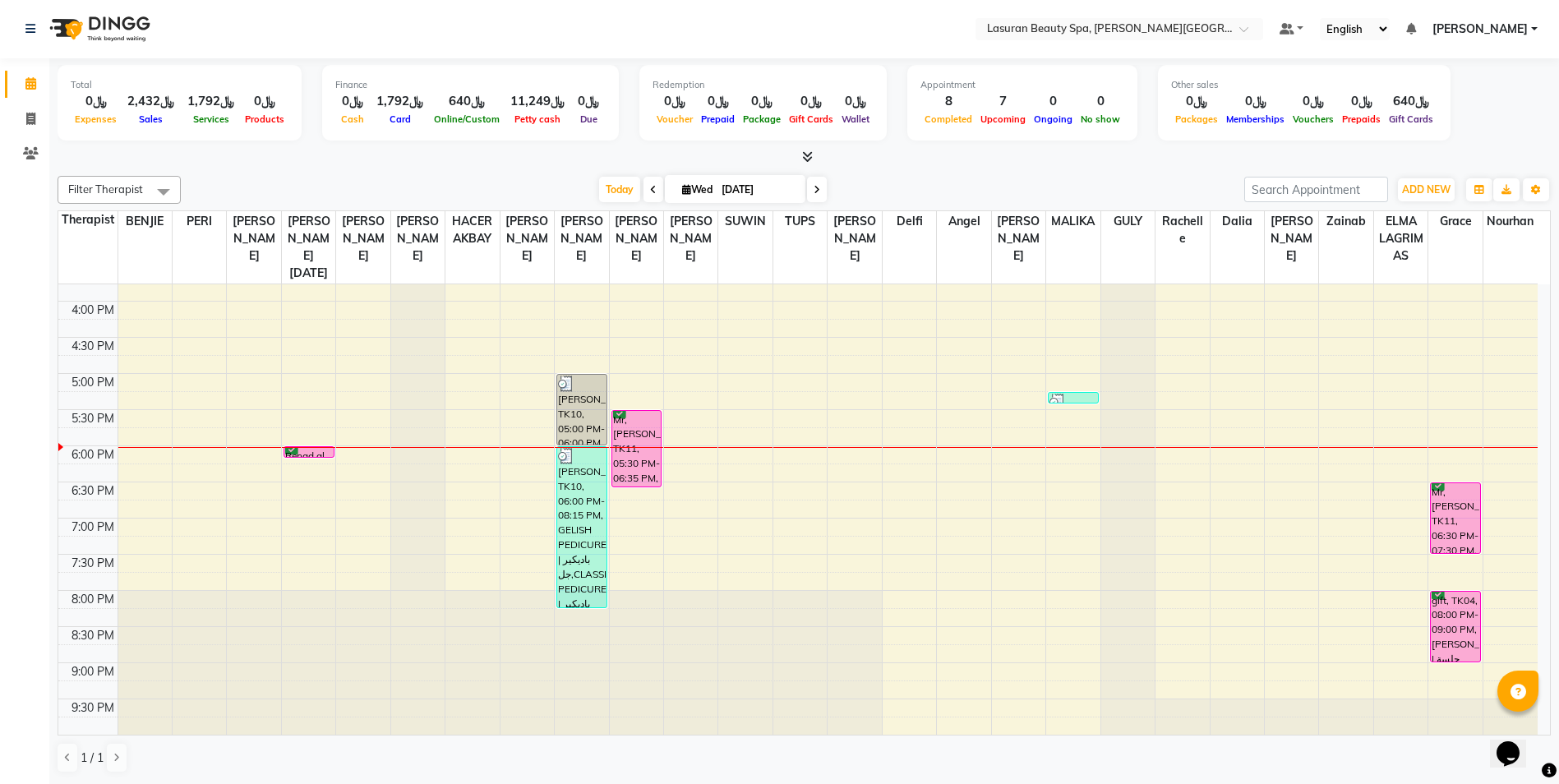
click at [1450, 616] on div "gift, TK04, 08:00 PM-09:00 PM, [PERSON_NAME] | جلسة [PERSON_NAME]" at bounding box center [1454, 626] width 49 height 70
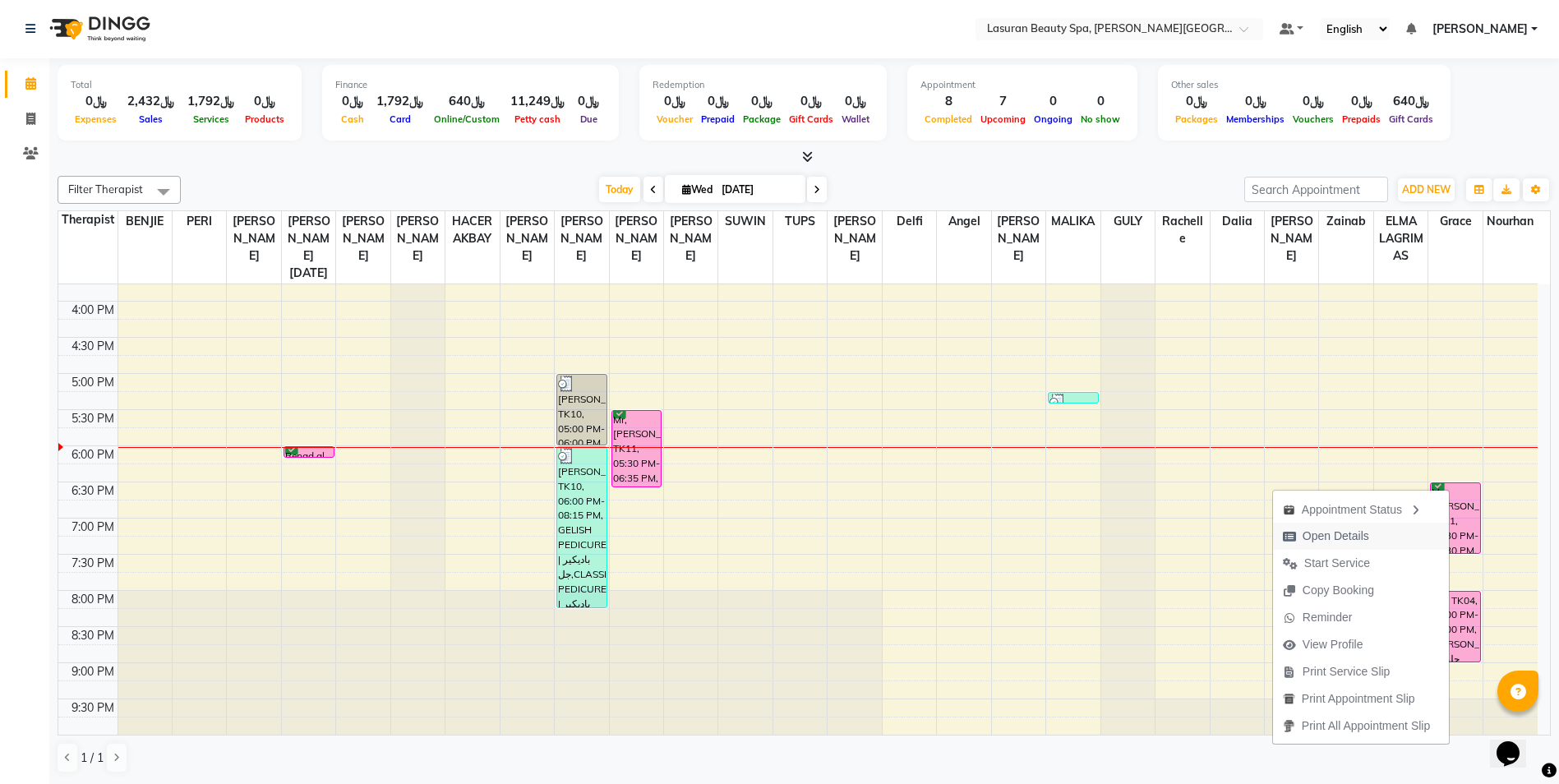
click at [1325, 538] on span "Open Details" at bounding box center [1336, 536] width 67 height 17
select select "6"
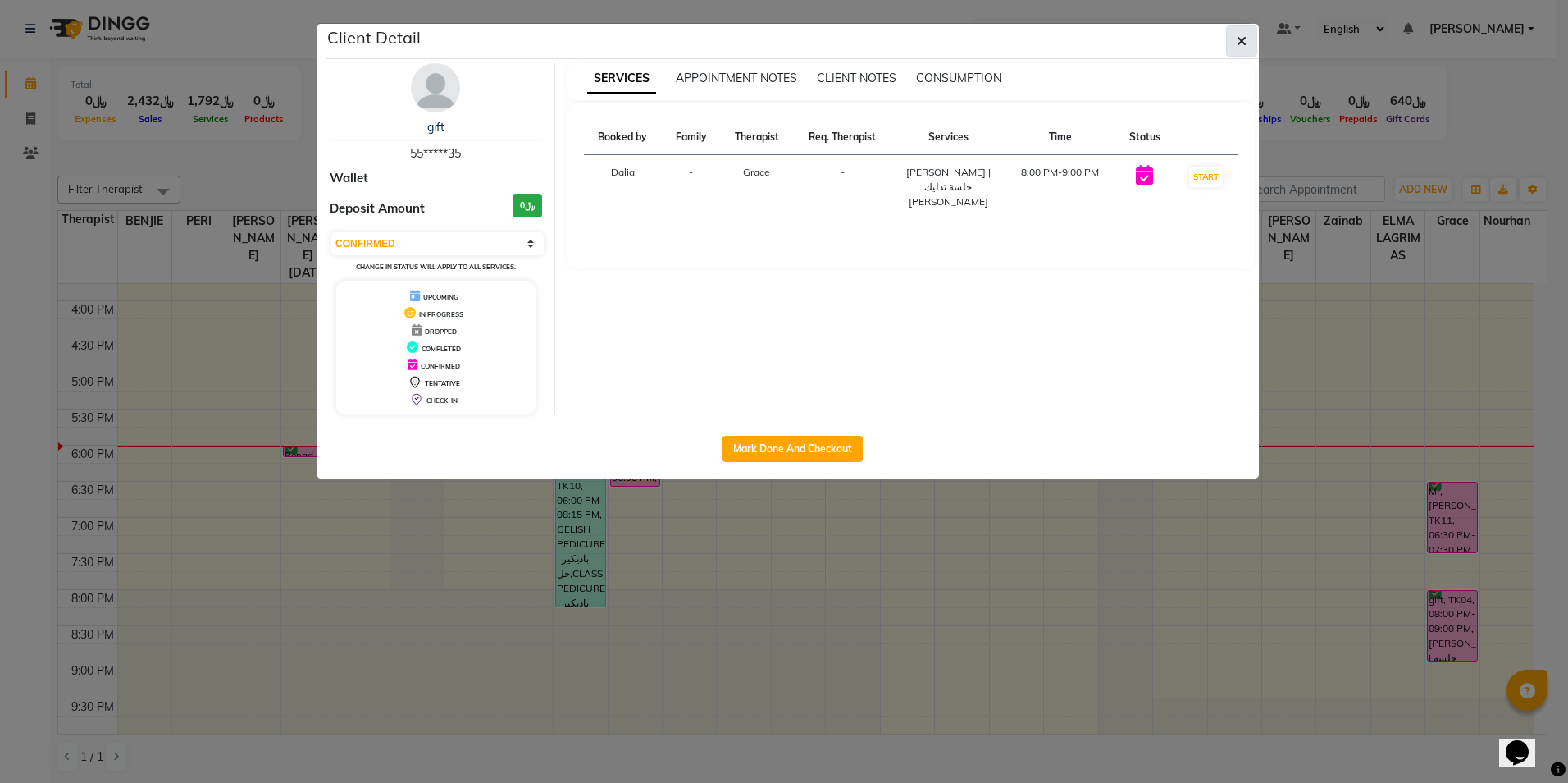
click at [1235, 40] on button "button" at bounding box center [1241, 41] width 31 height 31
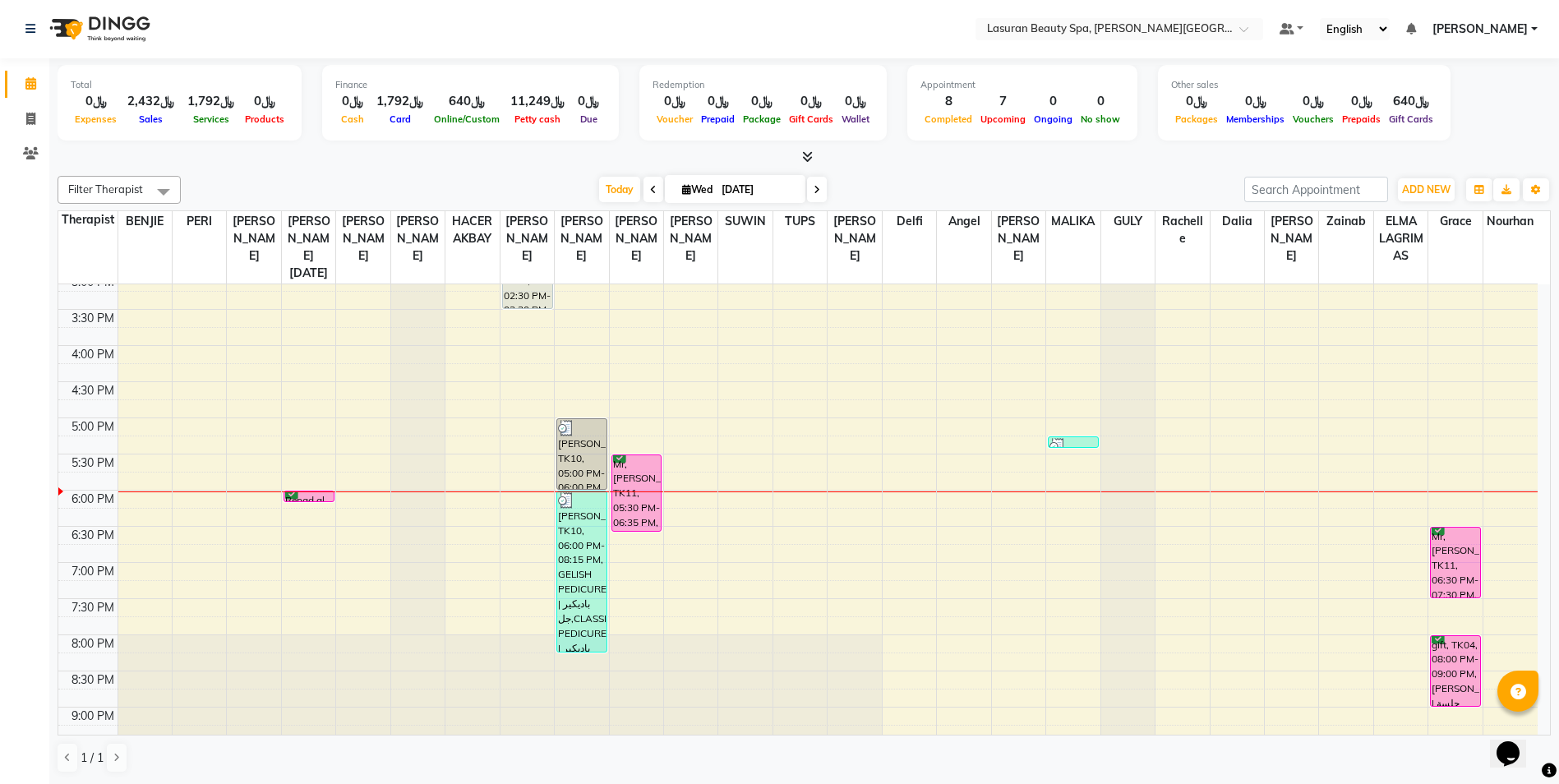
scroll to position [344, 0]
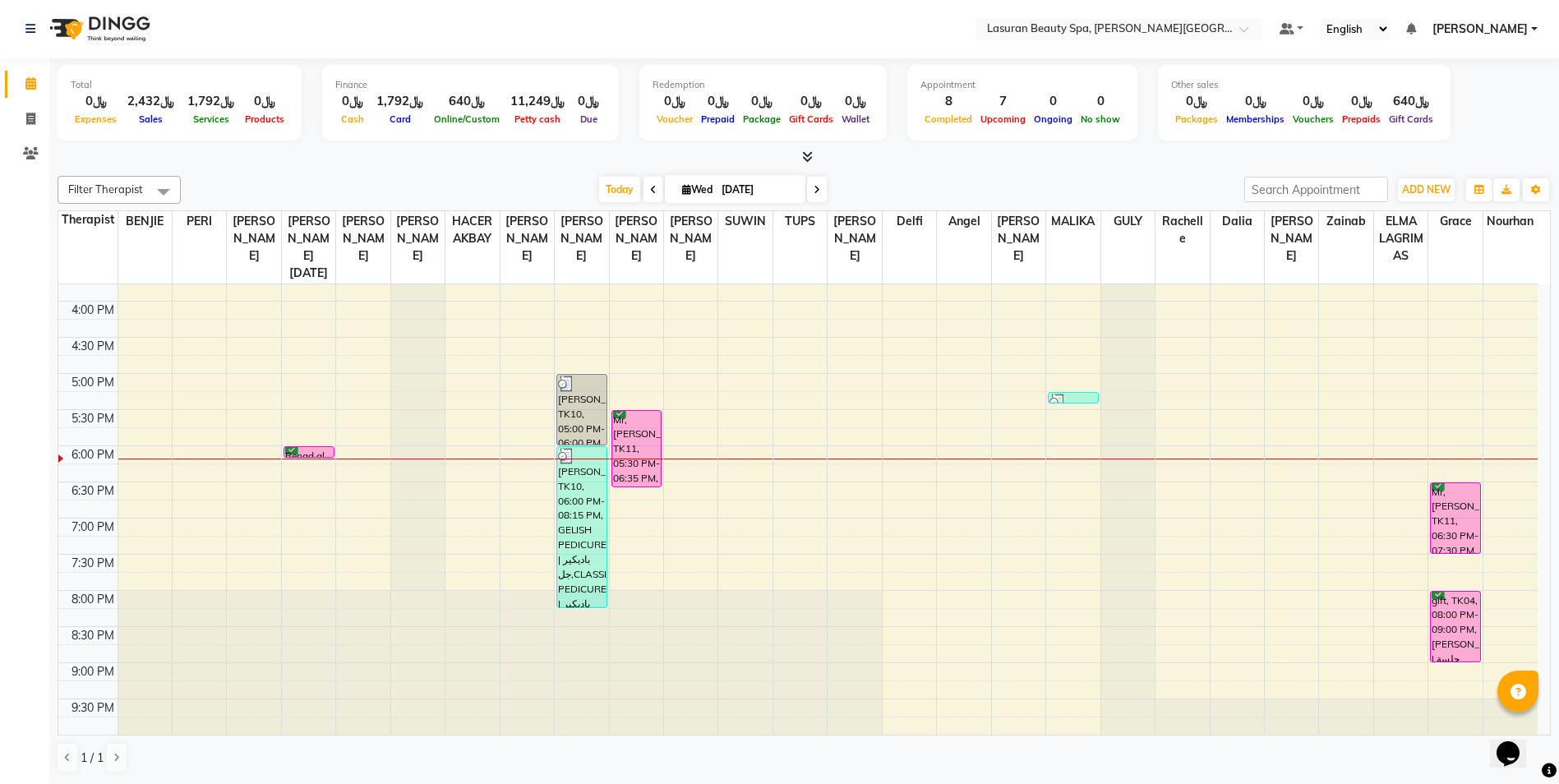
click at [637, 440] on div "Mr,[PERSON_NAME], TK11, 05:30 PM-06:35 PM, RITUAL BRIGHT BLUE ROCK | حمام الأحج…" at bounding box center [636, 448] width 49 height 76
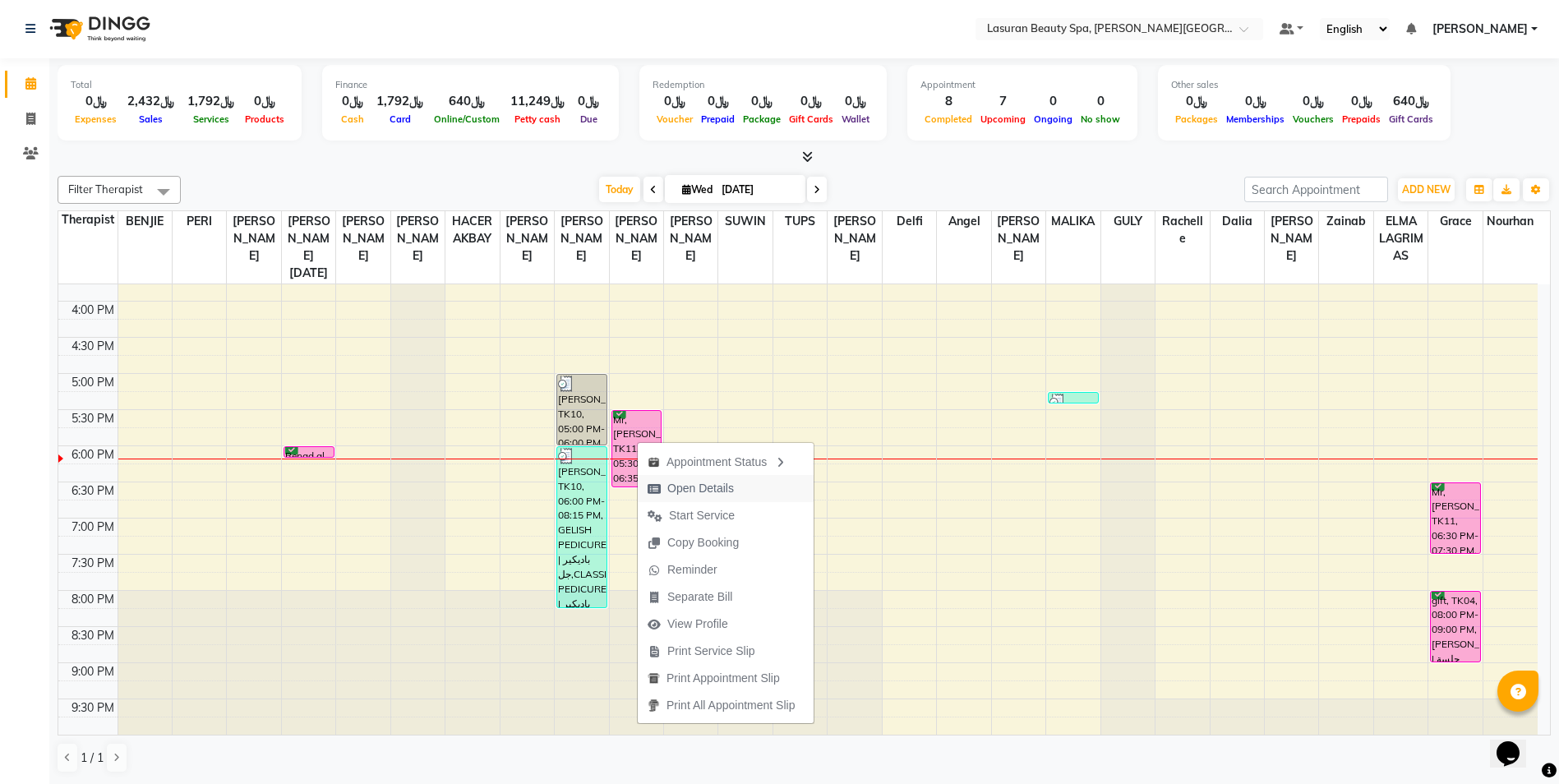
click at [699, 487] on span "Open Details" at bounding box center [700, 488] width 67 height 17
select select "6"
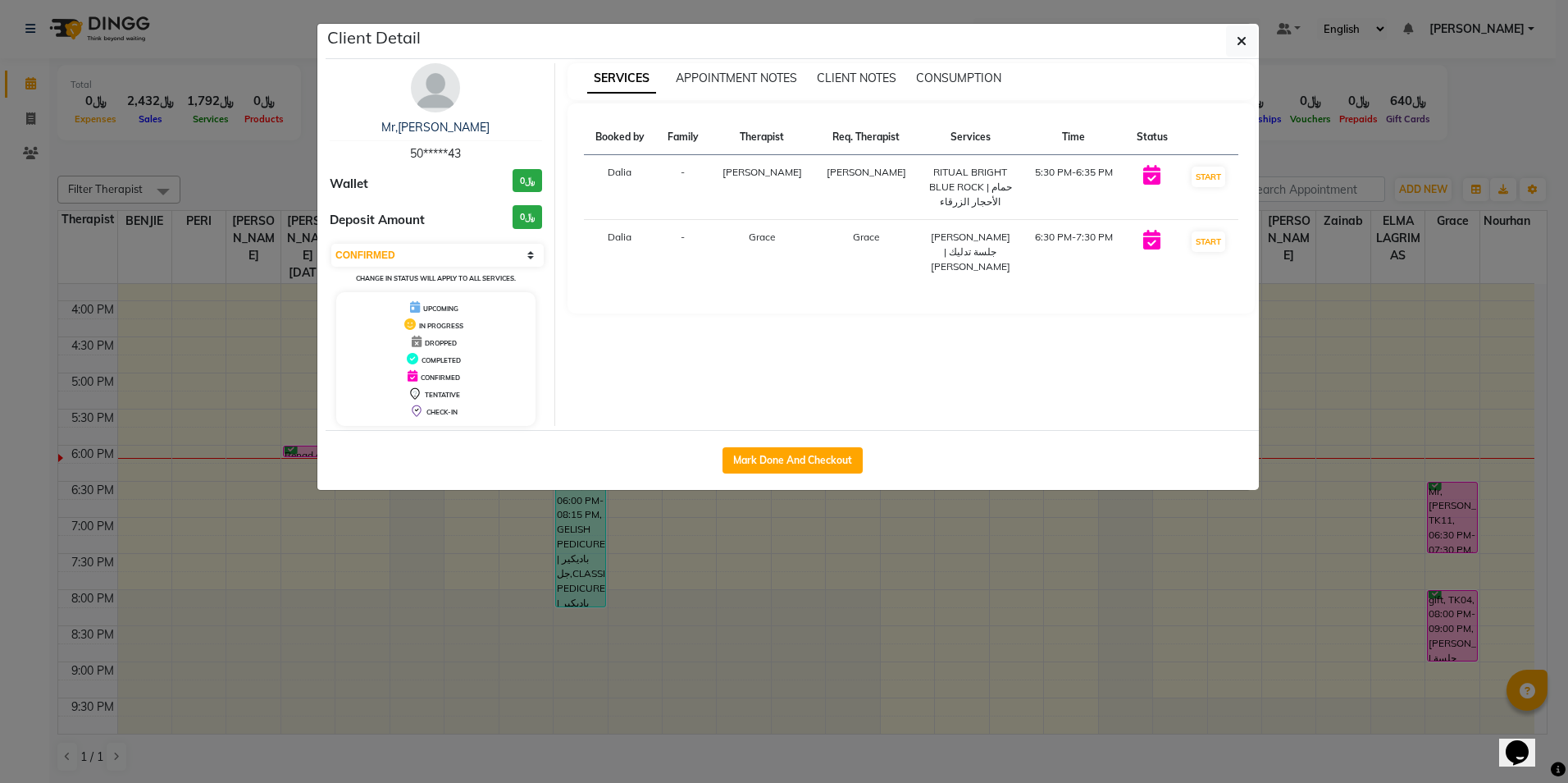
click at [1462, 629] on ngb-modal-window "Client Detail Mr,Hazem Hasan 50*****43 Wallet ﷼0 Deposit Amount ﷼0 Select IN SE…" at bounding box center [784, 392] width 1568 height 783
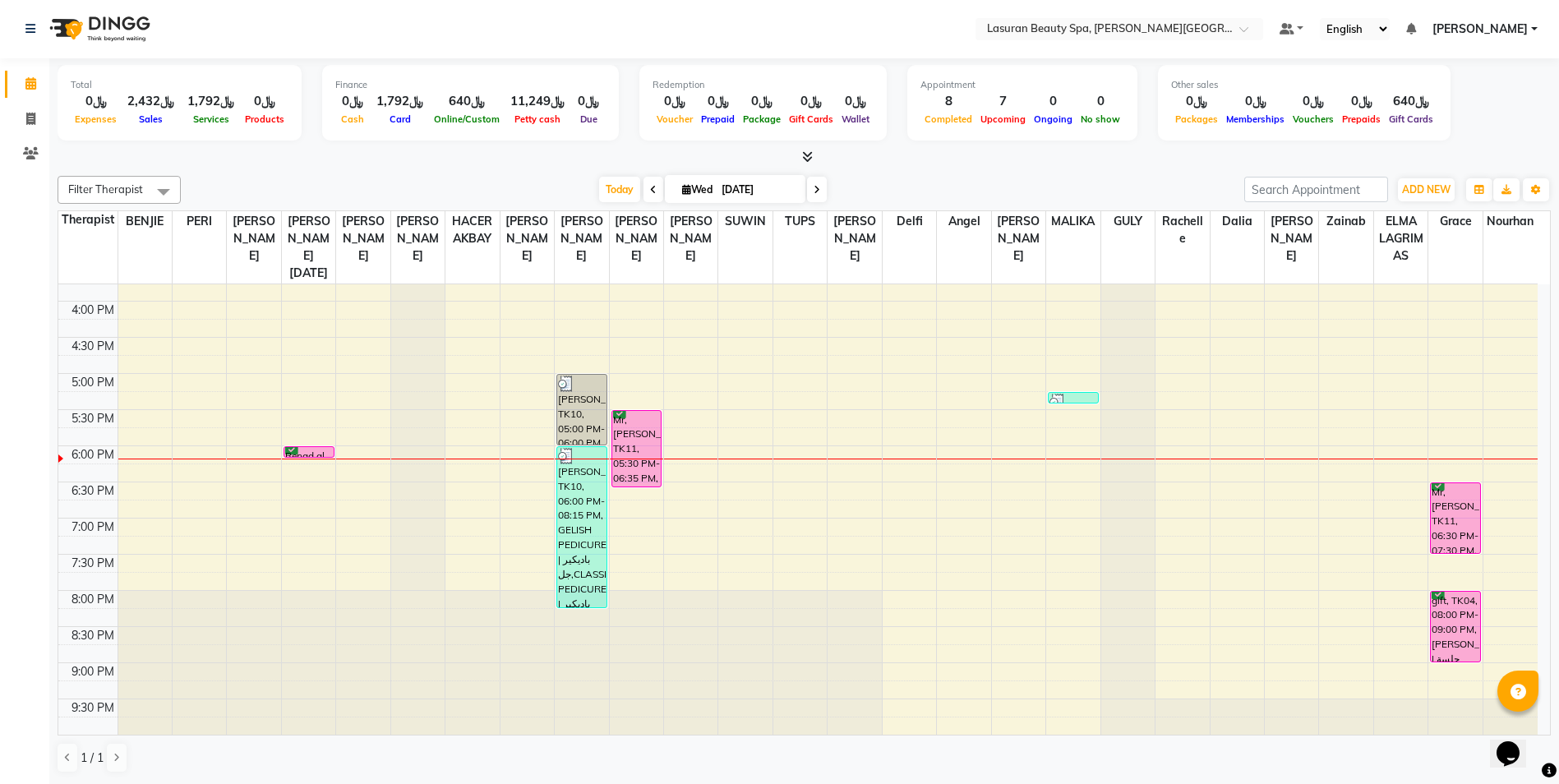
click at [1430, 630] on div "gift, TK04, 08:00 PM-09:00 PM, [PERSON_NAME] | جلسة [PERSON_NAME]" at bounding box center [1454, 626] width 49 height 70
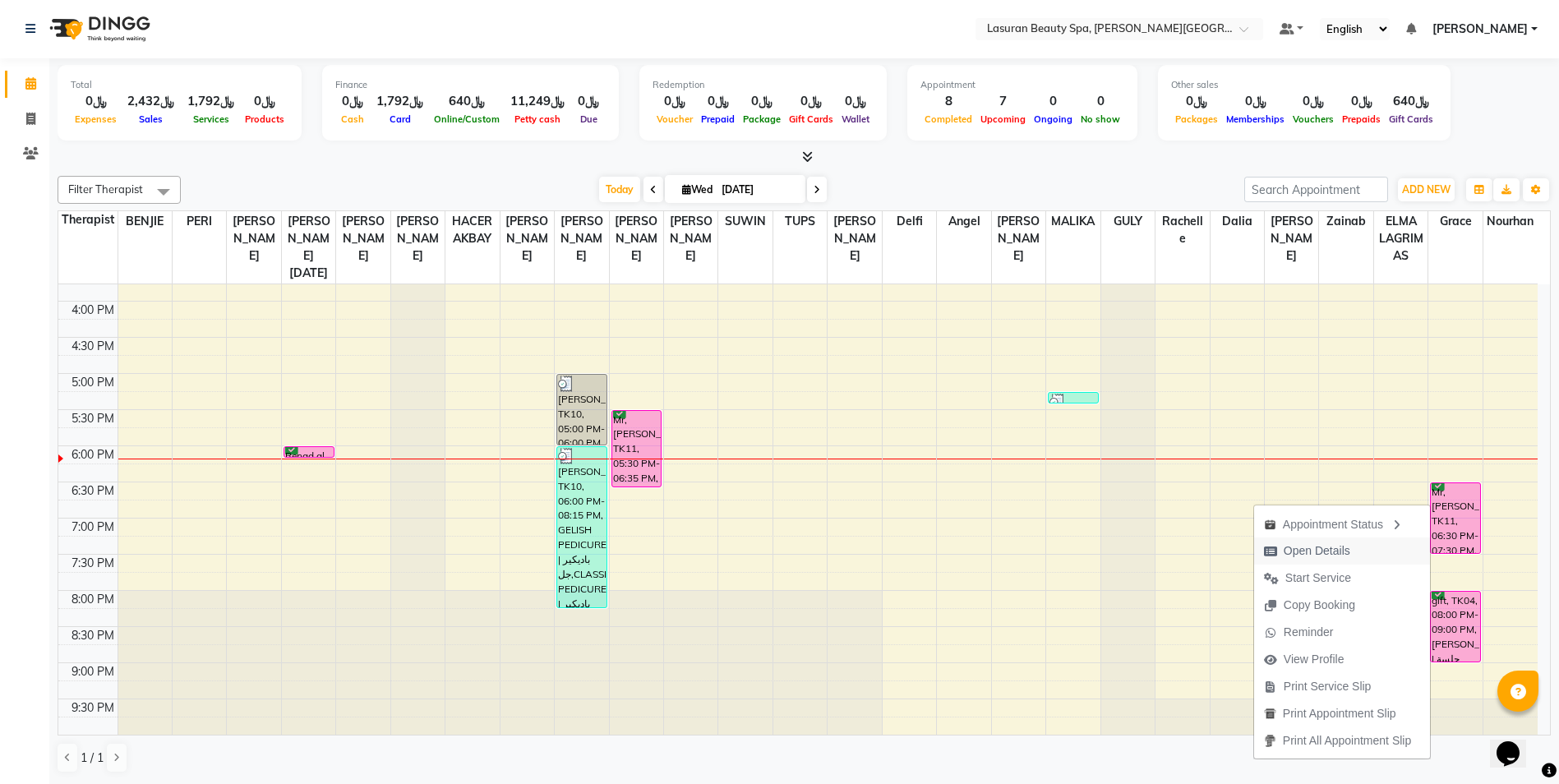
click at [1307, 563] on span "Open Details" at bounding box center [1307, 551] width 106 height 27
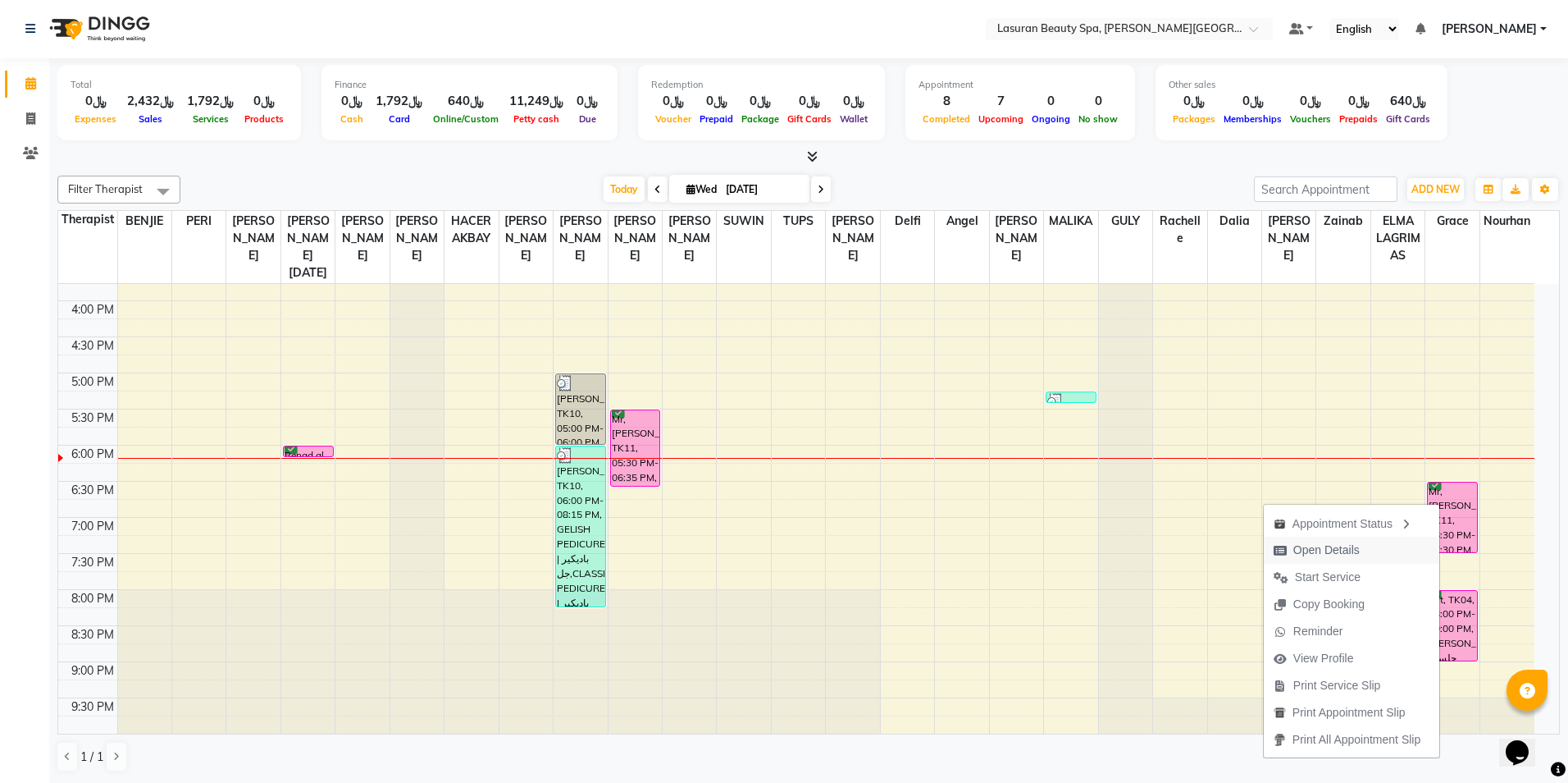
select select "6"
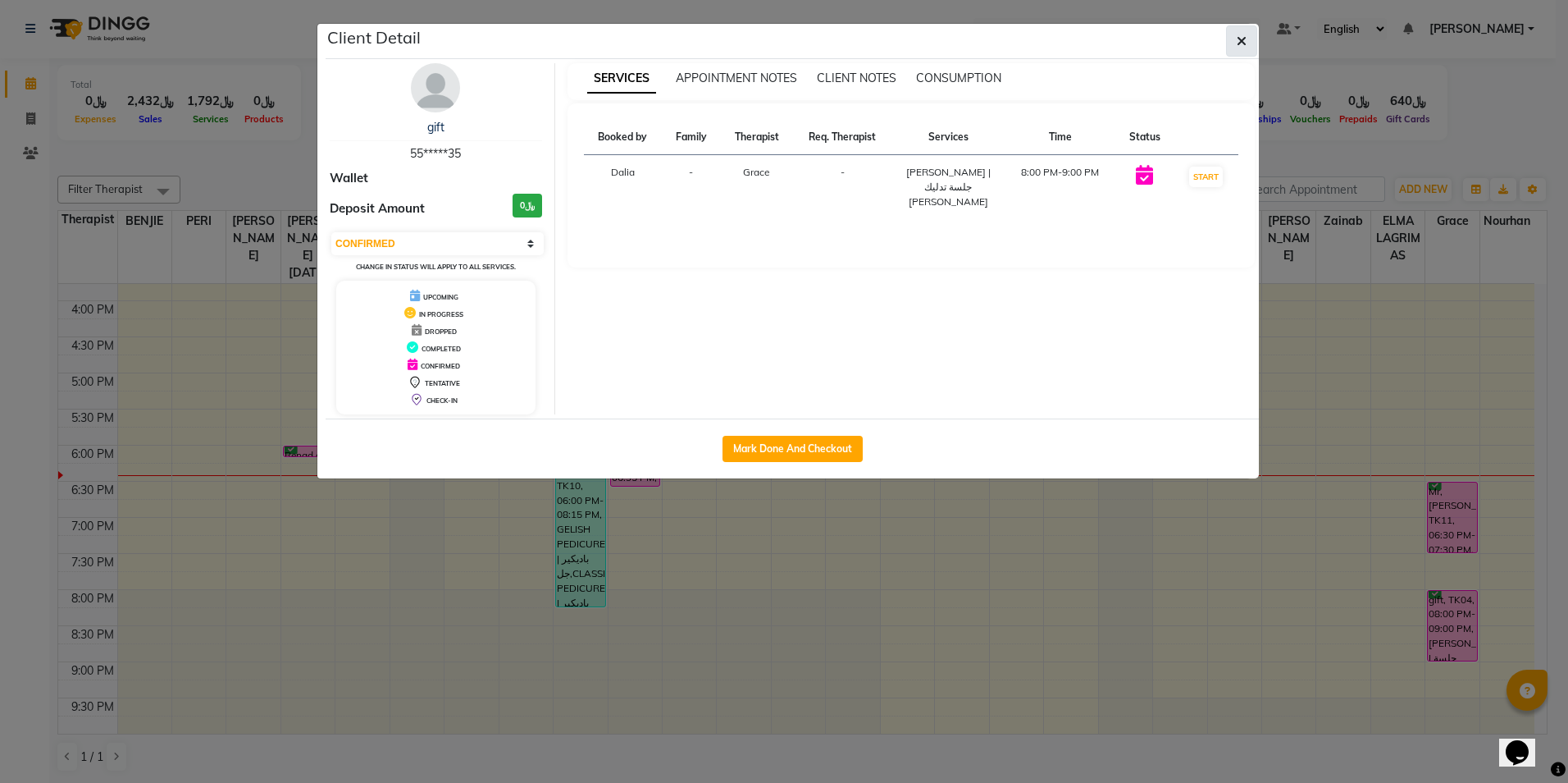
click at [1246, 37] on button "button" at bounding box center [1241, 41] width 31 height 31
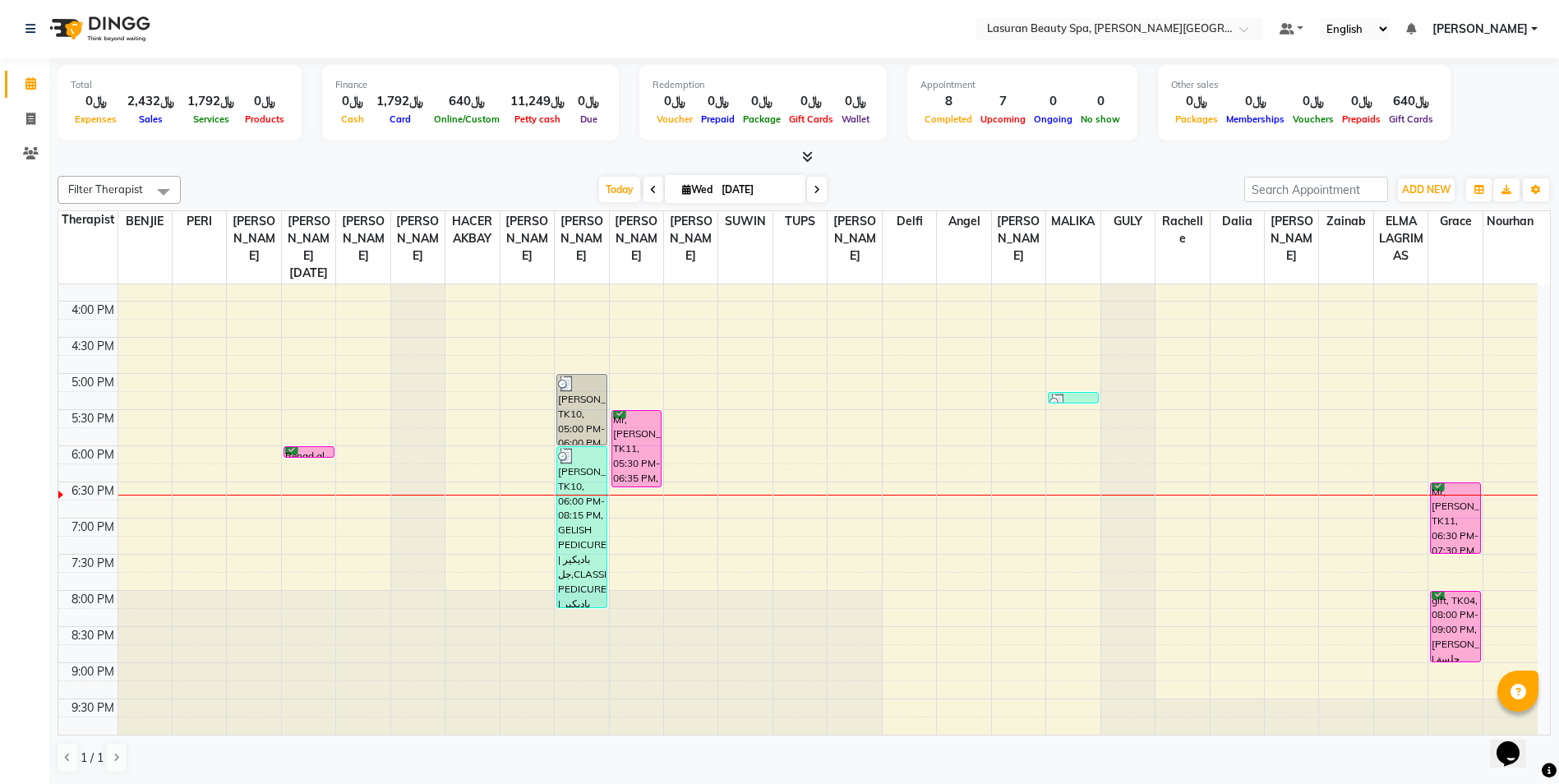
click at [313, 458] on div "11:00 AM 11:30 AM 12:00 PM 12:30 PM 1:00 PM 1:30 PM 2:00 PM 2:30 PM 3:00 PM 3:3…" at bounding box center [798, 337] width 1479 height 794
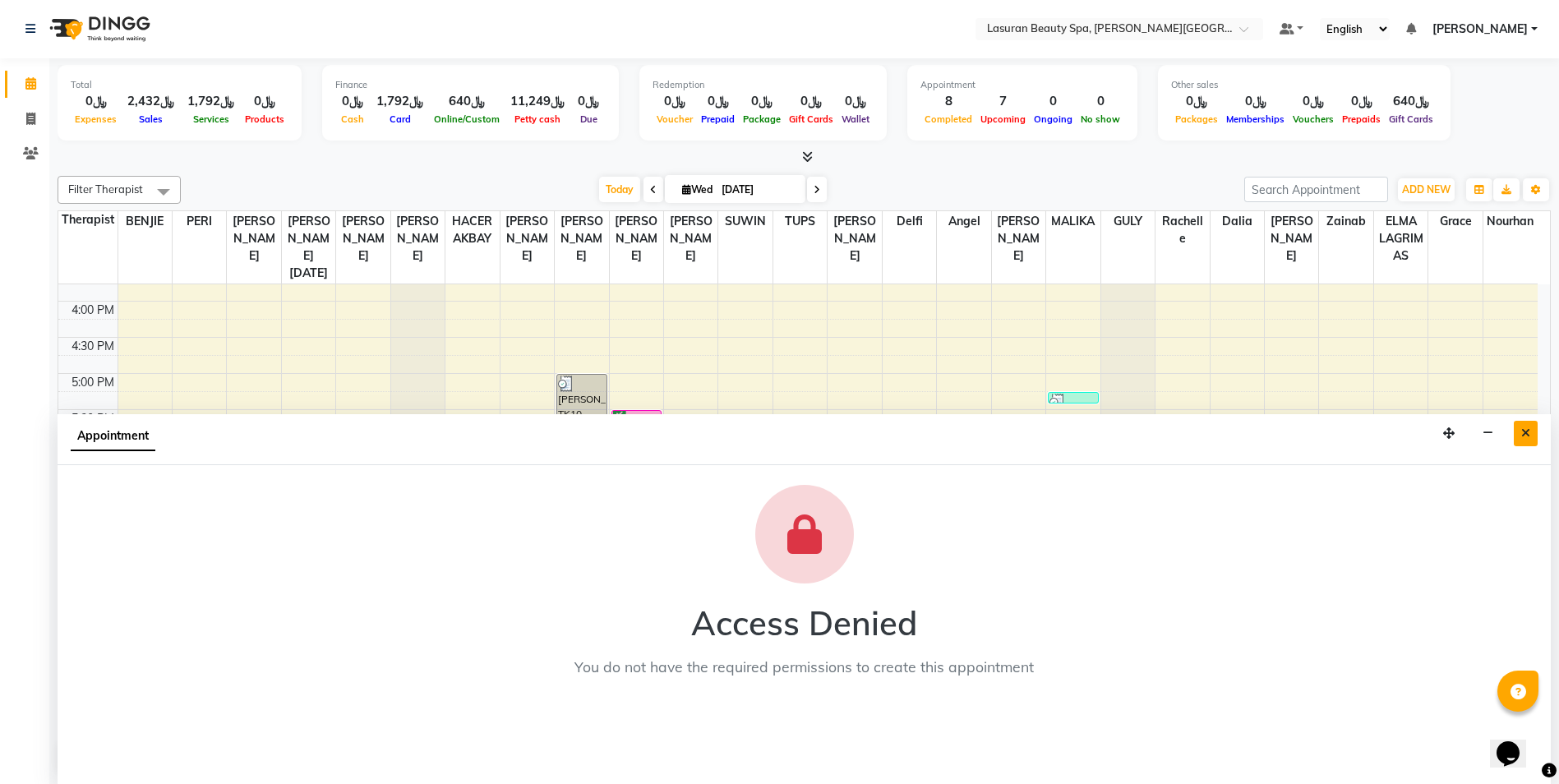
click at [1527, 436] on icon "Close" at bounding box center [1526, 432] width 9 height 12
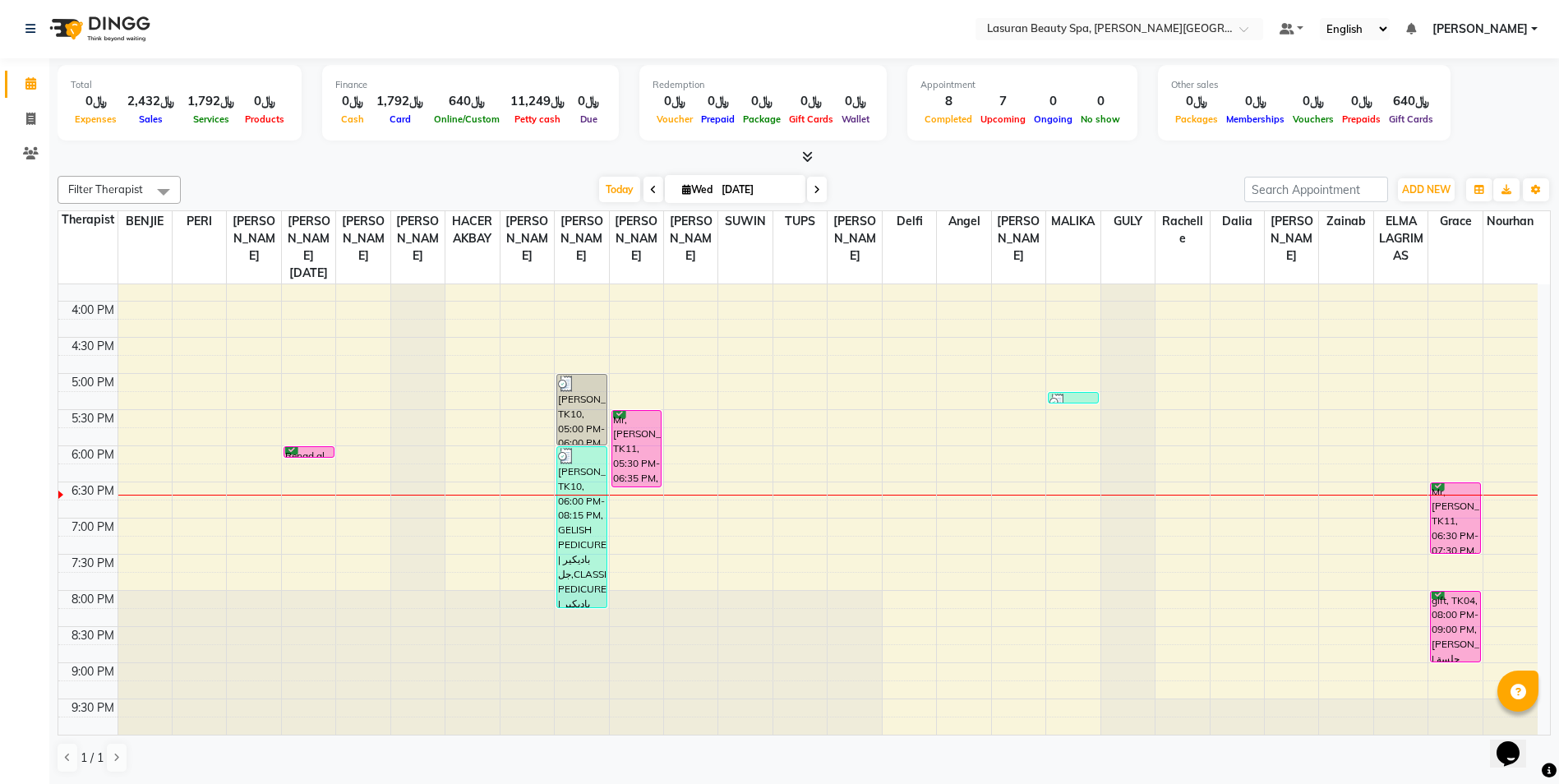
click at [316, 454] on div "Renad al shehri, TK14, 06:00 PM-06:01 PM, BLOW DRY SHORT | تجفيف الشعر القصير" at bounding box center [308, 451] width 49 height 10
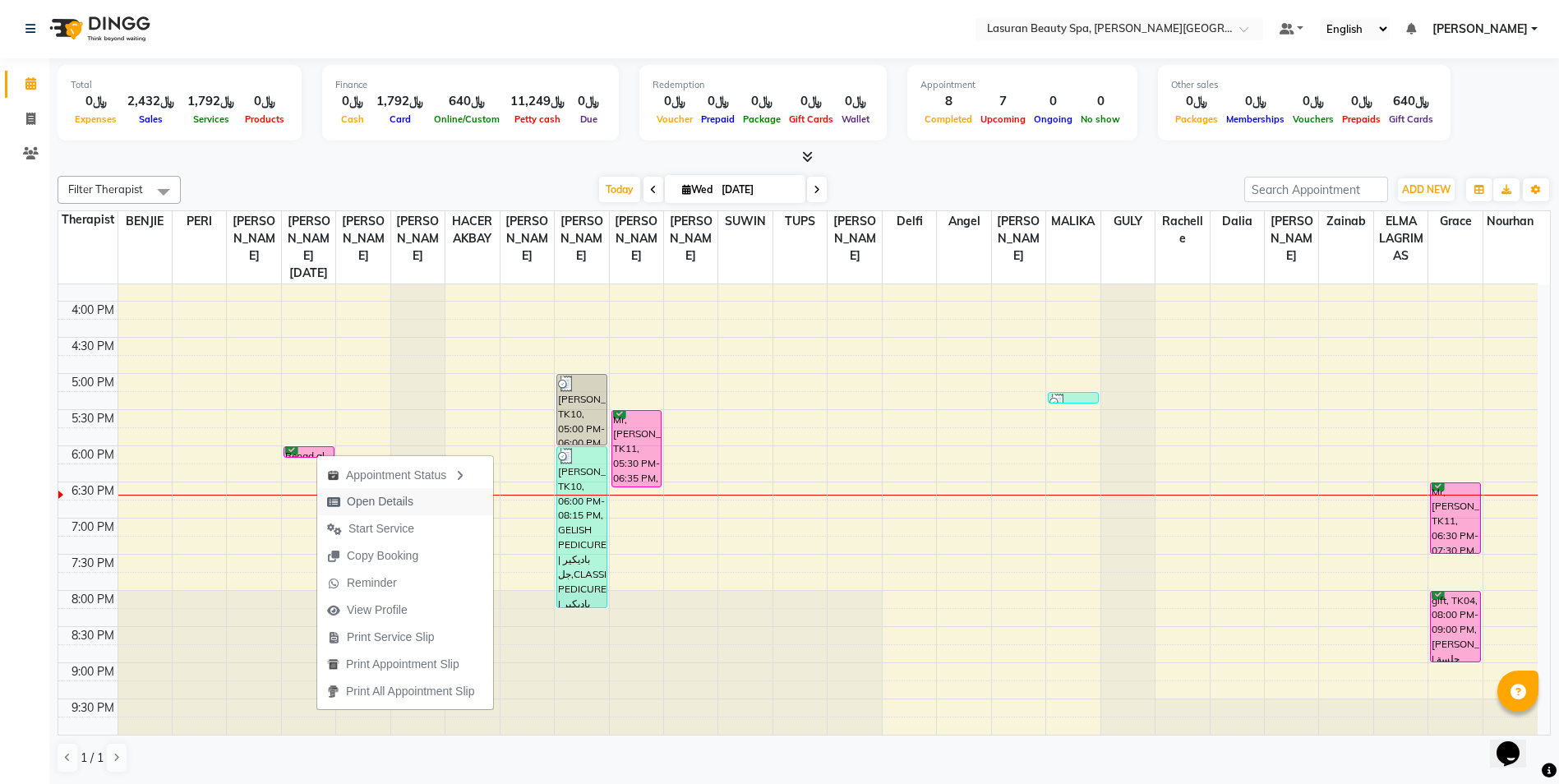
click at [410, 509] on span "Open Details" at bounding box center [380, 501] width 67 height 17
select select "3"
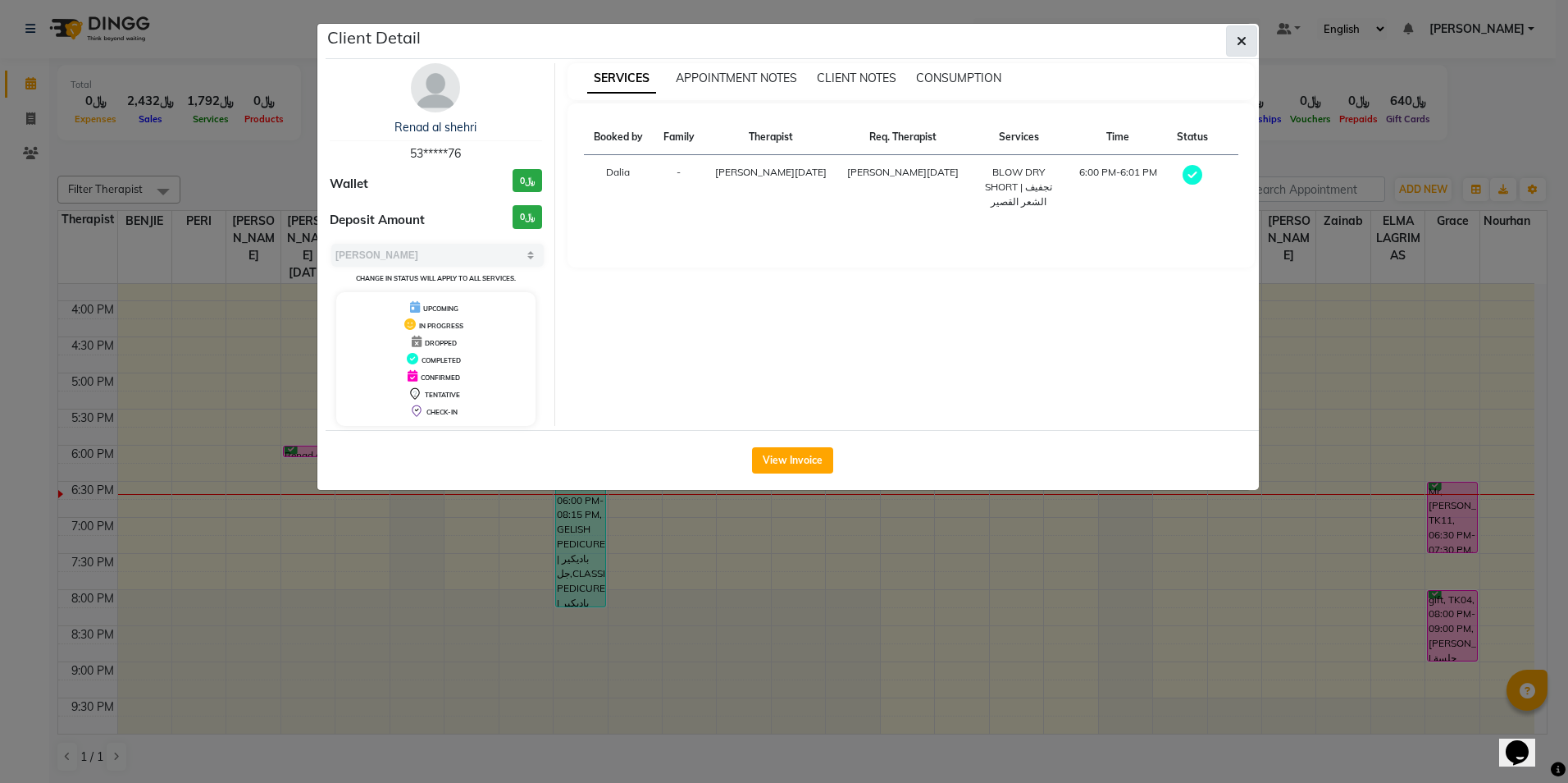
click at [1244, 38] on icon "button" at bounding box center [1241, 41] width 10 height 13
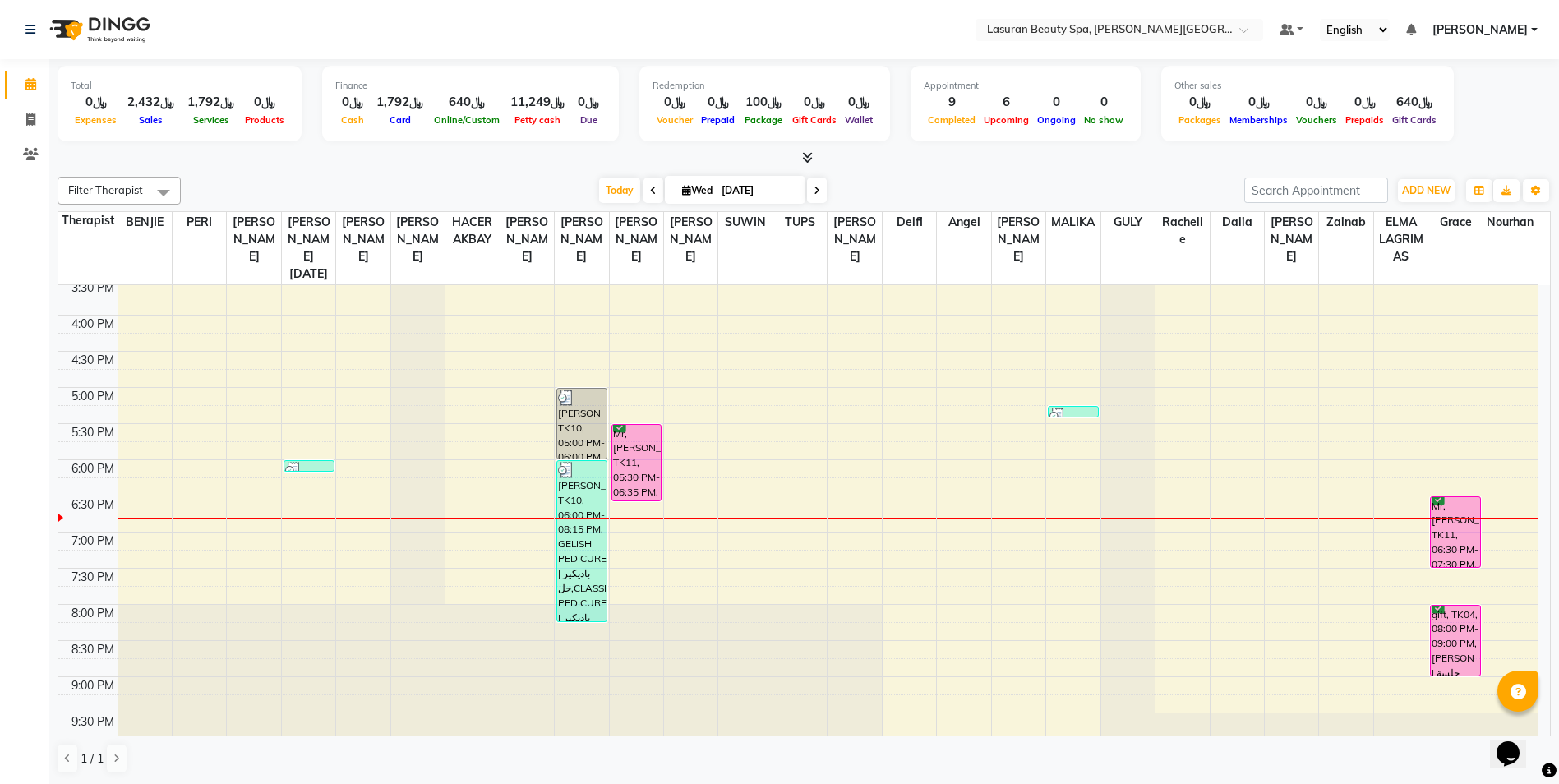
scroll to position [344, 0]
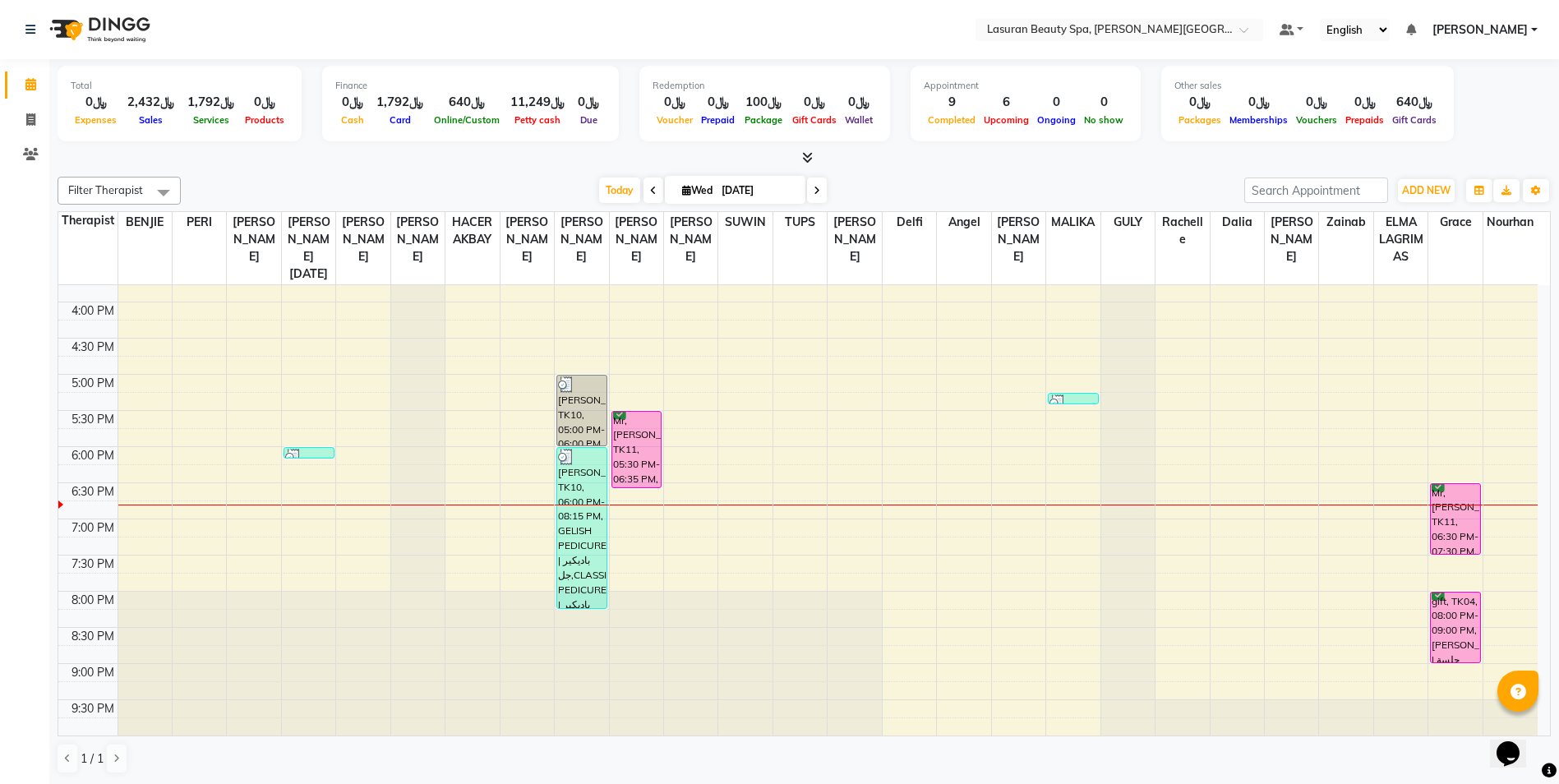
click at [1445, 515] on div "Mr,[PERSON_NAME], TK11, 06:30 PM-07:30 PM, [PERSON_NAME] | جلسة [PERSON_NAME]" at bounding box center [1454, 519] width 49 height 70
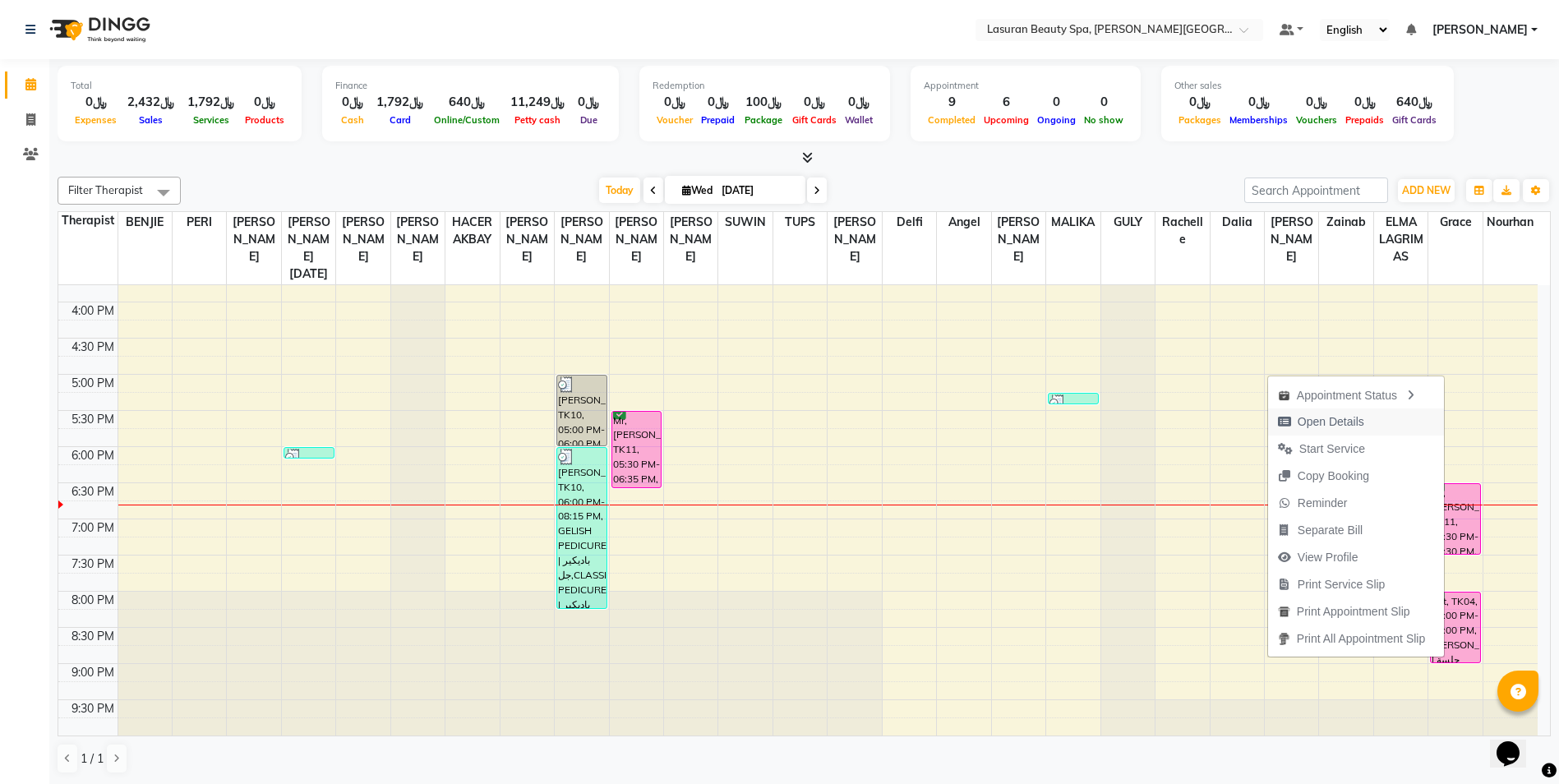
click at [1345, 421] on span "Open Details" at bounding box center [1330, 421] width 67 height 17
select select "6"
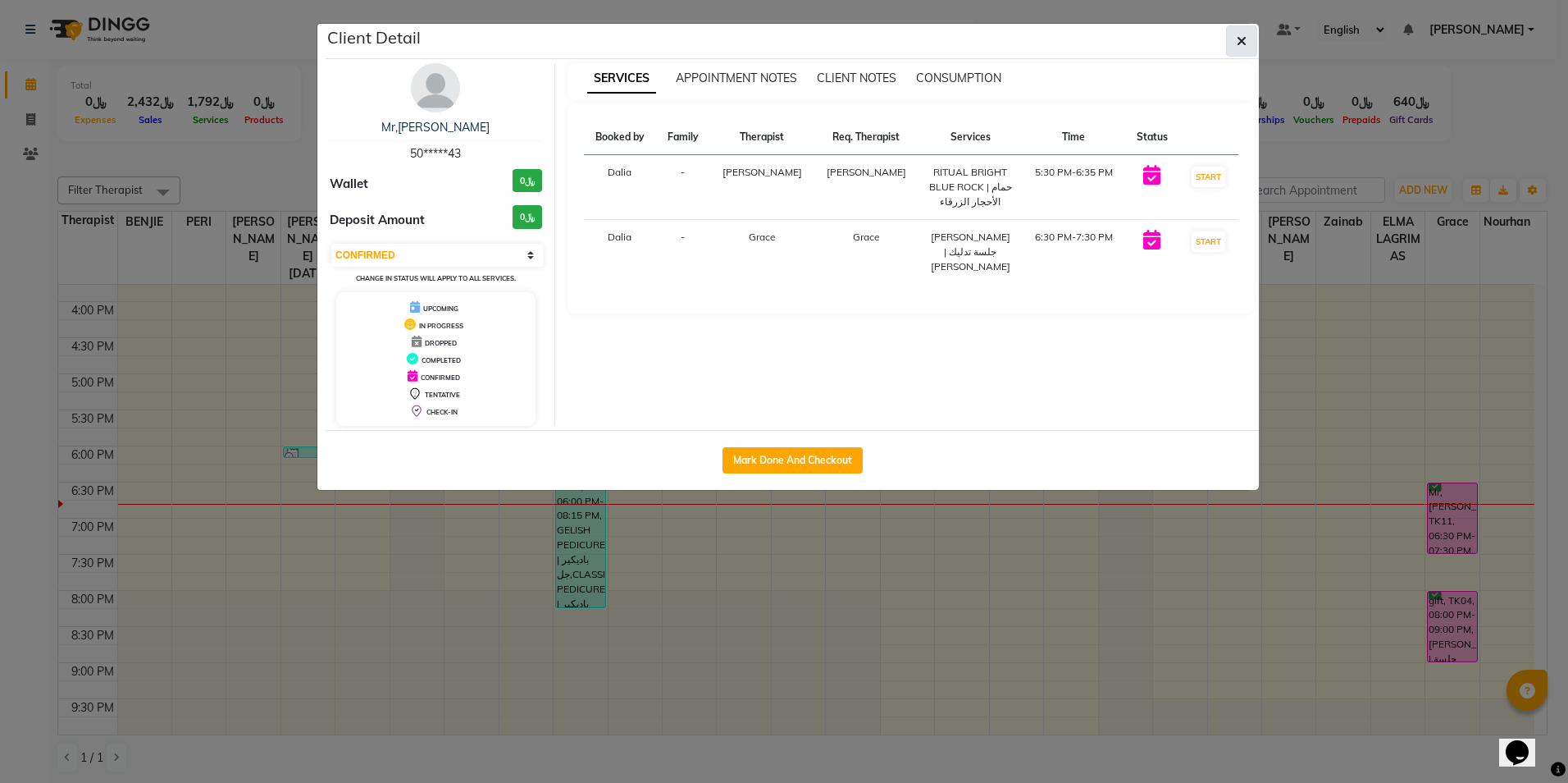
click at [1244, 45] on icon "button" at bounding box center [1241, 41] width 10 height 13
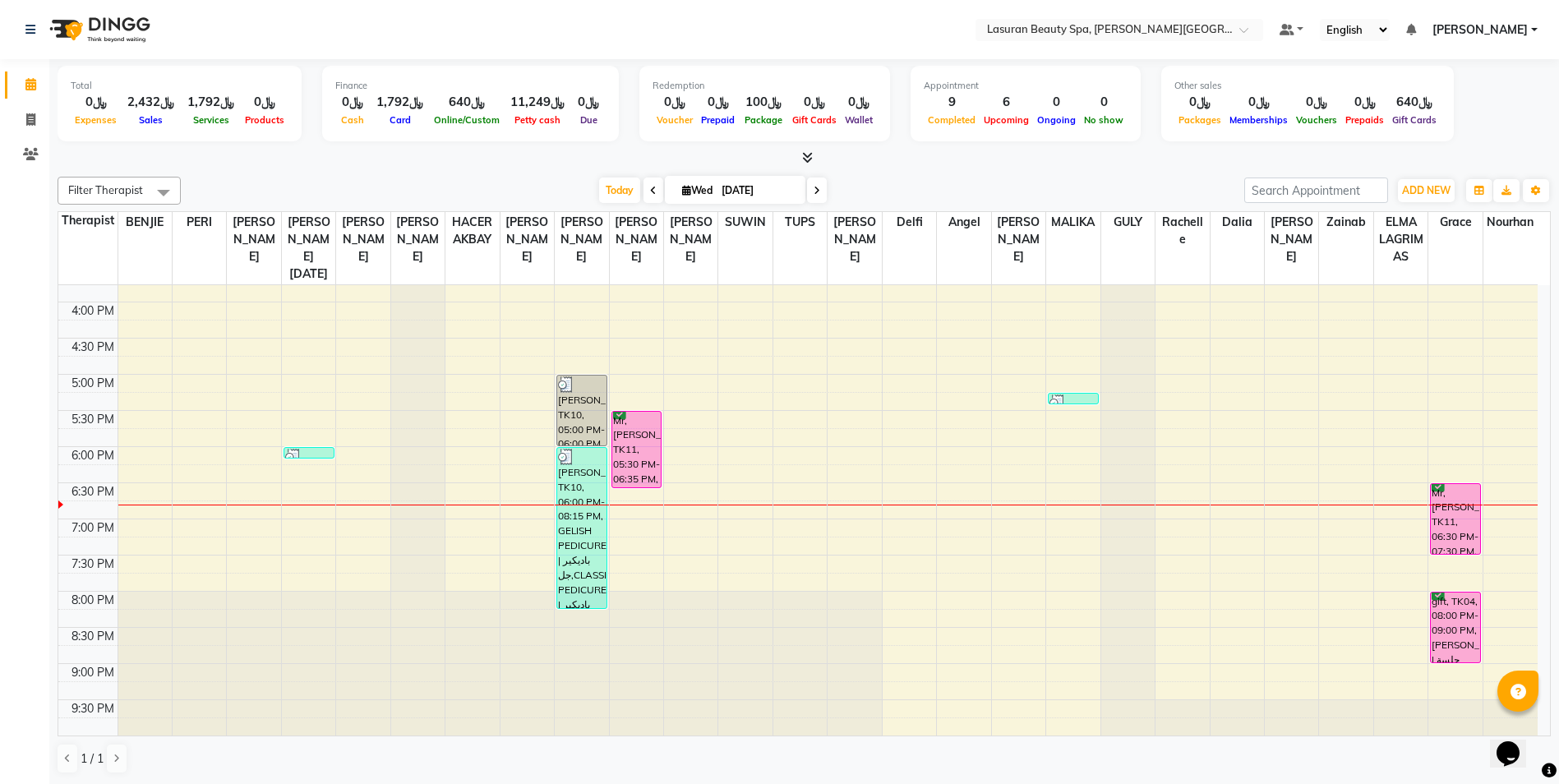
click at [1456, 632] on div "gift, TK04, 08:00 PM-09:00 PM, [PERSON_NAME] | جلسة [PERSON_NAME]" at bounding box center [1454, 627] width 49 height 70
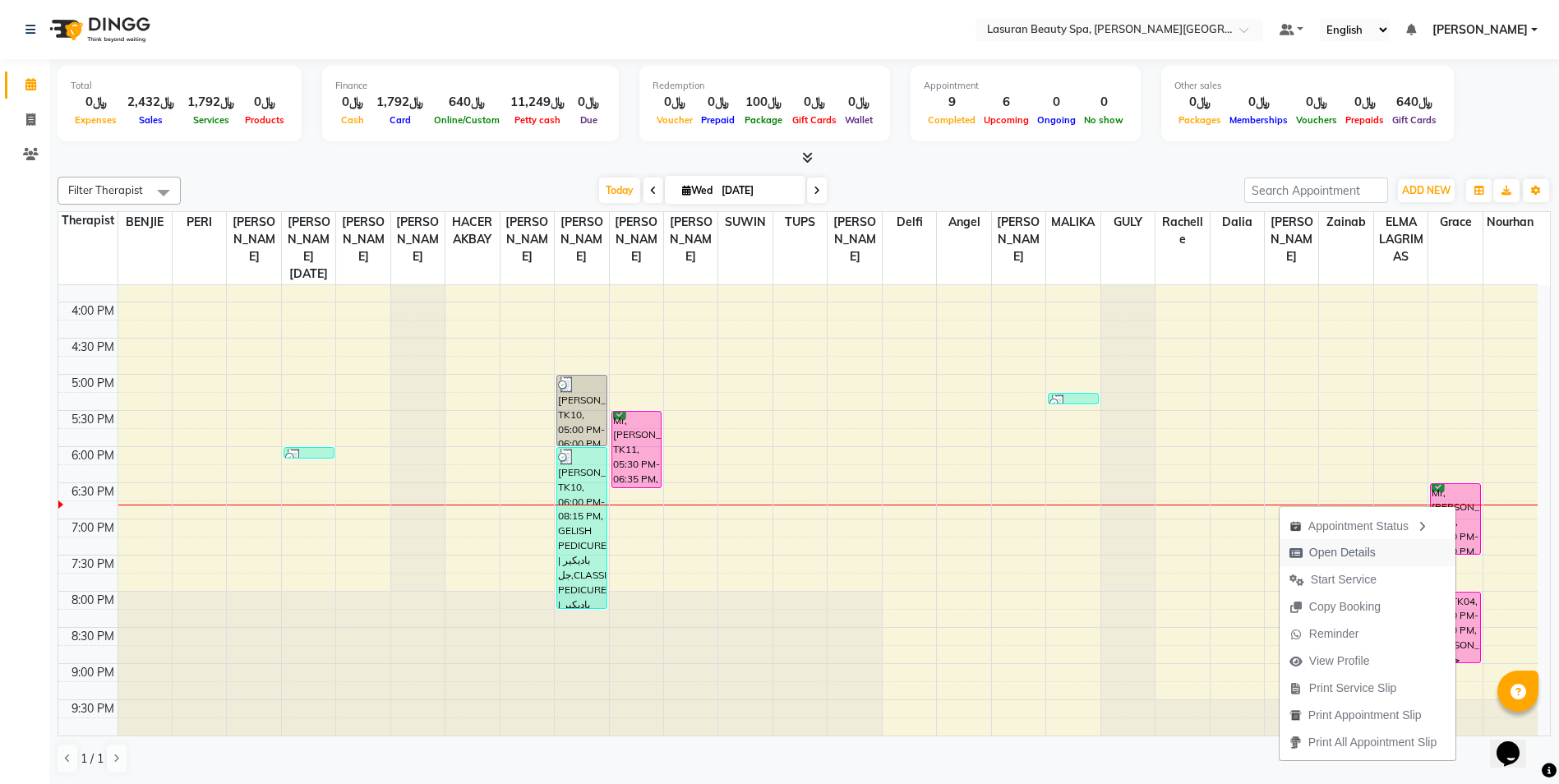
click at [1337, 546] on span "Open Details" at bounding box center [1342, 552] width 67 height 17
select select "6"
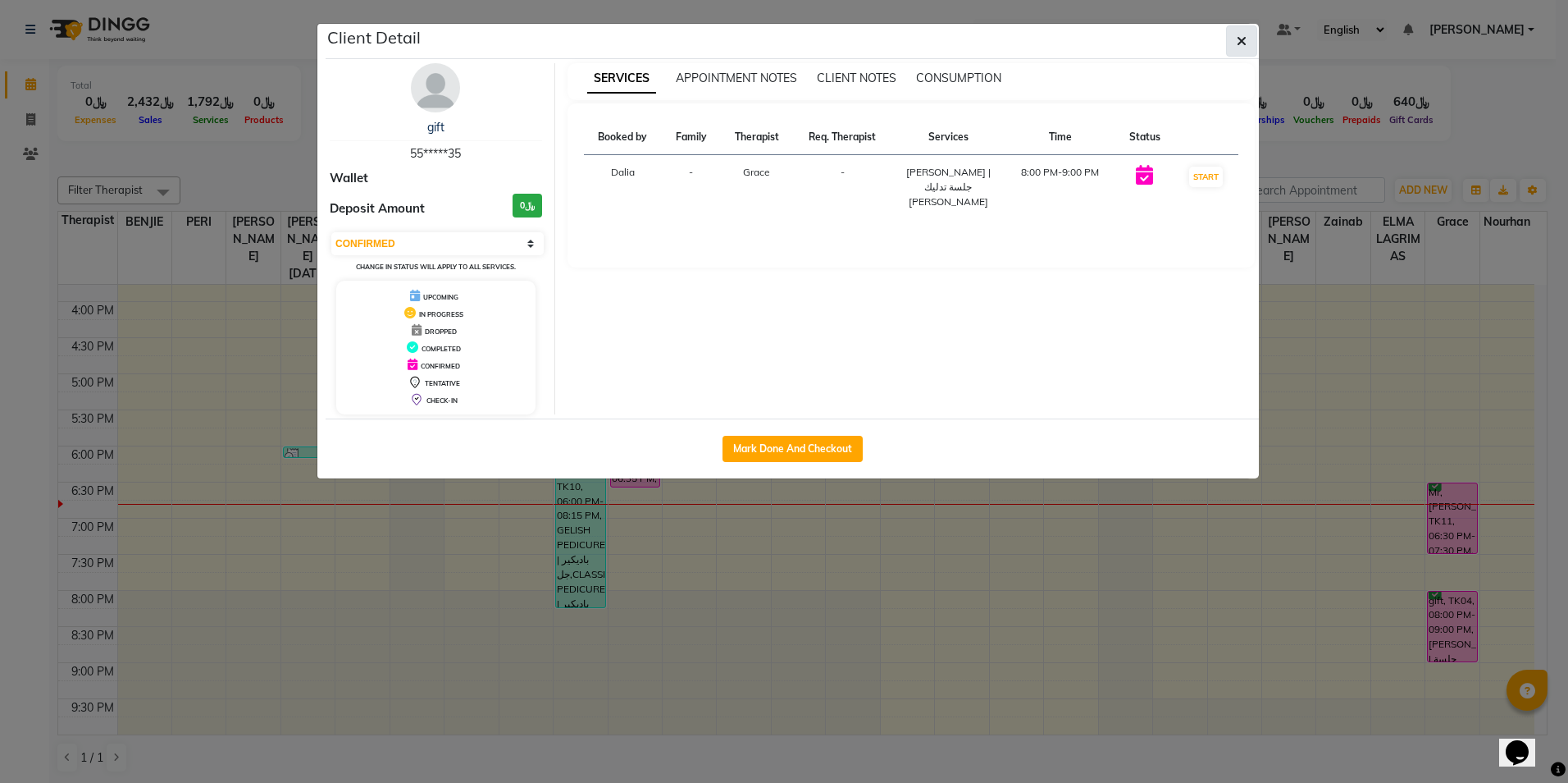
click at [1243, 43] on icon "button" at bounding box center [1241, 41] width 10 height 13
